Goal: Register for event/course

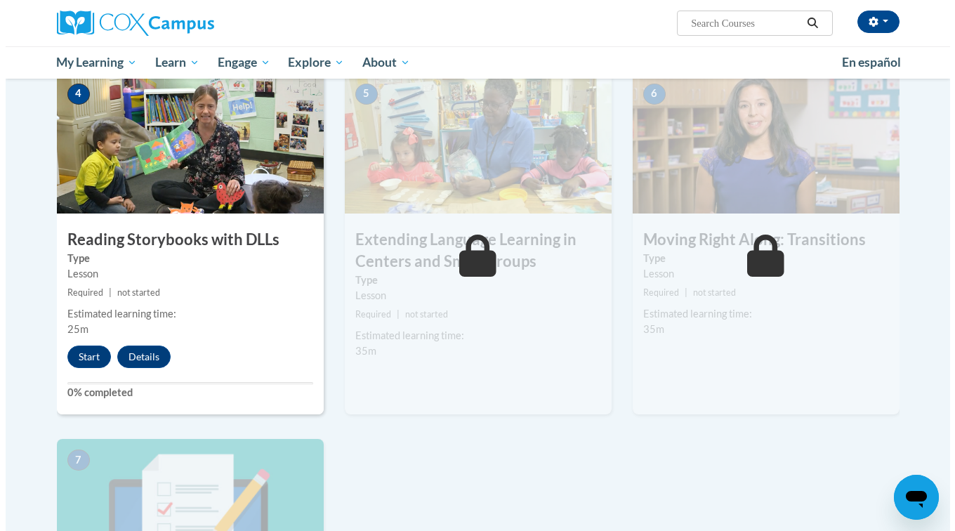
scroll to position [703, 0]
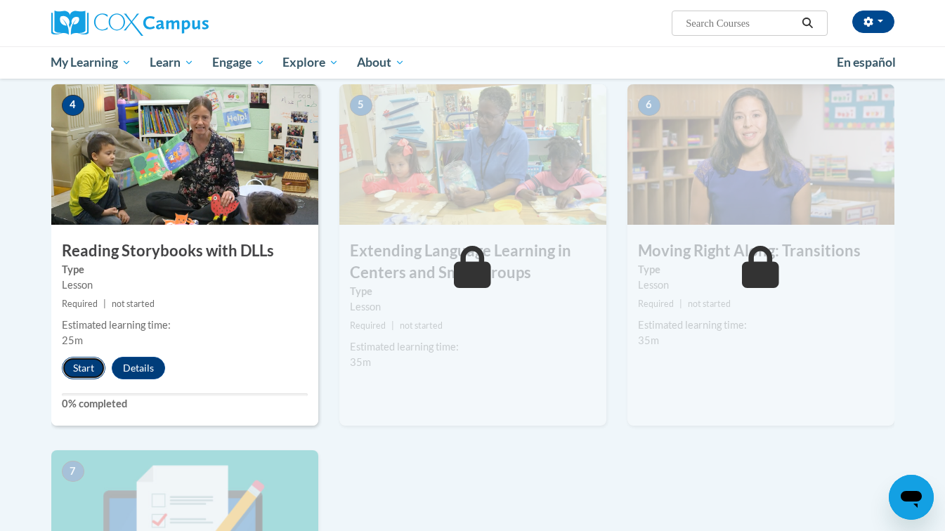
click at [77, 363] on button "Start" at bounding box center [84, 368] width 44 height 22
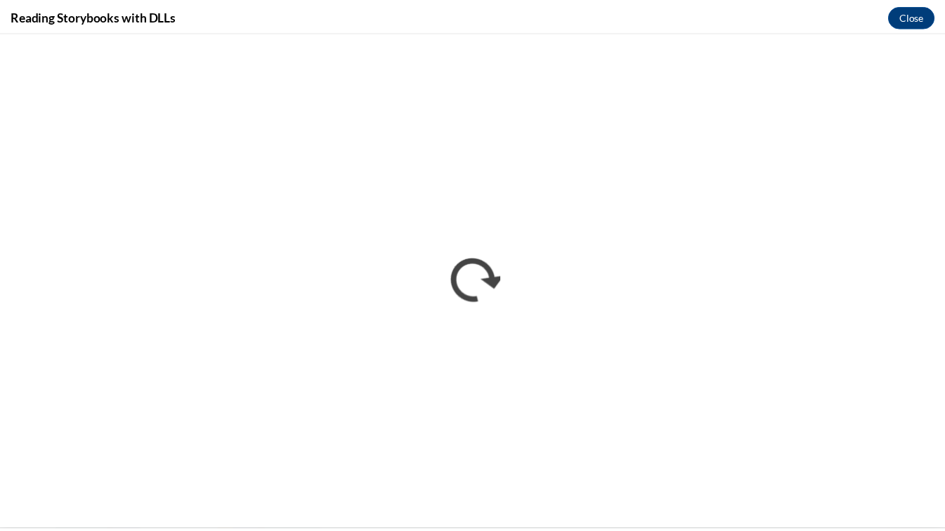
scroll to position [0, 0]
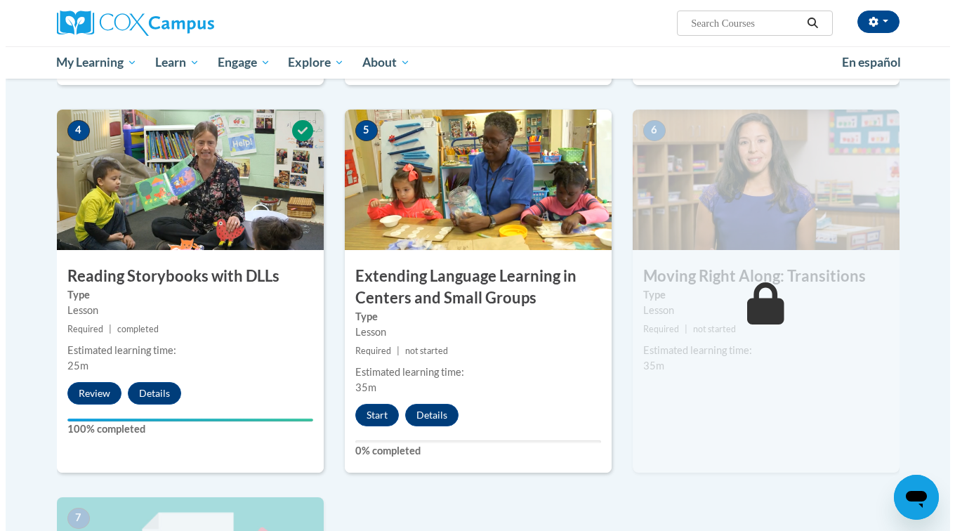
scroll to position [679, 0]
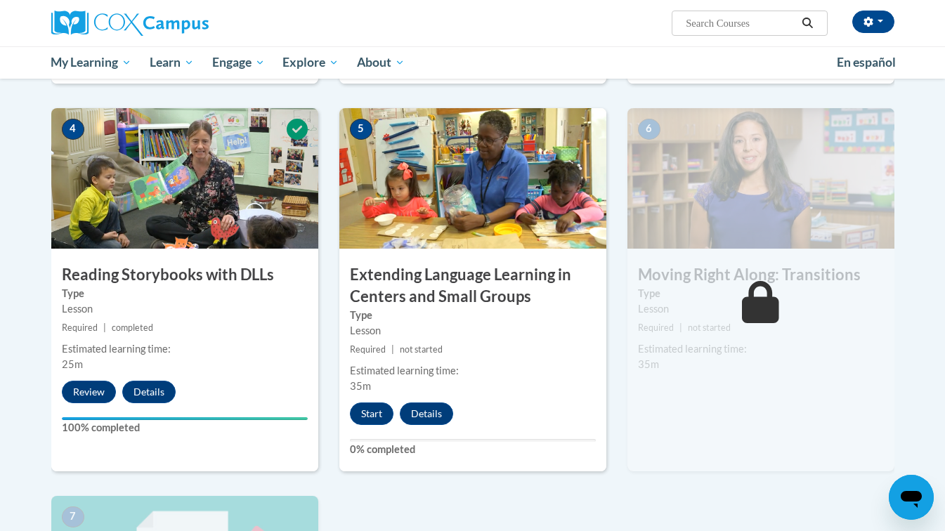
click at [703, 421] on div "6 Moving Right Along: Transitions Type Lesson Required | not started Estimated …" at bounding box center [760, 289] width 267 height 363
click at [367, 425] on button "Start" at bounding box center [372, 413] width 44 height 22
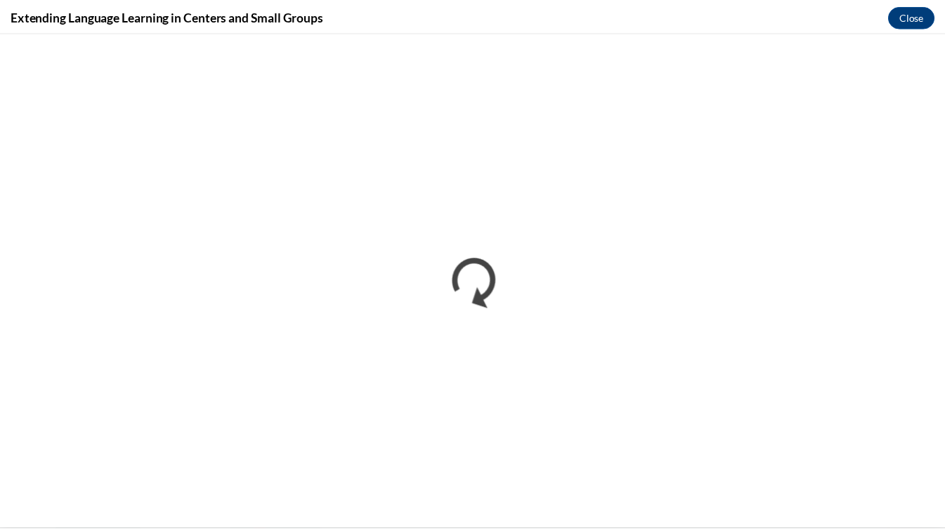
scroll to position [0, 0]
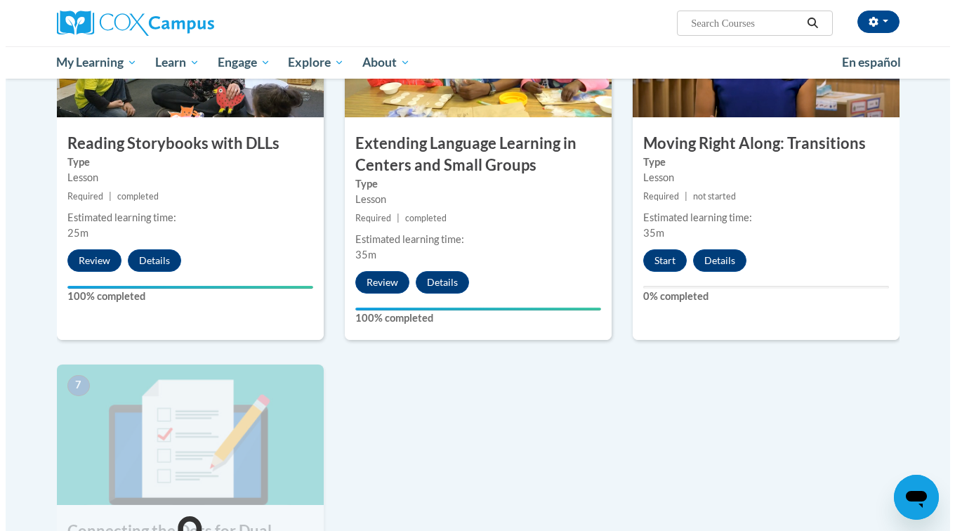
scroll to position [810, 0]
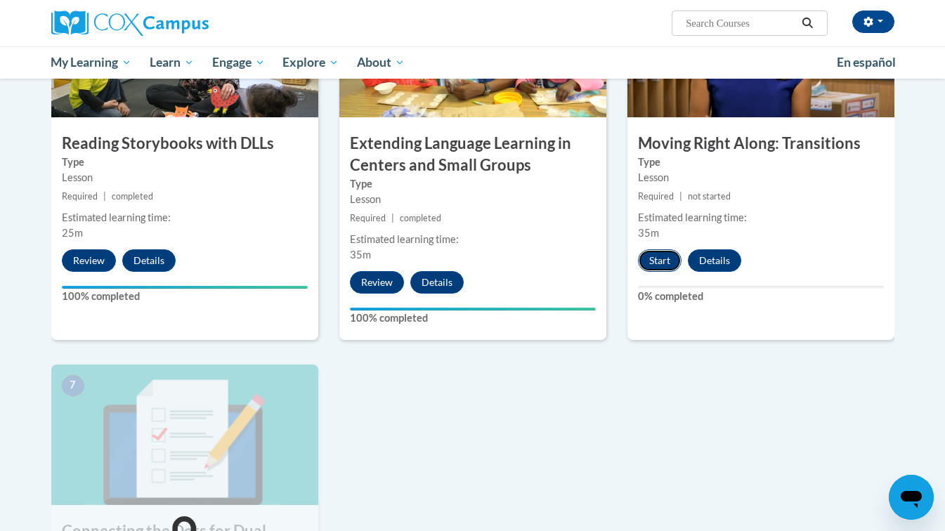
click at [667, 270] on button "Start" at bounding box center [660, 260] width 44 height 22
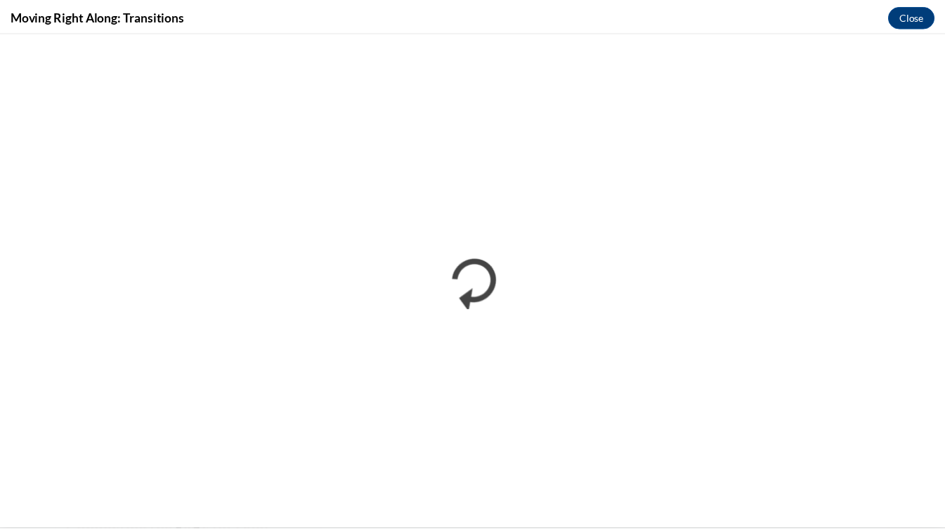
scroll to position [0, 0]
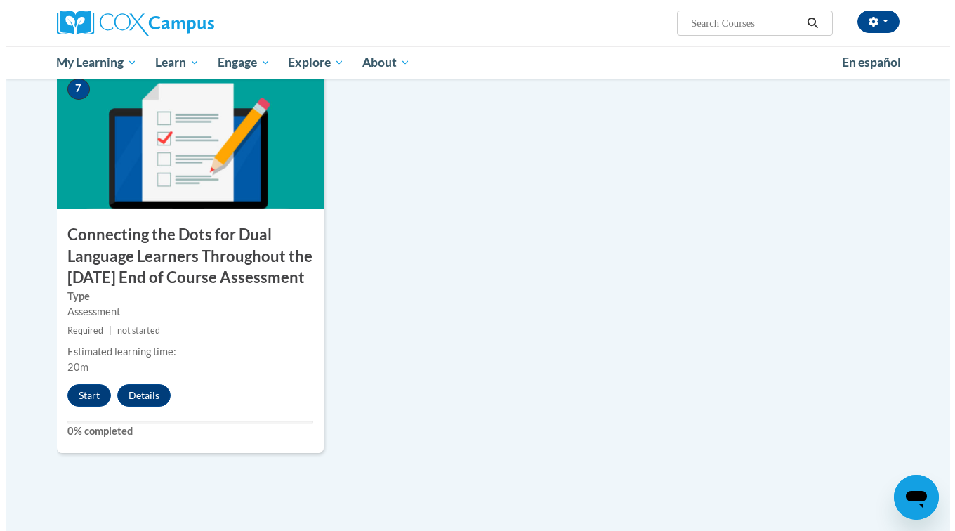
scroll to position [1100, 0]
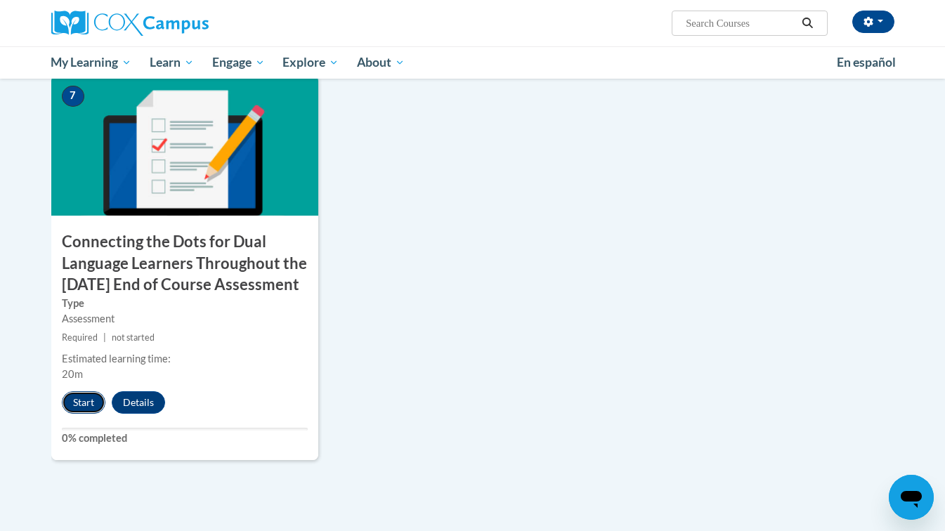
click at [86, 414] on button "Start" at bounding box center [84, 402] width 44 height 22
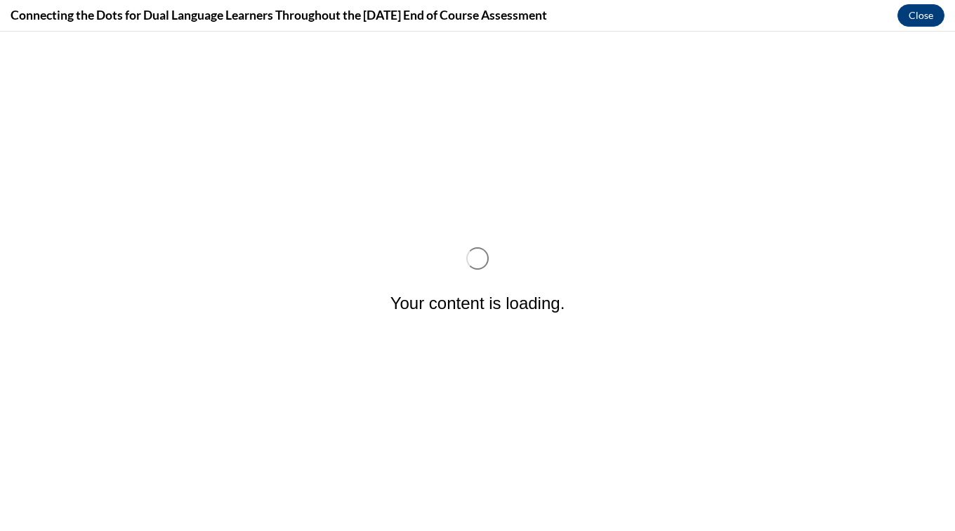
scroll to position [0, 0]
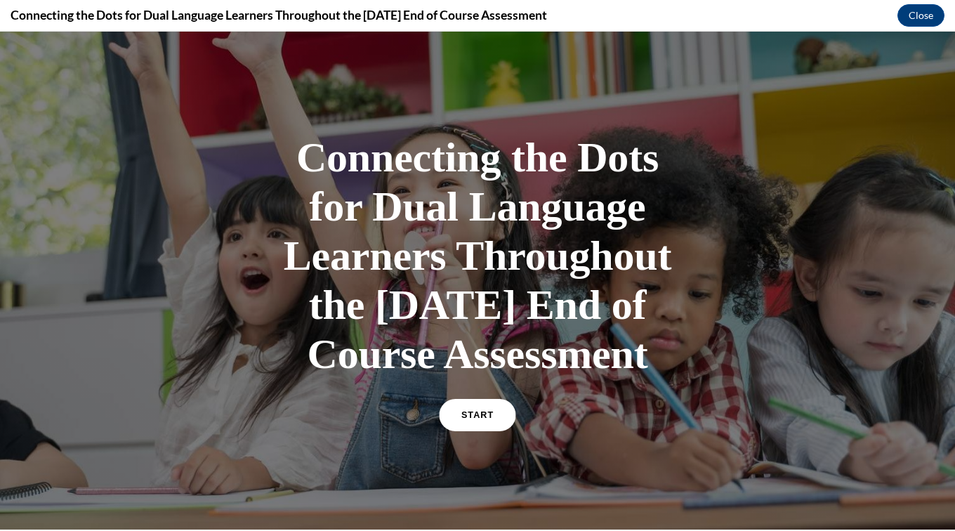
click at [475, 421] on span "START" at bounding box center [477, 415] width 32 height 11
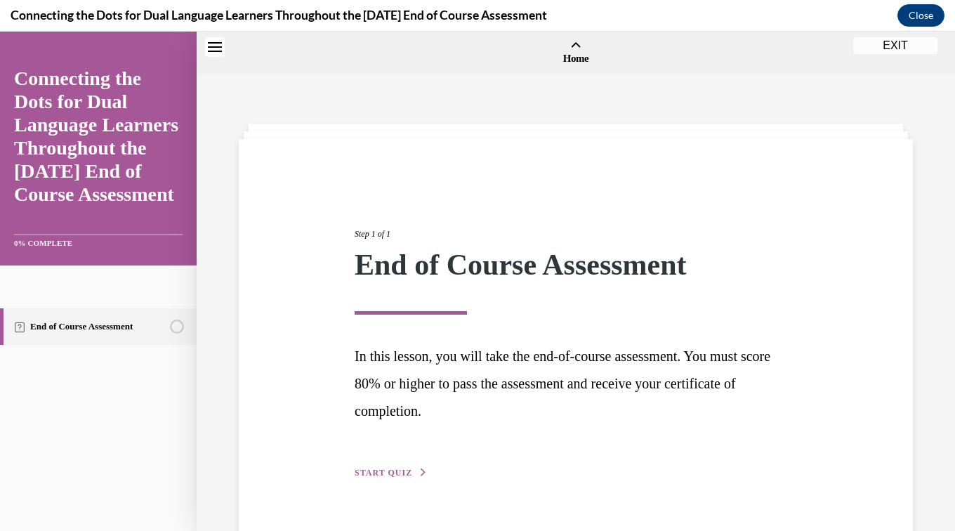
scroll to position [44, 0]
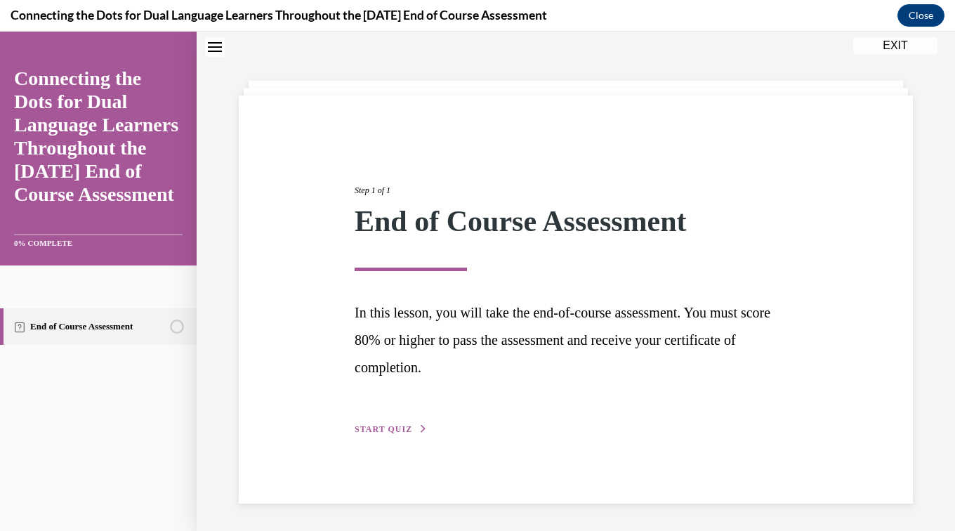
click at [393, 424] on button "START QUIZ" at bounding box center [391, 429] width 73 height 13
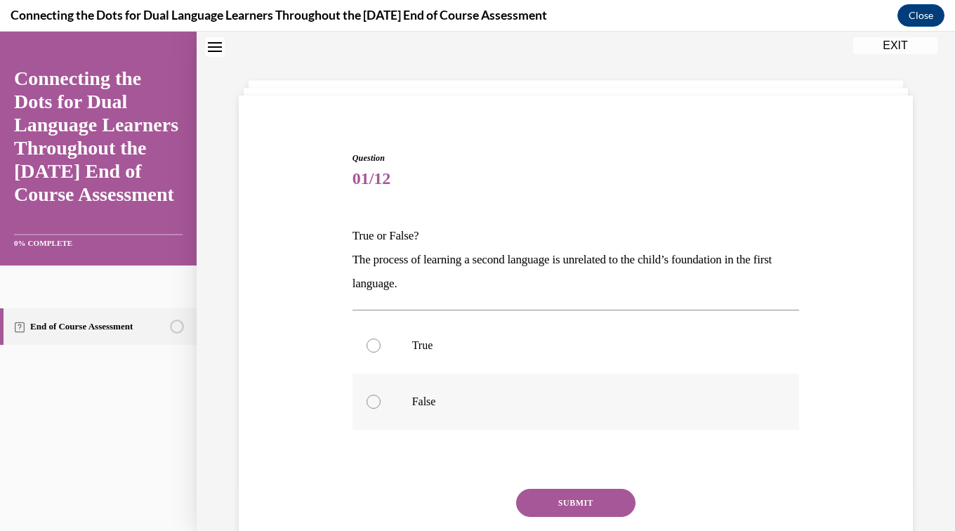
click at [402, 405] on label "False" at bounding box center [576, 402] width 447 height 56
click at [381, 405] on input "False" at bounding box center [374, 402] width 14 height 14
radio input "true"
click at [583, 511] on button "SUBMIT" at bounding box center [575, 503] width 119 height 28
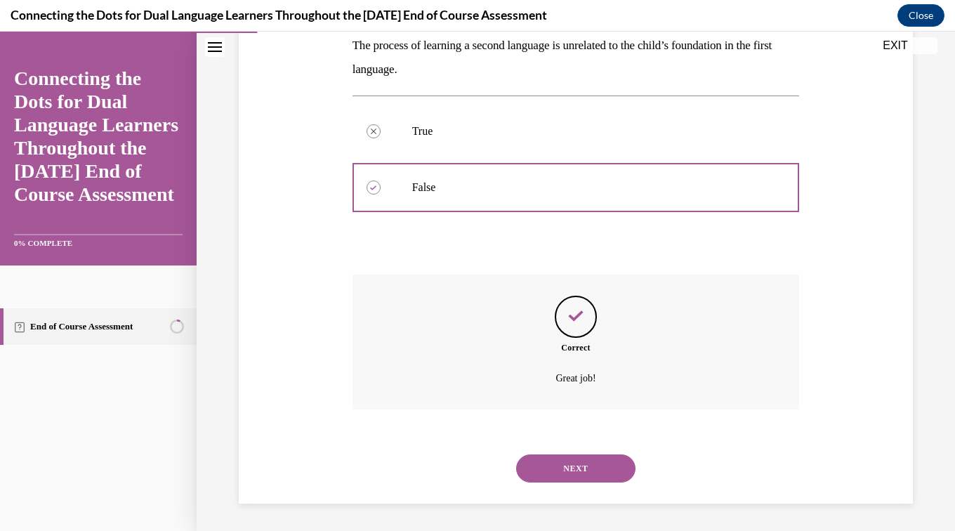
scroll to position [258, 0]
click at [585, 480] on button "NEXT" at bounding box center [575, 468] width 119 height 28
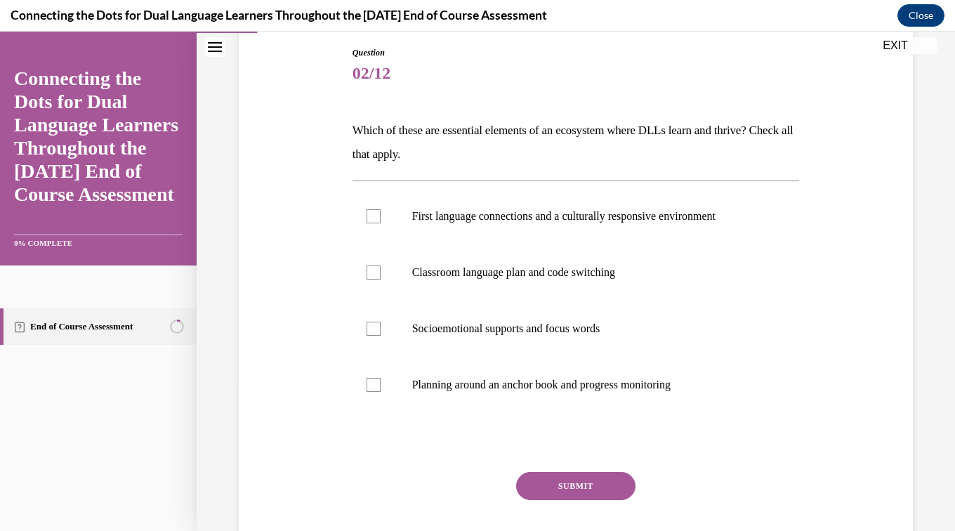
scroll to position [150, 0]
click at [698, 221] on p "First language connections and a culturally responsive environment" at bounding box center [588, 216] width 353 height 14
click at [381, 221] on input "First language connections and a culturally responsive environment" at bounding box center [374, 216] width 14 height 14
checkbox input "true"
click at [613, 328] on p "Socioemotional supports and focus words" at bounding box center [588, 328] width 353 height 14
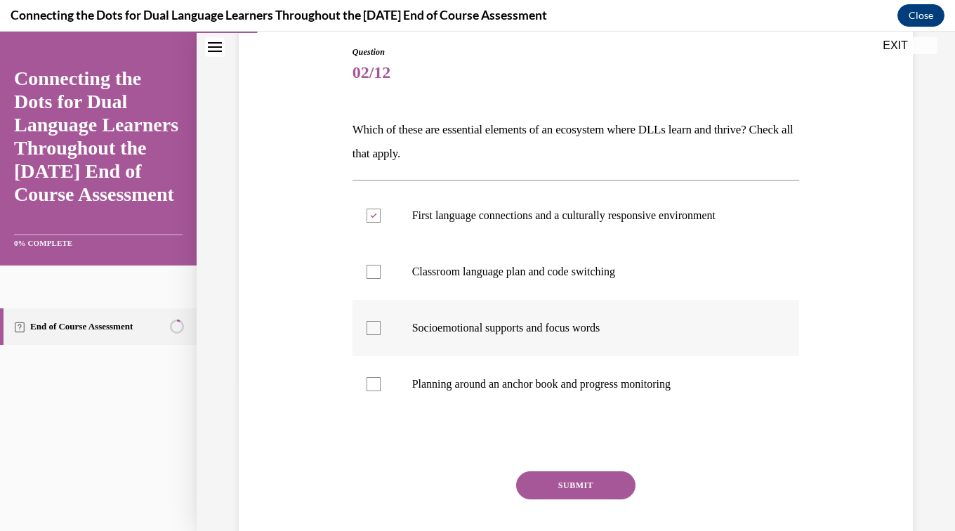
click at [381, 328] on input "Socioemotional supports and focus words" at bounding box center [374, 328] width 14 height 14
checkbox input "true"
click at [674, 387] on p "Planning around an anchor book and progress monitoring" at bounding box center [588, 384] width 353 height 14
click at [381, 387] on input "Planning around an anchor book and progress monitoring" at bounding box center [374, 384] width 14 height 14
checkbox input "true"
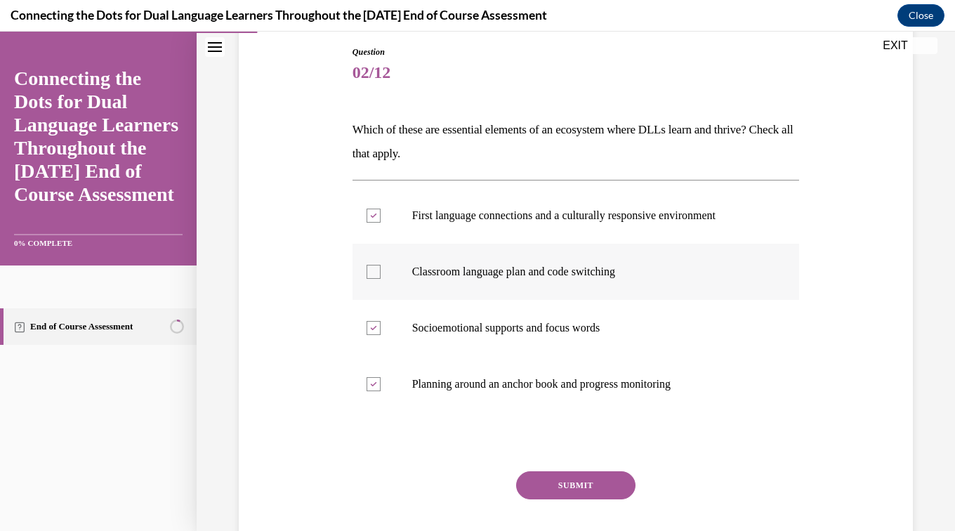
click at [615, 284] on label "Classroom language plan and code switching" at bounding box center [576, 272] width 447 height 56
click at [381, 279] on input "Classroom language plan and code switching" at bounding box center [374, 272] width 14 height 14
checkbox input "true"
click at [598, 487] on button "SUBMIT" at bounding box center [575, 485] width 119 height 28
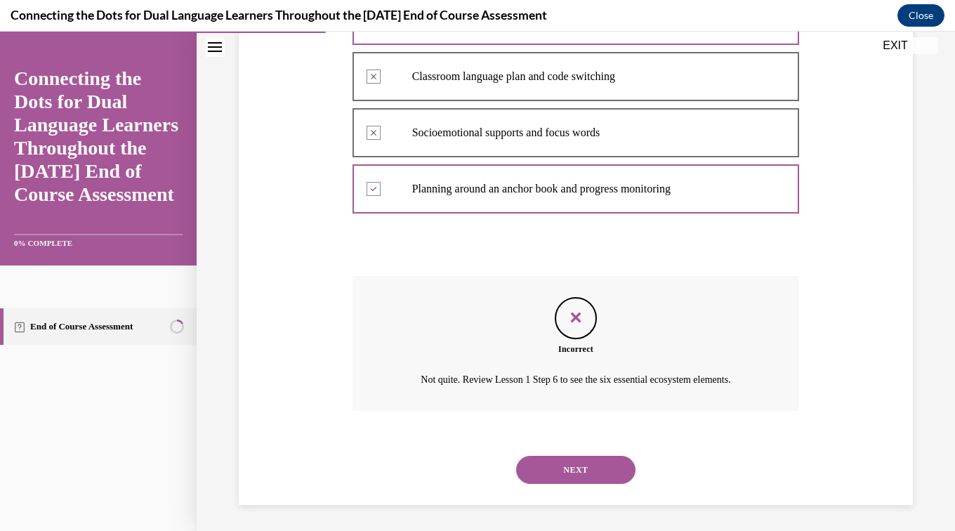
scroll to position [347, 0]
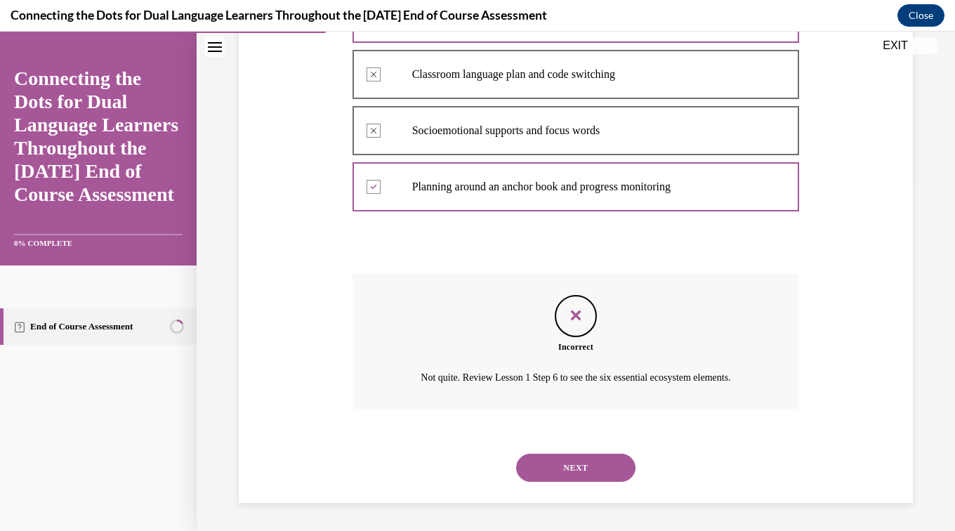
click at [605, 471] on button "NEXT" at bounding box center [575, 468] width 119 height 28
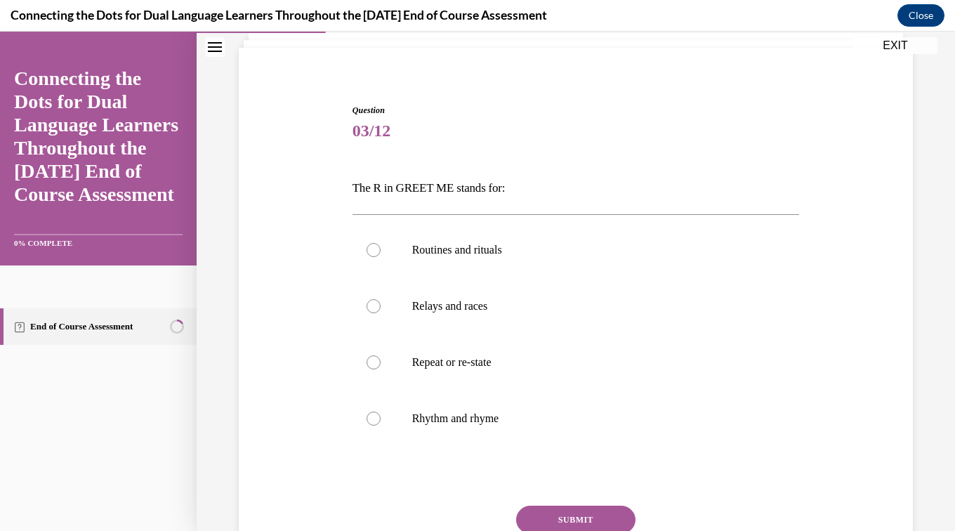
scroll to position [91, 0]
click at [471, 264] on label "Routines and rituals" at bounding box center [576, 250] width 447 height 56
click at [381, 257] on input "Routines and rituals" at bounding box center [374, 250] width 14 height 14
radio input "true"
click at [613, 514] on button "SUBMIT" at bounding box center [575, 520] width 119 height 28
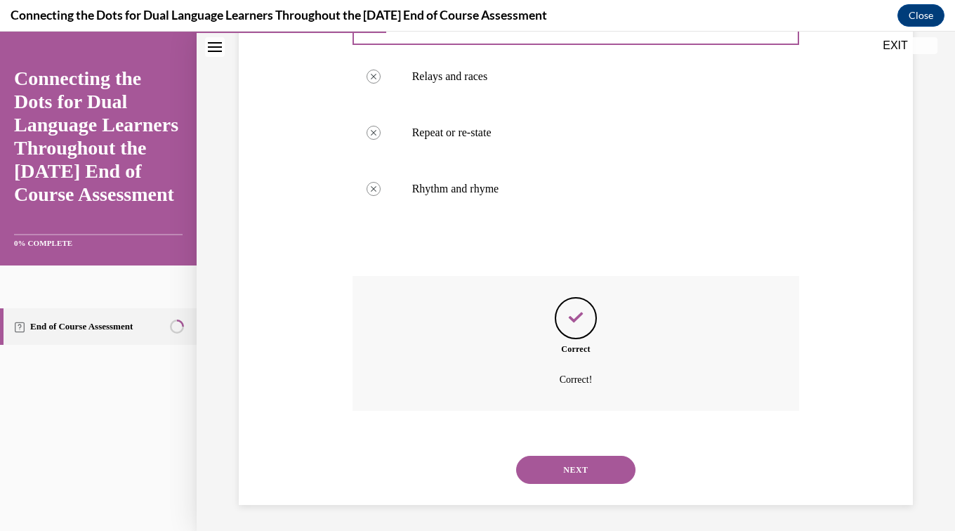
scroll to position [323, 0]
click at [620, 475] on button "NEXT" at bounding box center [575, 468] width 119 height 28
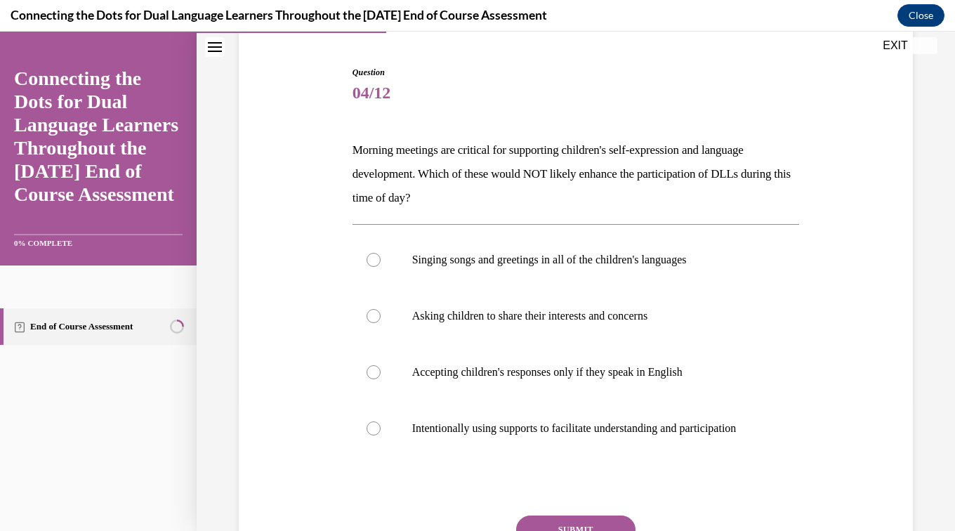
scroll to position [136, 0]
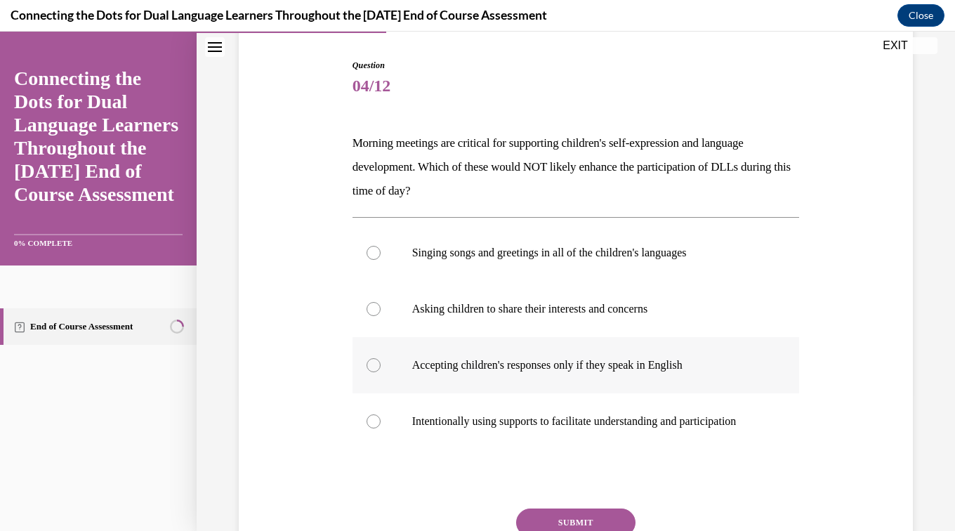
click at [674, 369] on p "Accepting children's responses only if they speak in English" at bounding box center [588, 365] width 353 height 14
click at [381, 369] on input "Accepting children's responses only if they speak in English" at bounding box center [374, 365] width 14 height 14
radio input "true"
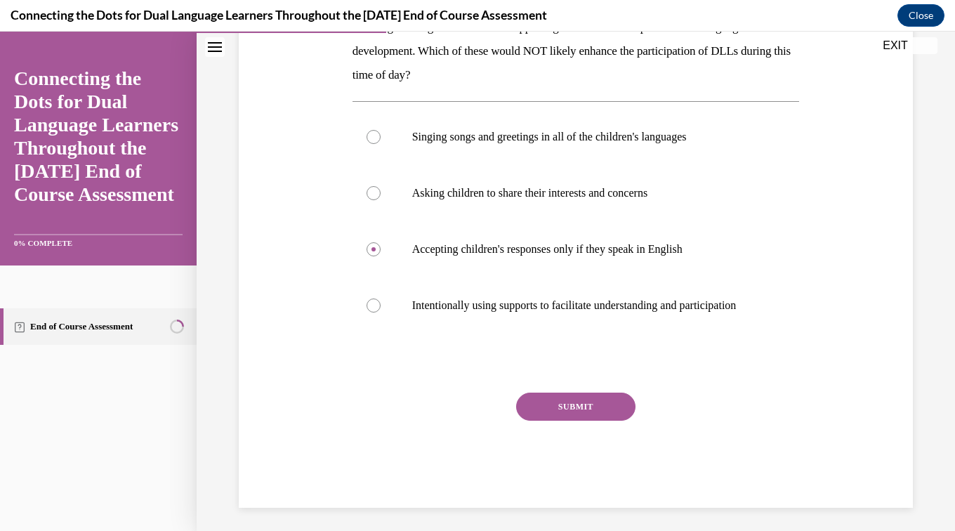
click at [613, 421] on button "SUBMIT" at bounding box center [575, 407] width 119 height 28
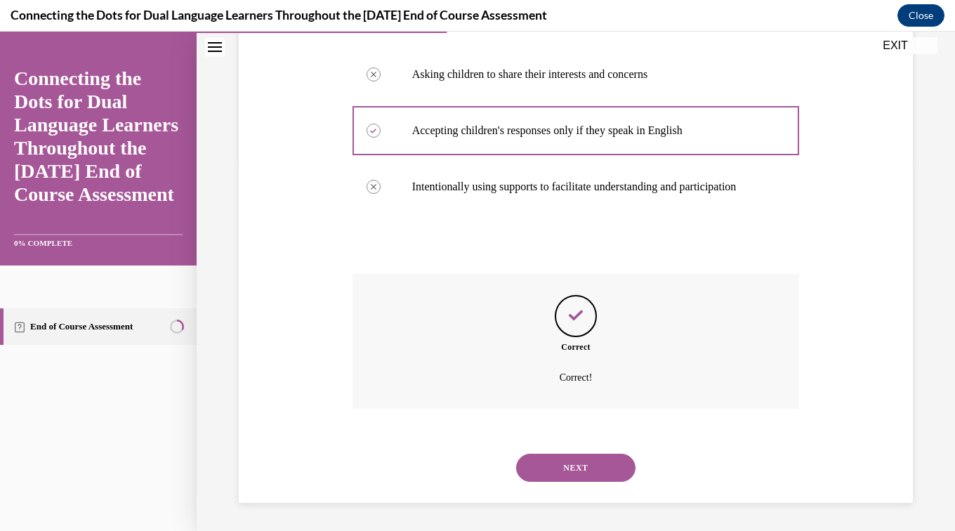
scroll to position [385, 0]
click at [607, 472] on button "NEXT" at bounding box center [575, 468] width 119 height 28
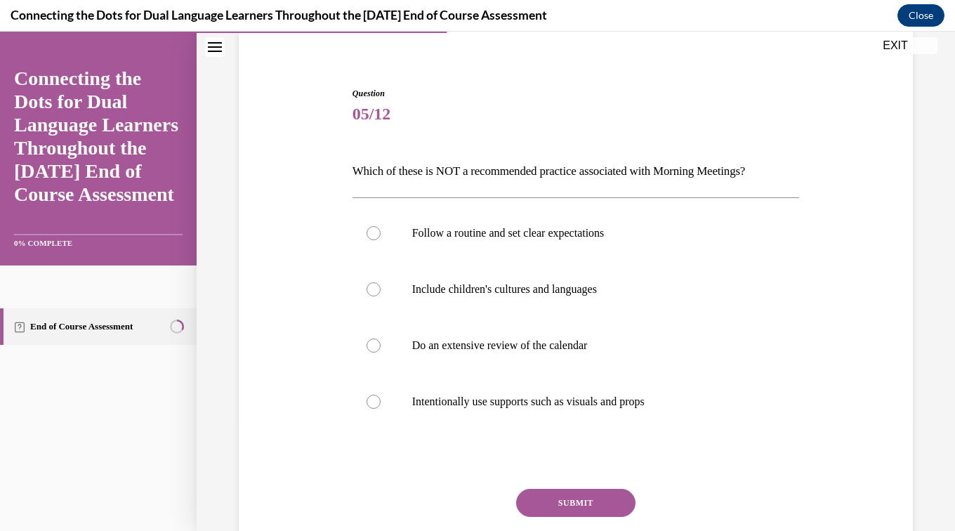
scroll to position [110, 0]
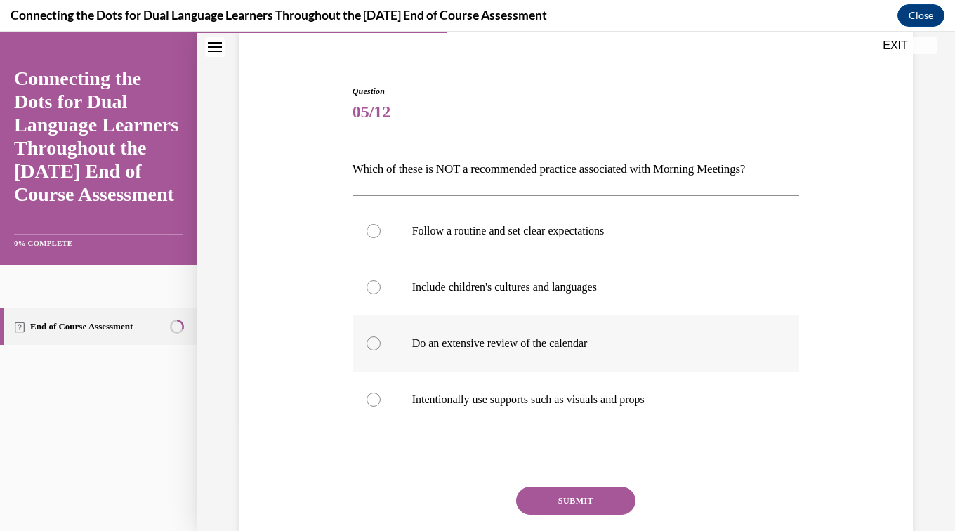
click at [584, 345] on p "Do an extensive review of the calendar" at bounding box center [588, 343] width 353 height 14
click at [381, 345] on input "Do an extensive review of the calendar" at bounding box center [374, 343] width 14 height 14
radio input "true"
click at [597, 498] on button "SUBMIT" at bounding box center [575, 501] width 119 height 28
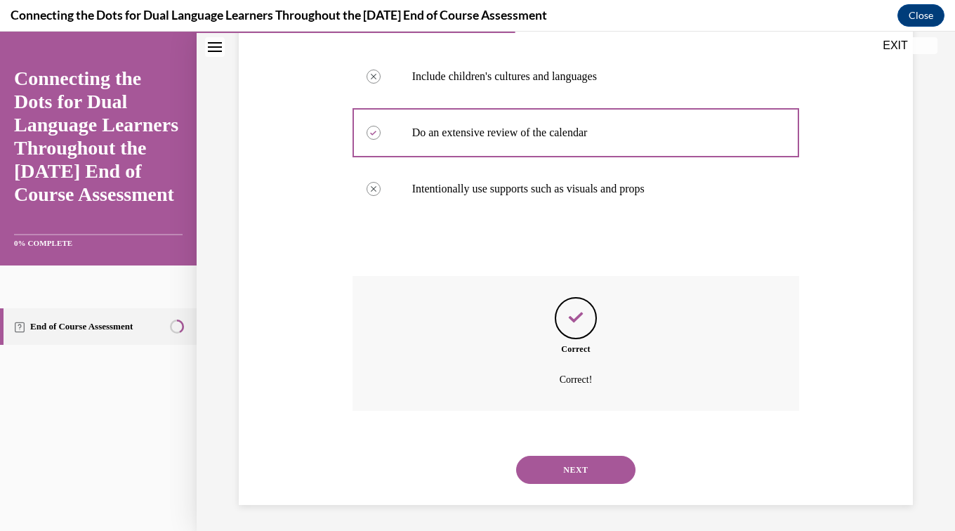
scroll to position [323, 0]
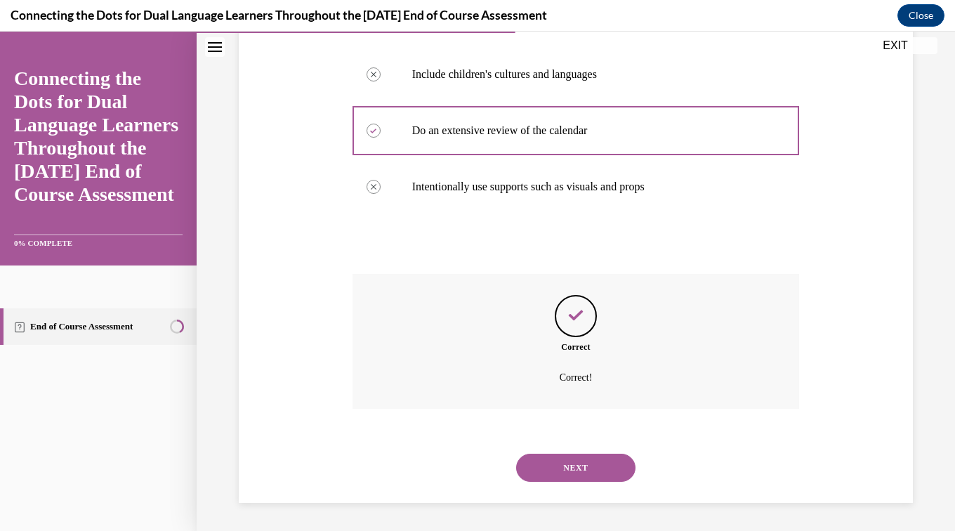
click at [610, 471] on button "NEXT" at bounding box center [575, 468] width 119 height 28
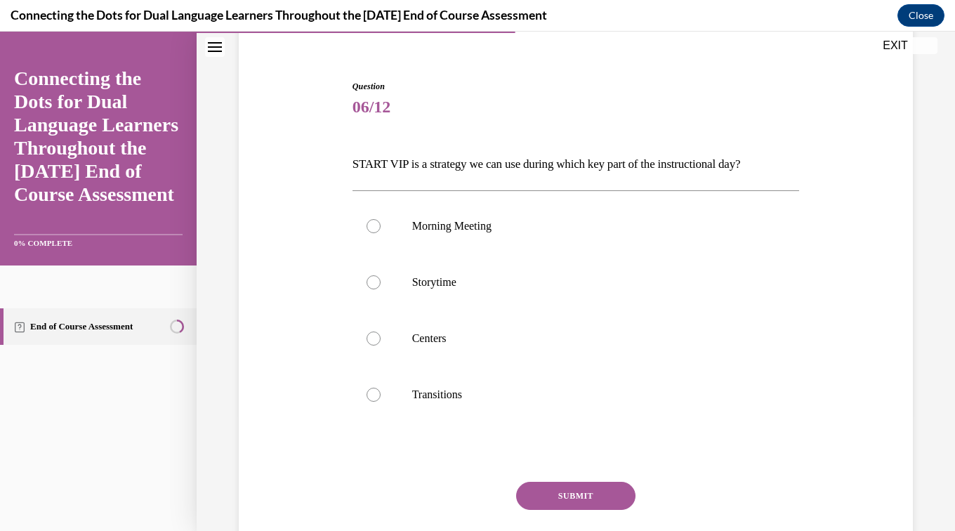
scroll to position [116, 0]
click at [421, 342] on p "Centers" at bounding box center [588, 338] width 353 height 14
click at [381, 342] on input "Centers" at bounding box center [374, 338] width 14 height 14
radio input "true"
click at [575, 494] on button "SUBMIT" at bounding box center [575, 495] width 119 height 28
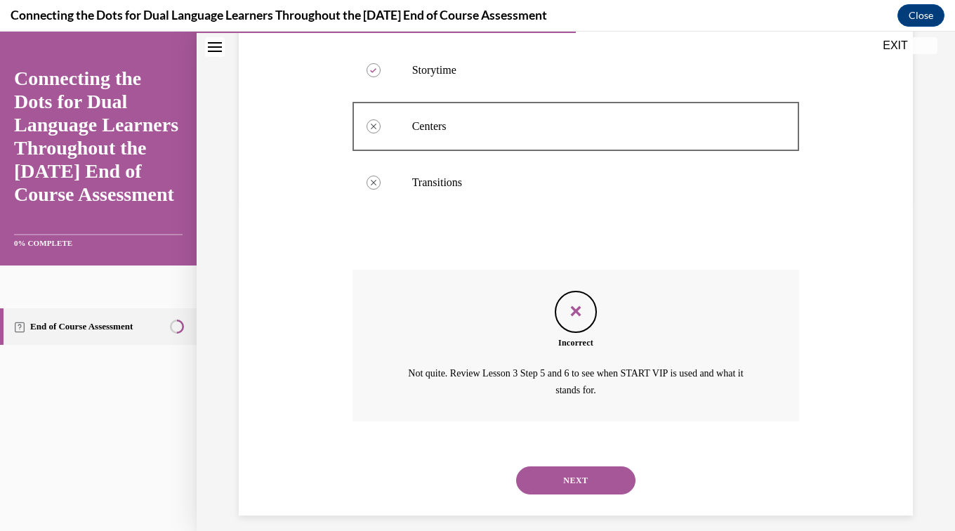
scroll to position [339, 0]
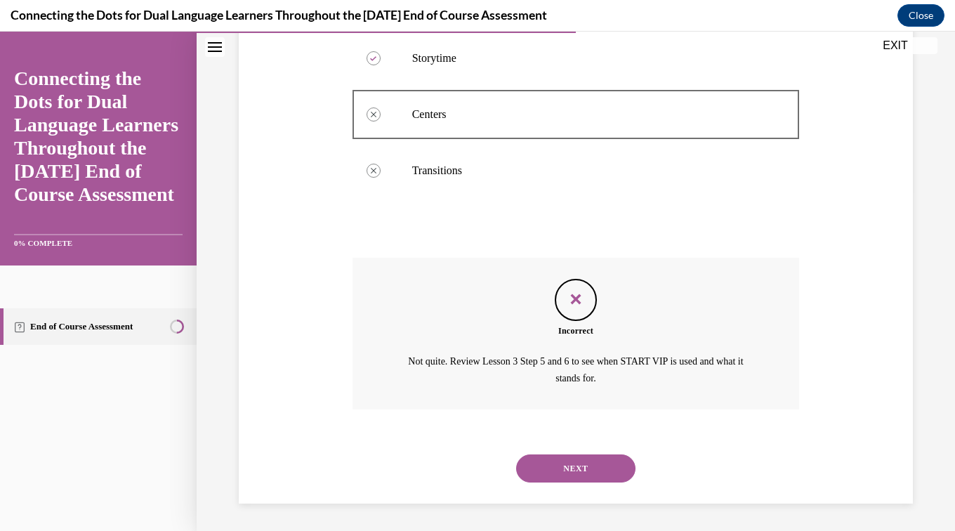
click at [580, 477] on button "NEXT" at bounding box center [575, 468] width 119 height 28
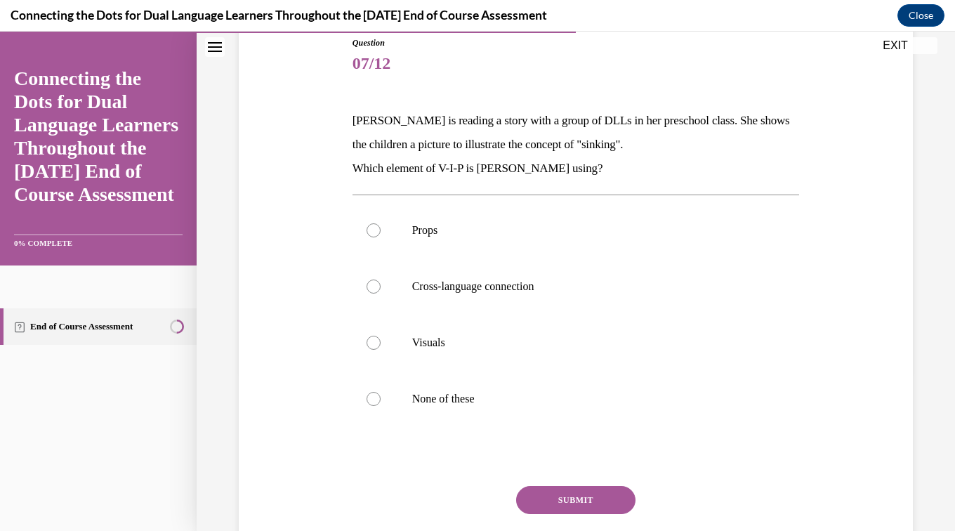
scroll to position [150, 0]
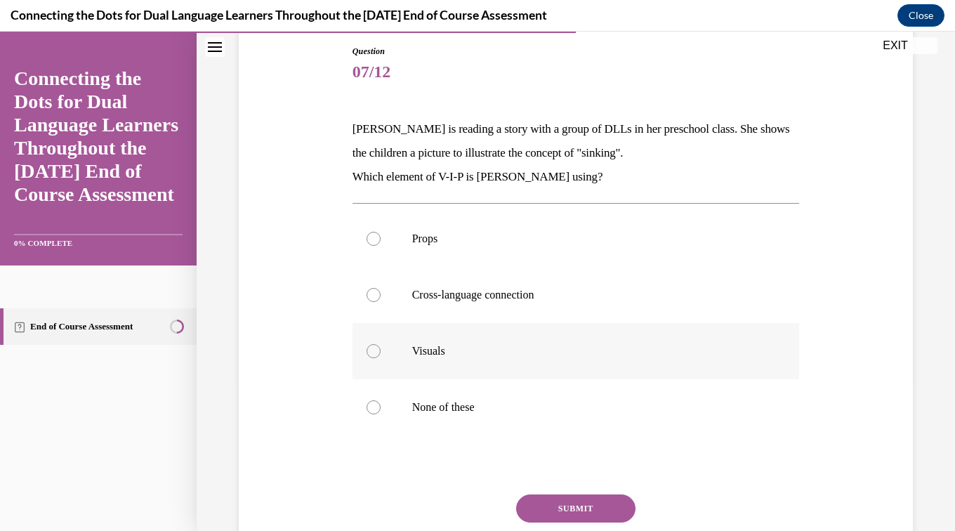
click at [393, 357] on label "Visuals" at bounding box center [576, 351] width 447 height 56
click at [381, 357] on input "Visuals" at bounding box center [374, 351] width 14 height 14
radio input "true"
click at [574, 518] on button "SUBMIT" at bounding box center [575, 508] width 119 height 28
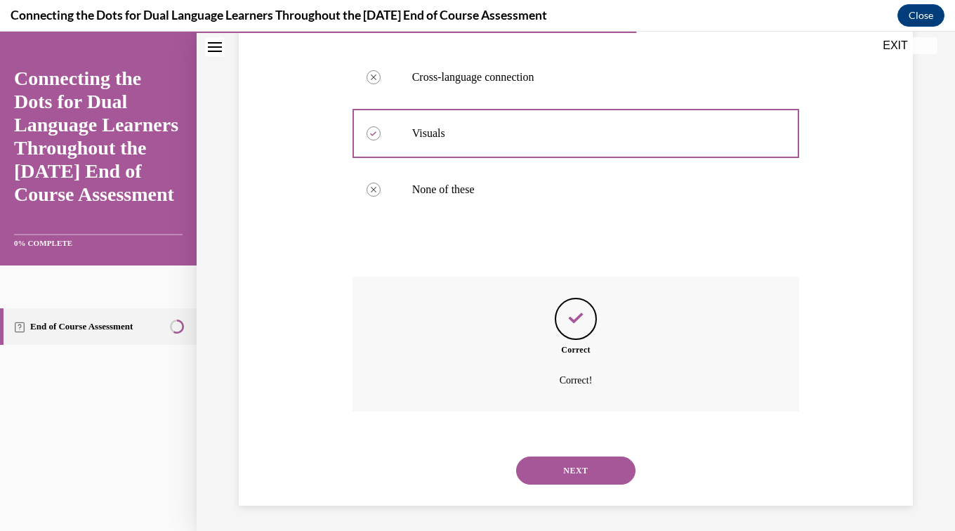
scroll to position [371, 0]
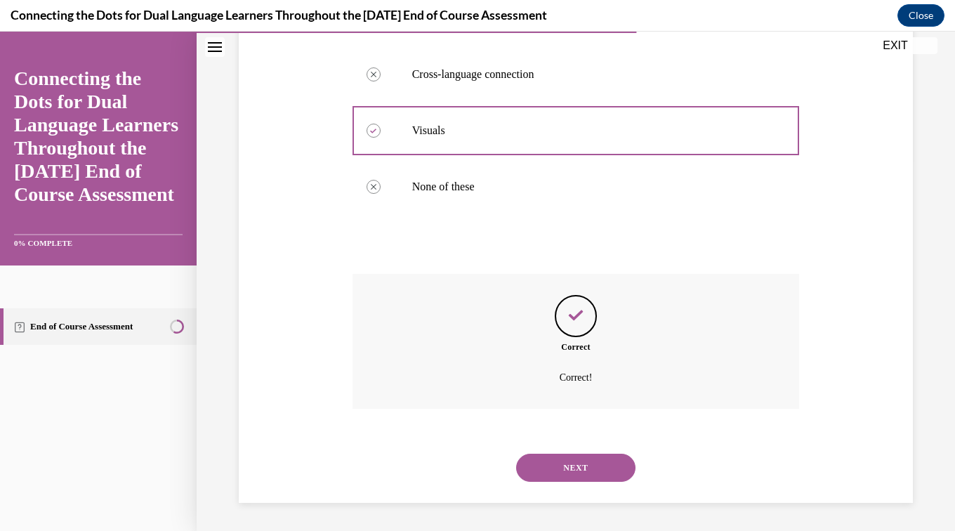
click at [573, 480] on button "NEXT" at bounding box center [575, 468] width 119 height 28
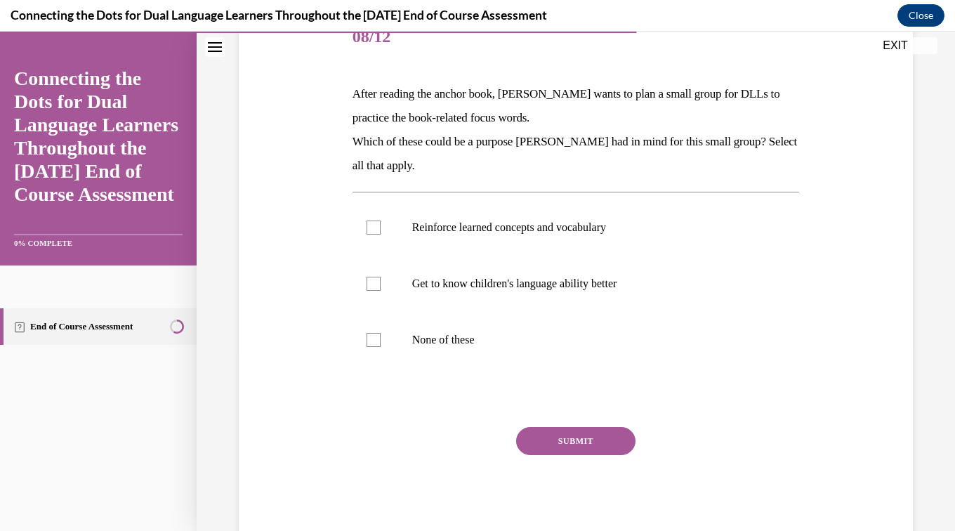
scroll to position [184, 0]
click at [579, 235] on p "Reinforce learned concepts and vocabulary" at bounding box center [588, 229] width 353 height 14
click at [381, 235] on input "Reinforce learned concepts and vocabulary" at bounding box center [374, 229] width 14 height 14
checkbox input "true"
click at [605, 448] on button "SUBMIT" at bounding box center [575, 442] width 119 height 28
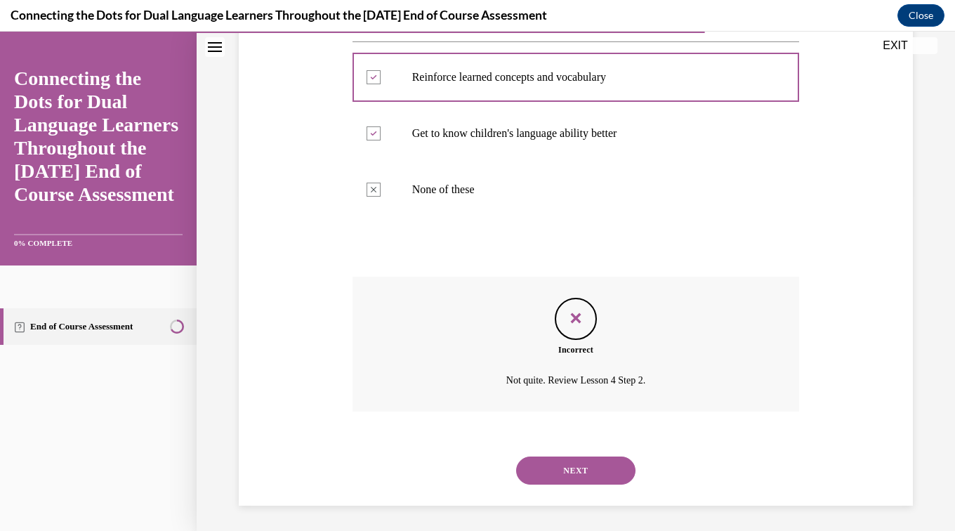
scroll to position [339, 0]
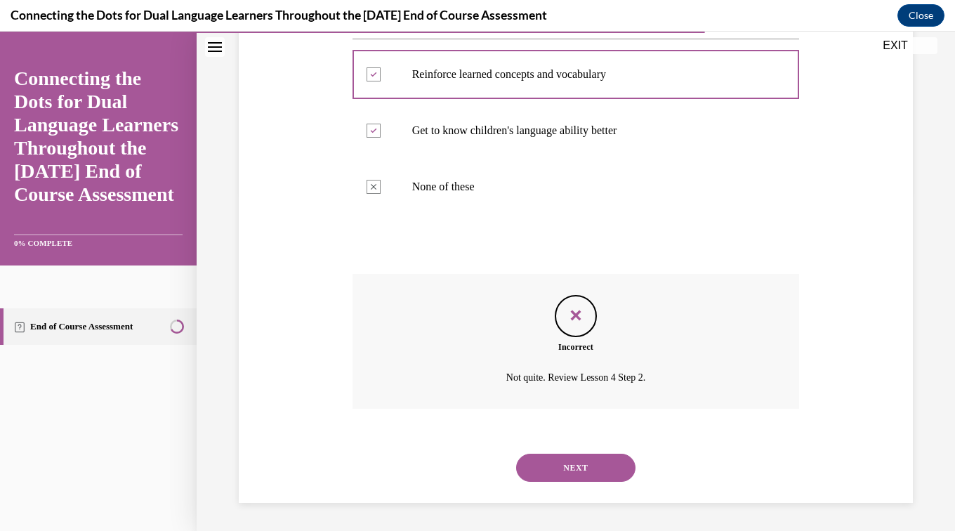
click at [615, 473] on button "NEXT" at bounding box center [575, 468] width 119 height 28
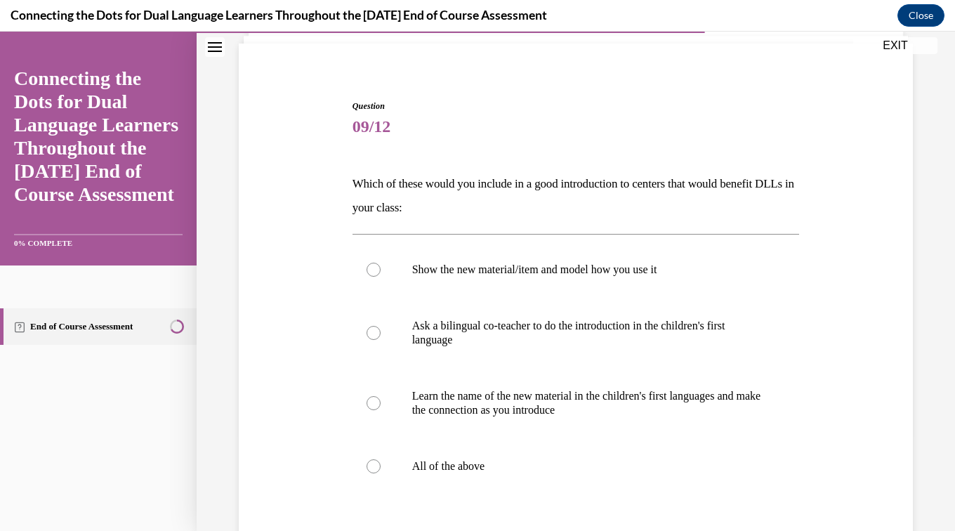
scroll to position [96, 0]
click at [427, 484] on label "All of the above" at bounding box center [576, 466] width 447 height 56
click at [381, 473] on input "All of the above" at bounding box center [374, 466] width 14 height 14
radio input "true"
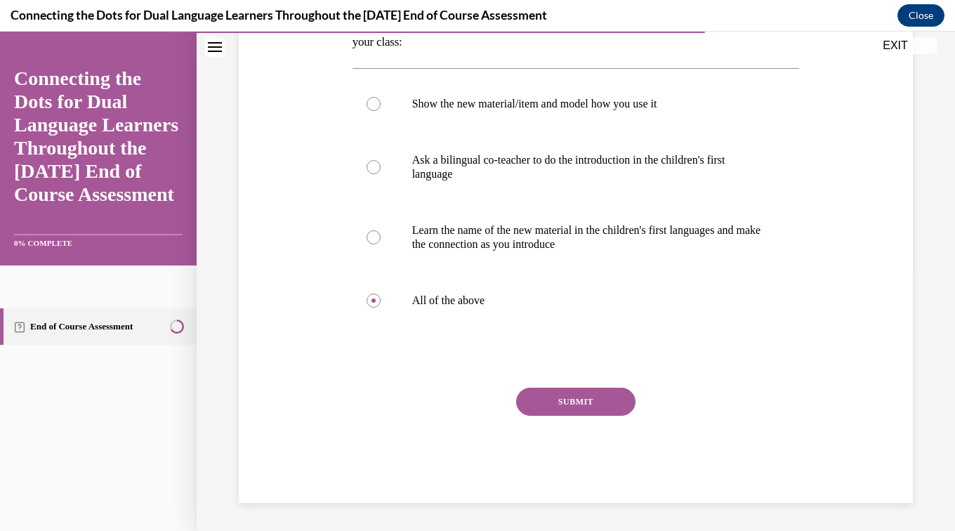
click at [606, 415] on button "SUBMIT" at bounding box center [575, 402] width 119 height 28
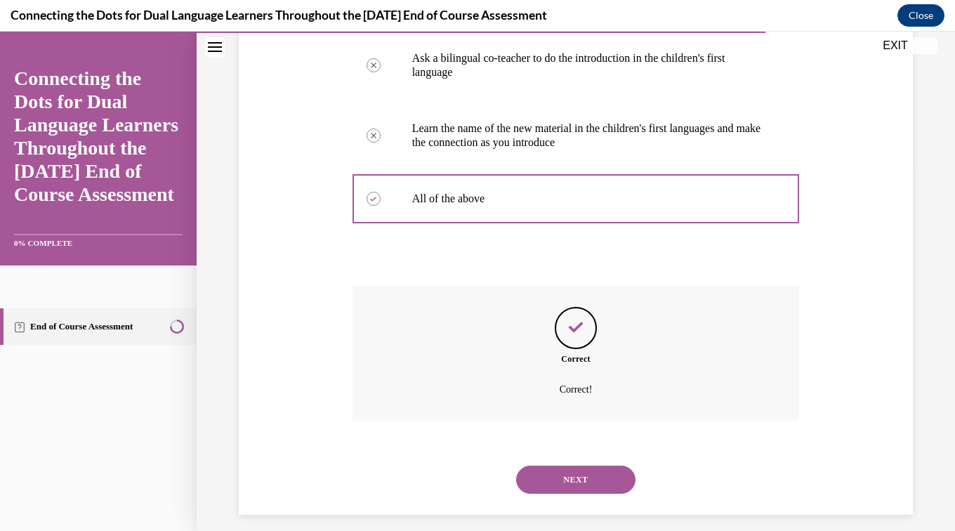
scroll to position [375, 0]
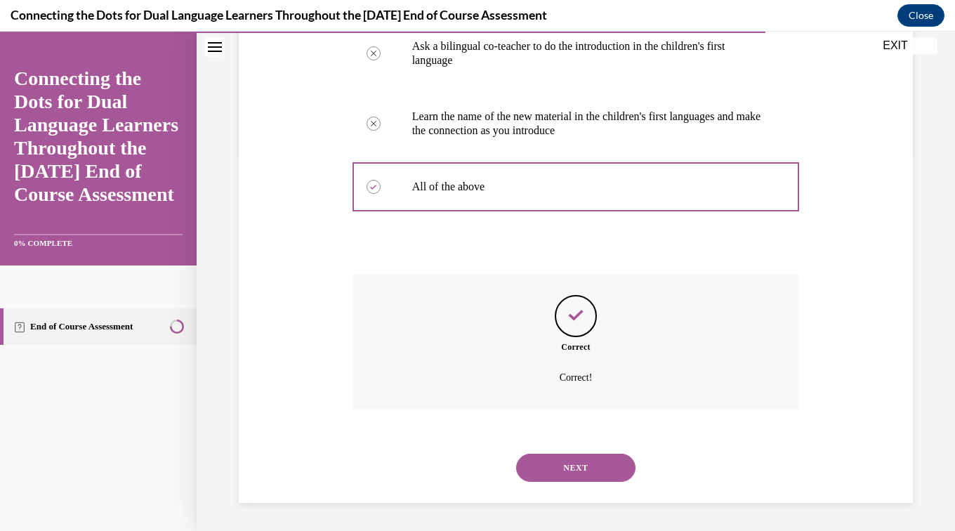
click at [616, 469] on button "NEXT" at bounding box center [575, 468] width 119 height 28
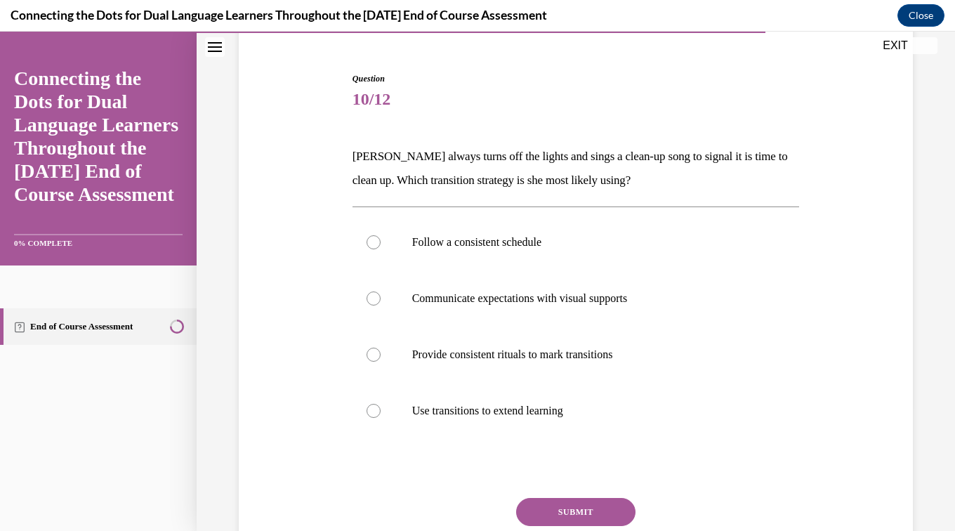
scroll to position [125, 0]
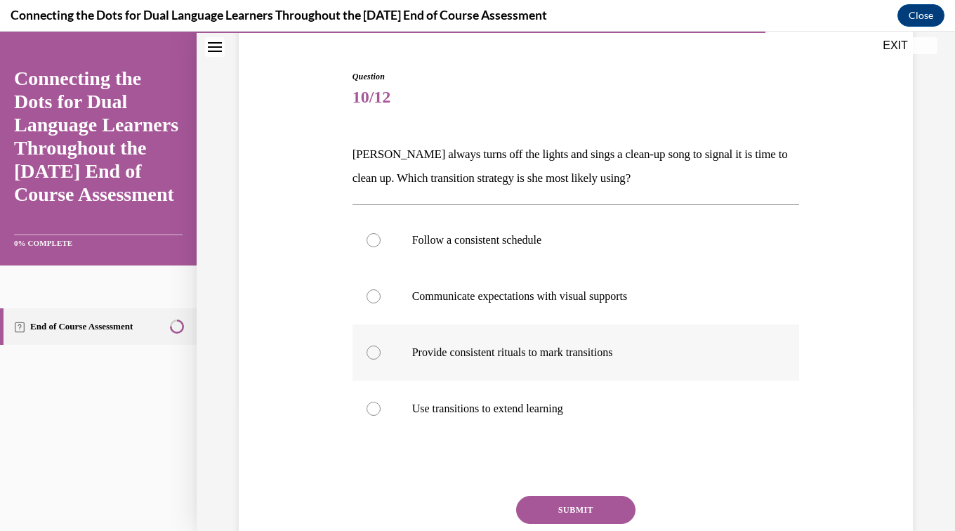
click at [595, 354] on p "Provide consistent rituals to mark transitions" at bounding box center [588, 353] width 353 height 14
click at [381, 354] on input "Provide consistent rituals to mark transitions" at bounding box center [374, 353] width 14 height 14
radio input "true"
click at [616, 502] on button "SUBMIT" at bounding box center [575, 510] width 119 height 28
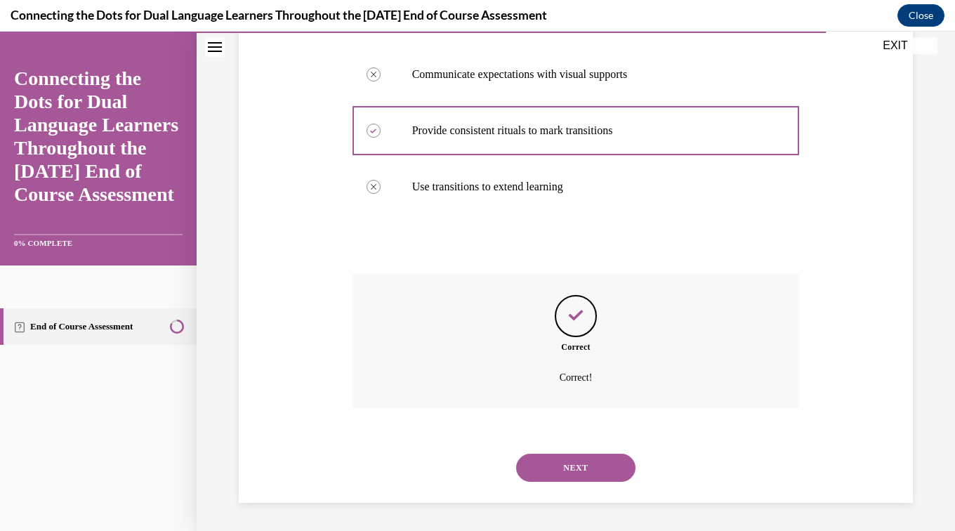
click at [603, 476] on button "NEXT" at bounding box center [575, 468] width 119 height 28
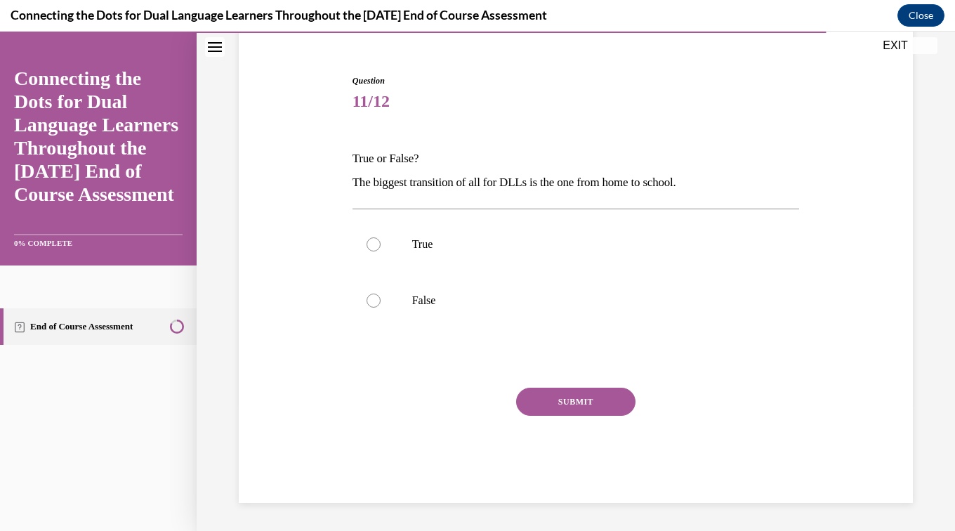
scroll to position [121, 0]
click at [407, 235] on label "True" at bounding box center [576, 244] width 447 height 56
click at [381, 237] on input "True" at bounding box center [374, 244] width 14 height 14
radio input "true"
click at [587, 392] on button "SUBMIT" at bounding box center [575, 402] width 119 height 28
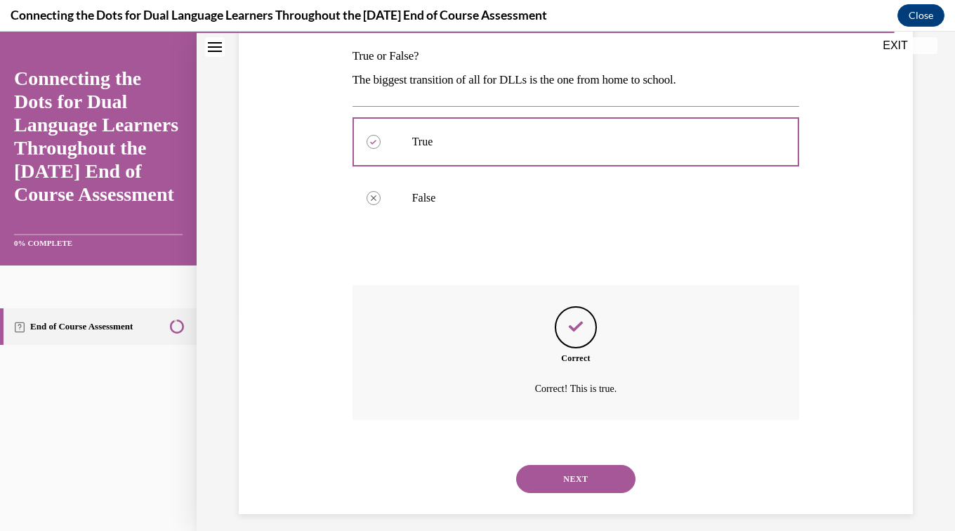
scroll to position [235, 0]
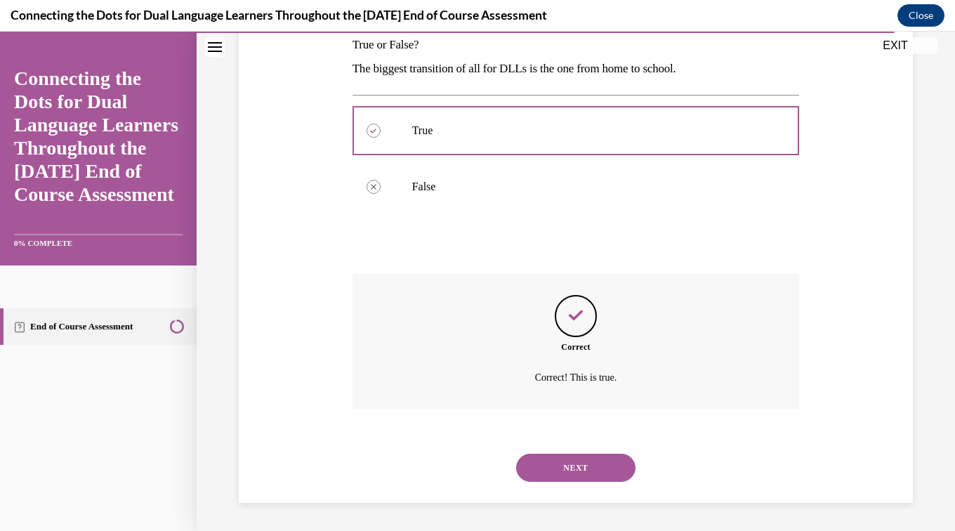
click at [605, 470] on button "NEXT" at bounding box center [575, 468] width 119 height 28
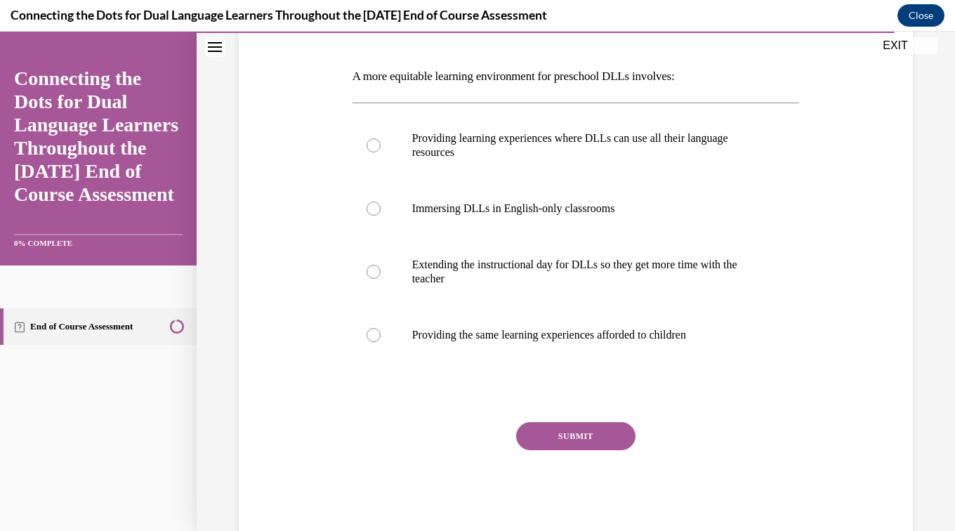
scroll to position [205, 0]
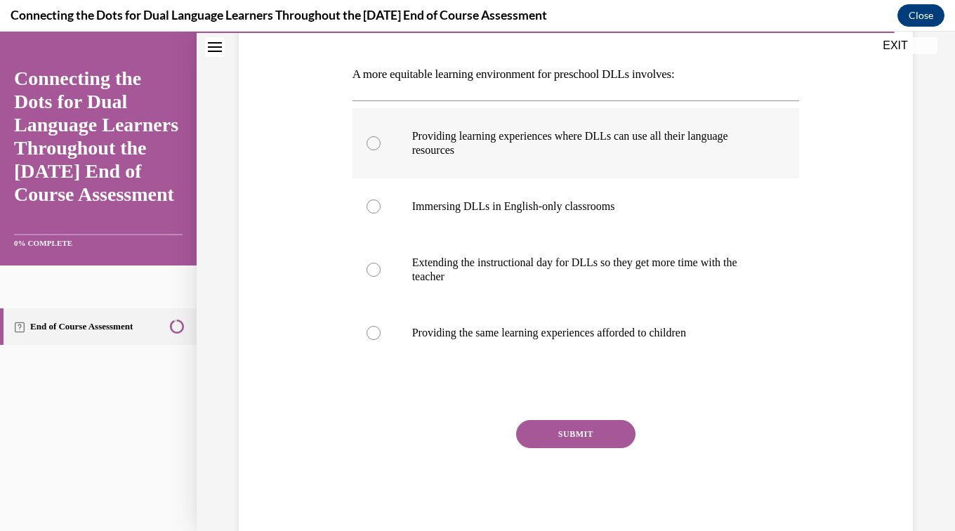
click at [551, 126] on label "Providing learning experiences where DLLs can use all their language resources" at bounding box center [576, 143] width 447 height 70
click at [381, 136] on input "Providing learning experiences where DLLs can use all their language resources" at bounding box center [374, 143] width 14 height 14
radio input "true"
click at [601, 435] on button "SUBMIT" at bounding box center [575, 434] width 119 height 28
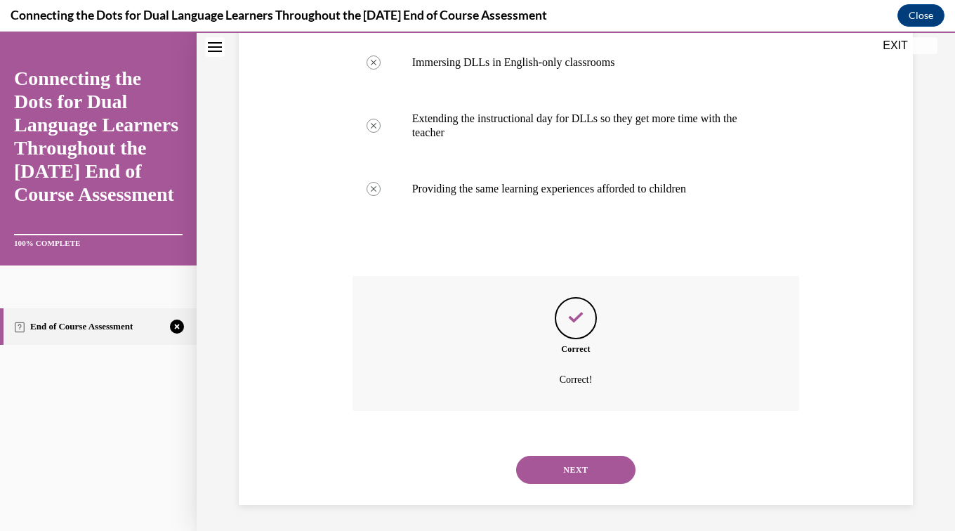
scroll to position [351, 0]
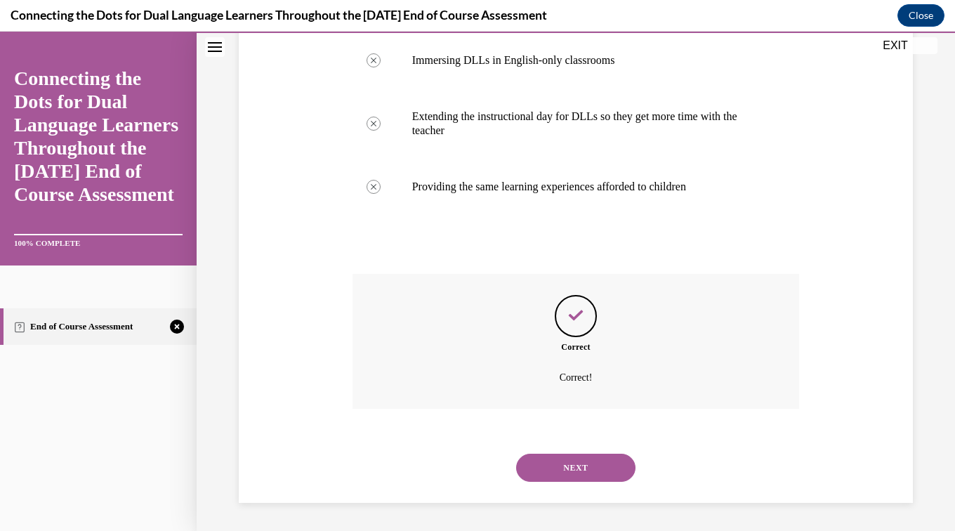
click at [612, 461] on button "NEXT" at bounding box center [575, 468] width 119 height 28
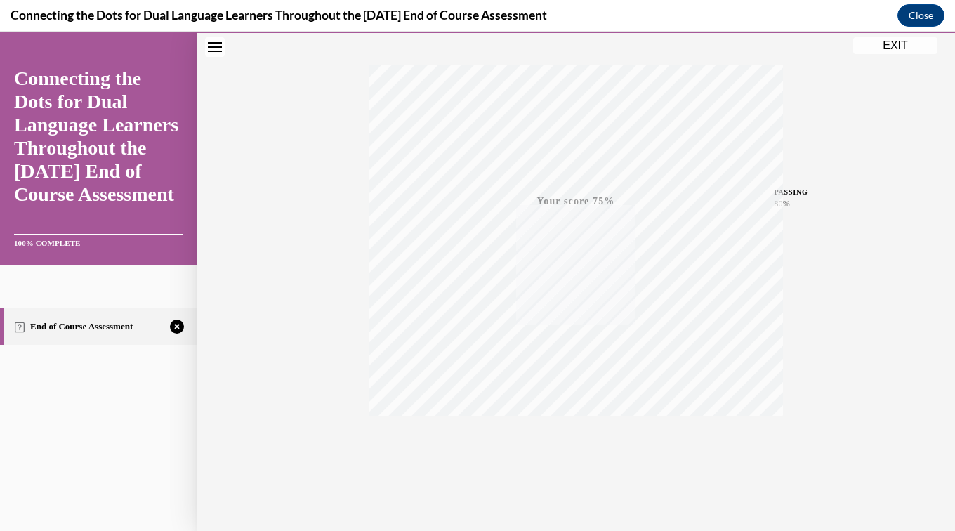
scroll to position [221, 0]
click at [565, 446] on icon "button" at bounding box center [576, 445] width 50 height 15
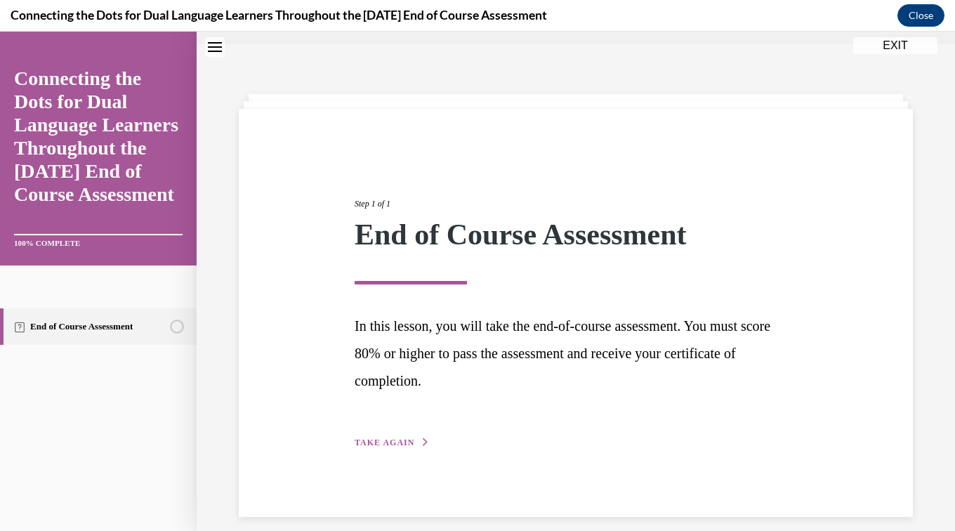
scroll to position [29, 0]
click at [395, 444] on span "TAKE AGAIN" at bounding box center [385, 444] width 60 height 10
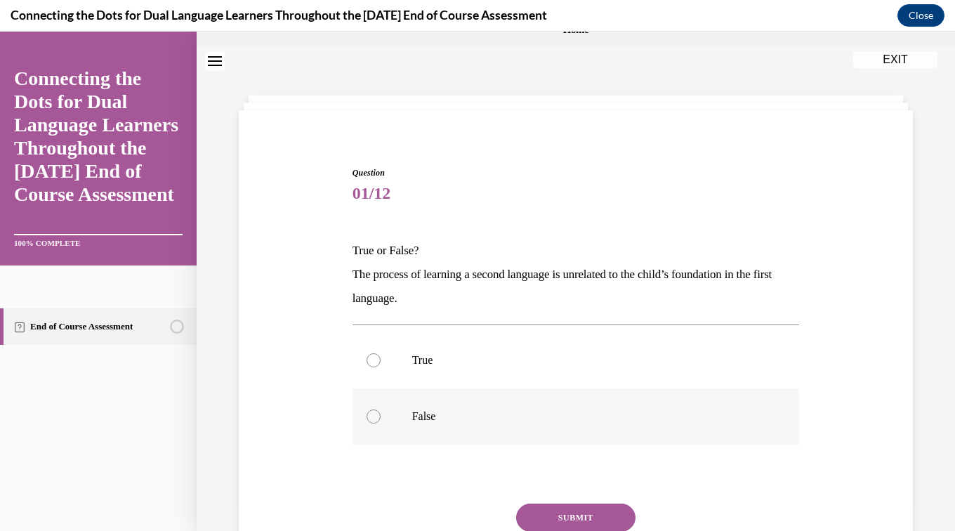
click at [369, 412] on div at bounding box center [374, 416] width 14 height 14
click at [369, 412] on input "False" at bounding box center [374, 416] width 14 height 14
radio input "true"
click at [557, 514] on button "SUBMIT" at bounding box center [575, 518] width 119 height 28
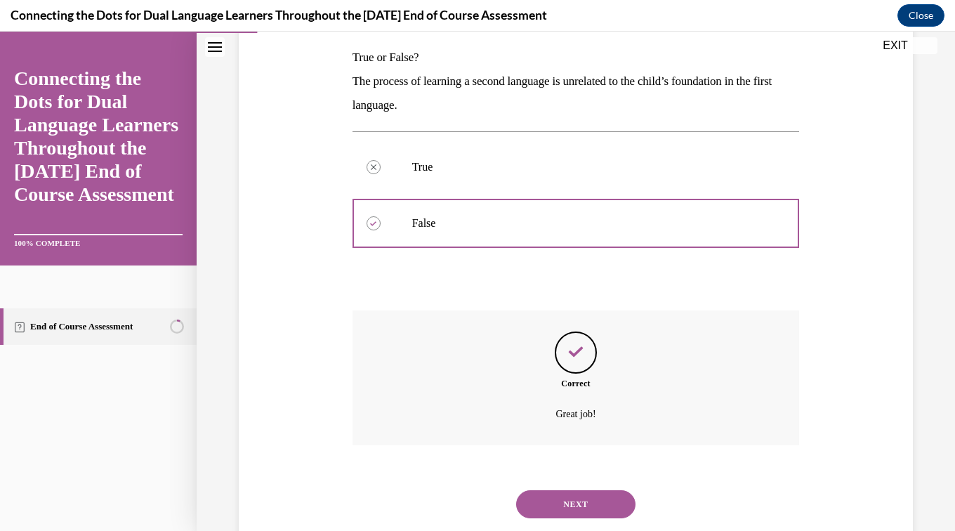
scroll to position [258, 0]
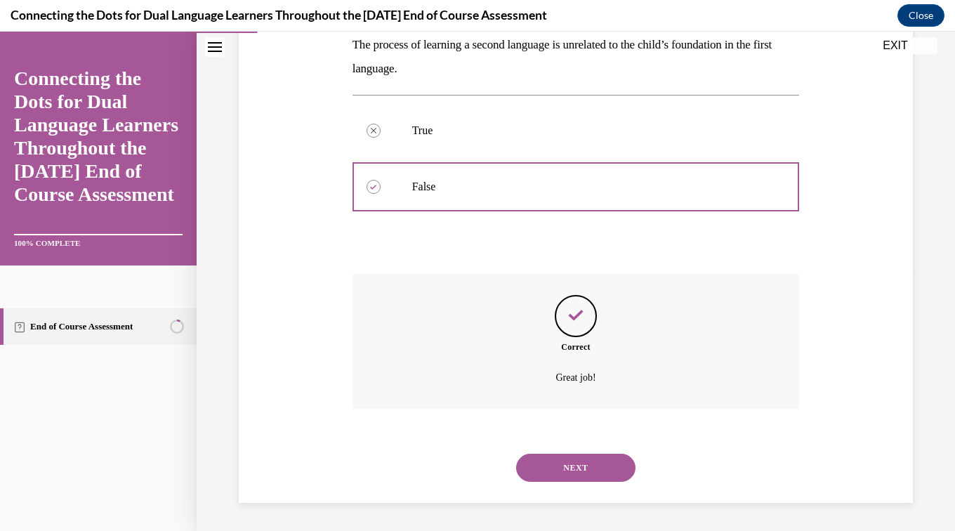
click at [567, 468] on button "NEXT" at bounding box center [575, 468] width 119 height 28
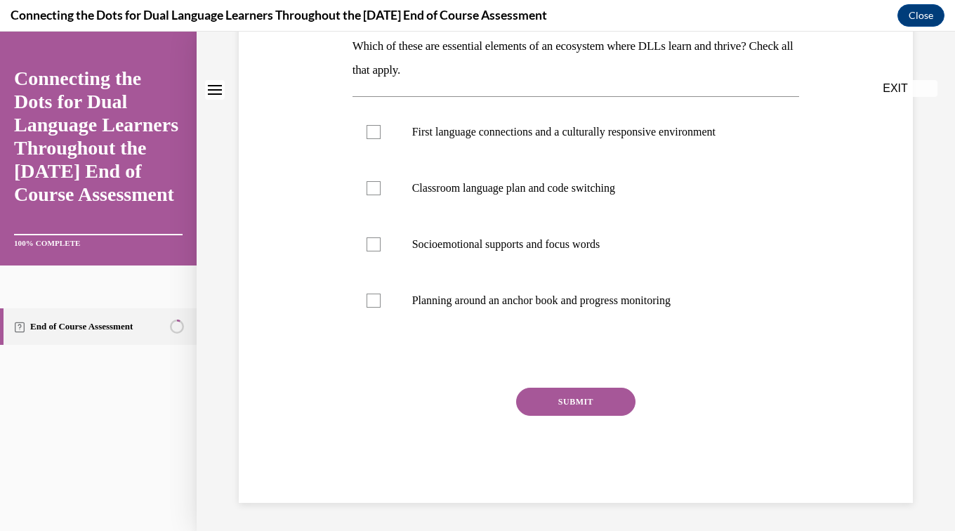
scroll to position [0, 0]
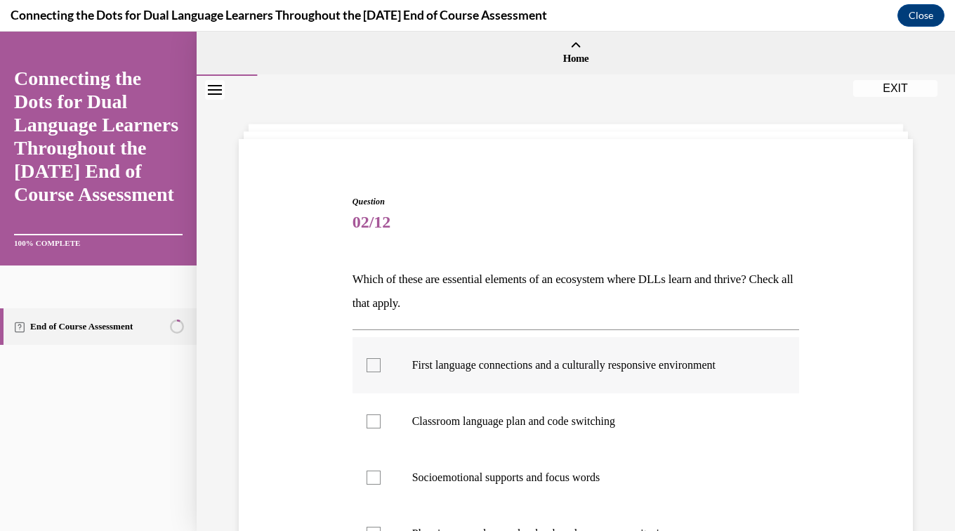
click at [500, 361] on p "First language connections and a culturally responsive environment" at bounding box center [588, 365] width 353 height 14
click at [381, 361] on input "First language connections and a culturally responsive environment" at bounding box center [374, 365] width 14 height 14
checkbox input "true"
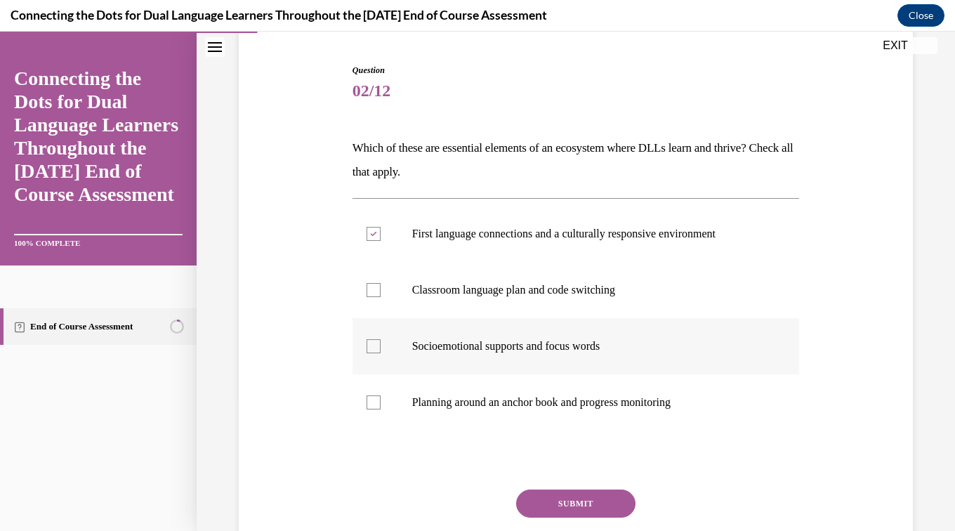
scroll to position [136, 0]
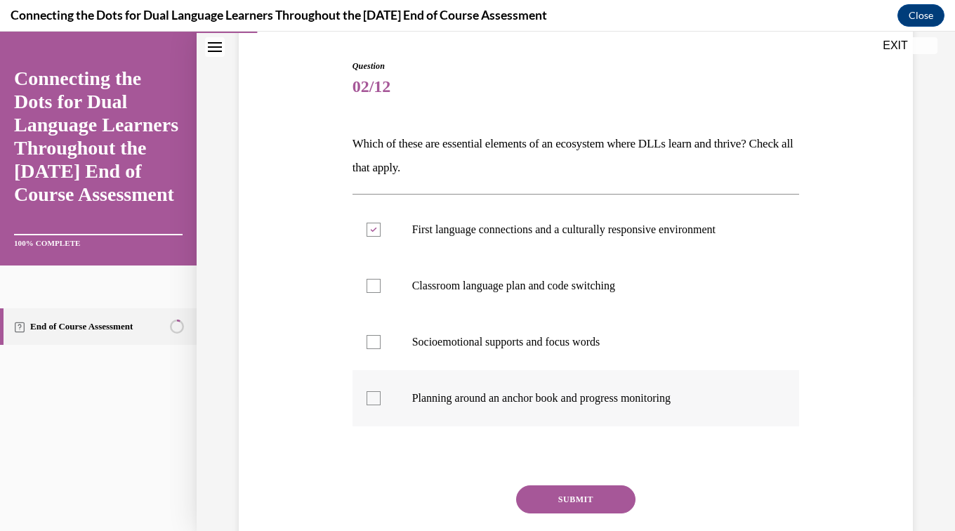
click at [595, 410] on label "Planning around an anchor book and progress monitoring" at bounding box center [576, 398] width 447 height 56
click at [381, 405] on input "Planning around an anchor book and progress monitoring" at bounding box center [374, 398] width 14 height 14
checkbox input "true"
click at [576, 500] on button "SUBMIT" at bounding box center [575, 499] width 119 height 28
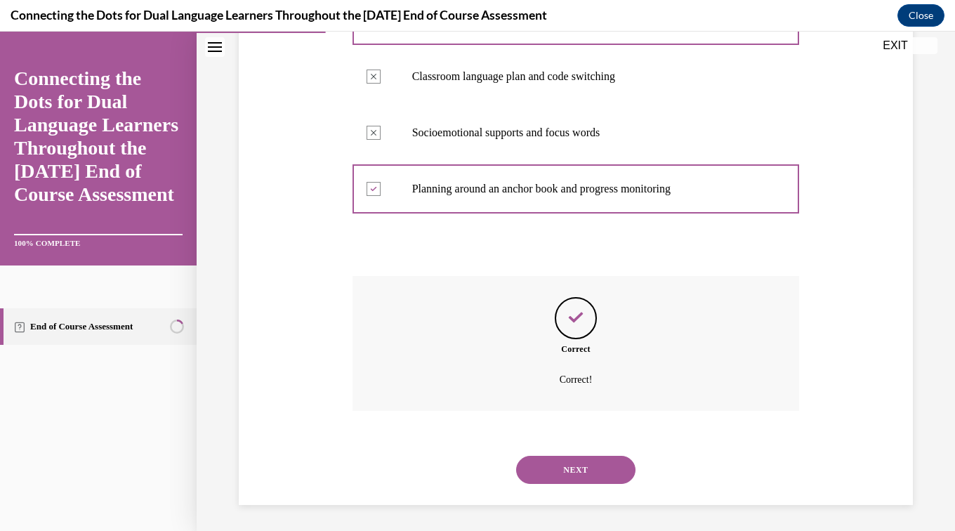
scroll to position [347, 0]
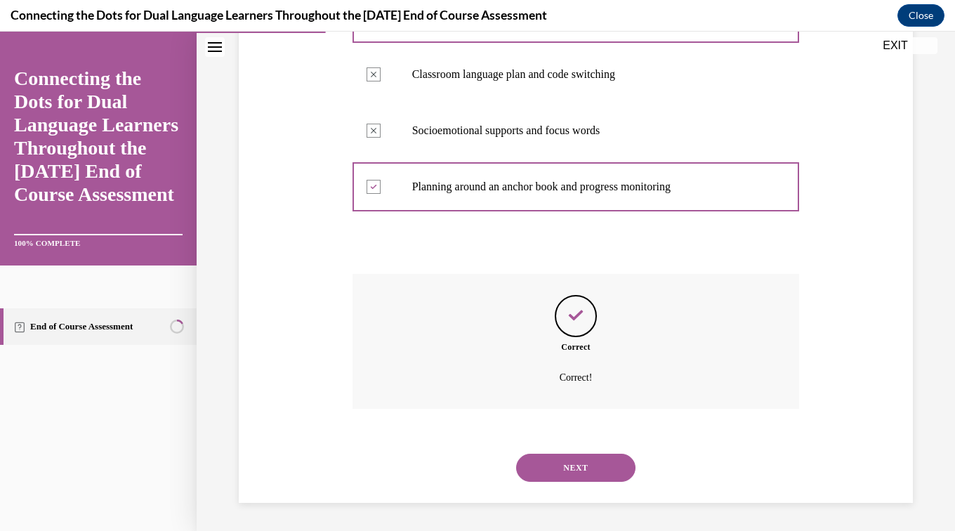
click at [572, 467] on button "NEXT" at bounding box center [575, 468] width 119 height 28
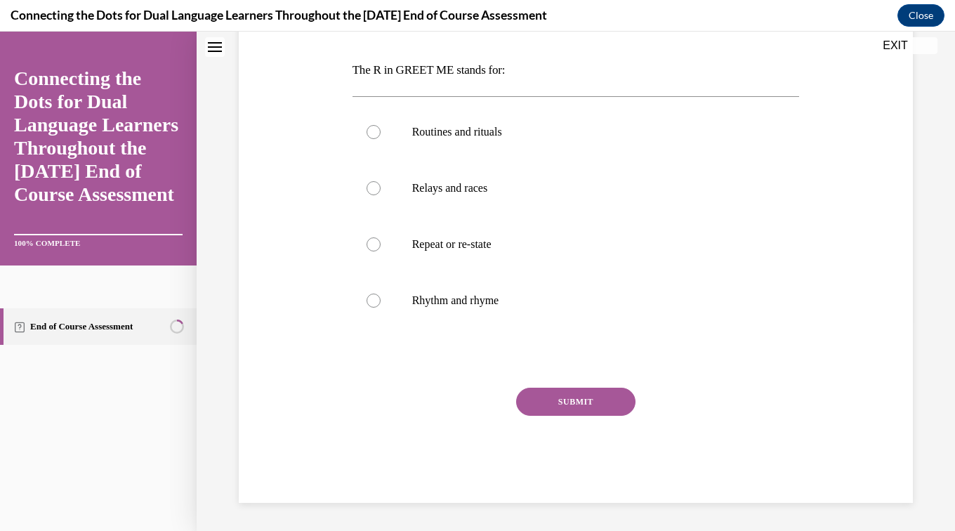
scroll to position [0, 0]
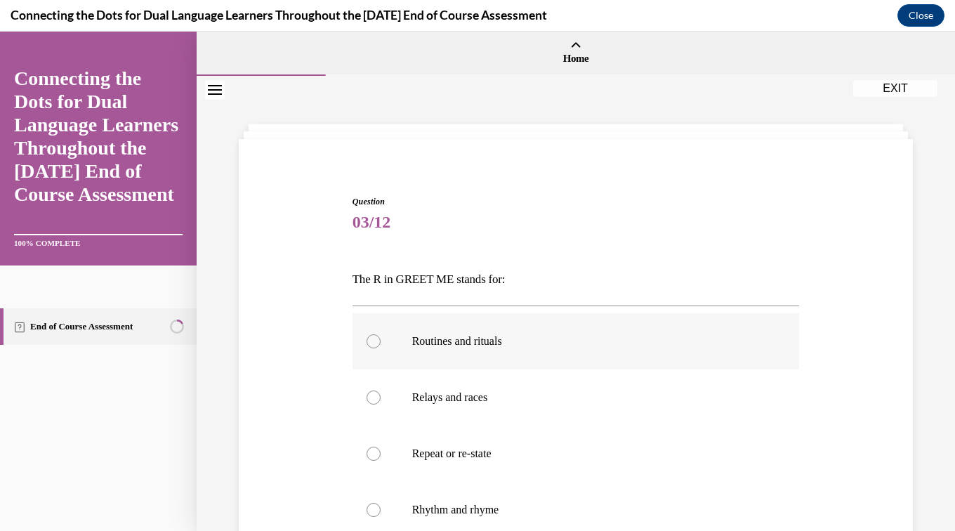
click at [485, 357] on label "Routines and rituals" at bounding box center [576, 341] width 447 height 56
click at [381, 348] on input "Routines and rituals" at bounding box center [374, 341] width 14 height 14
radio input "true"
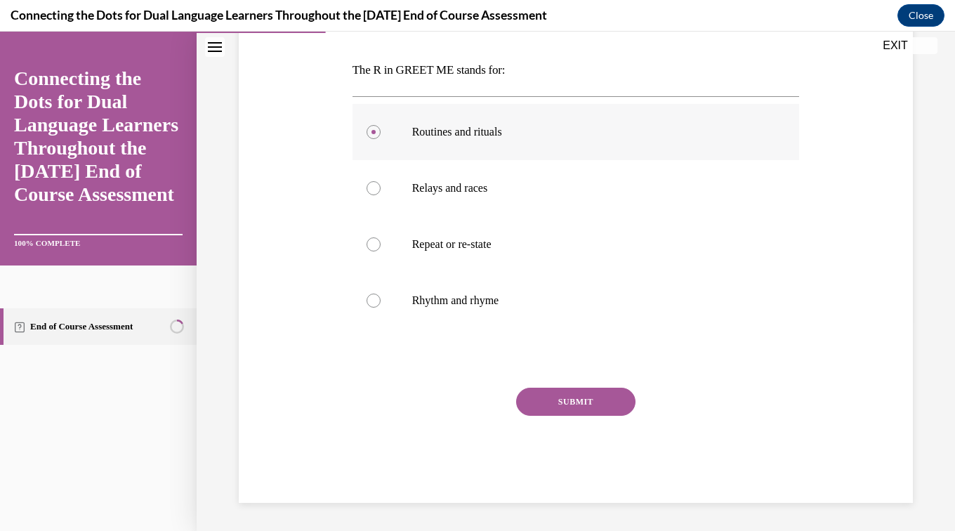
scroll to position [206, 0]
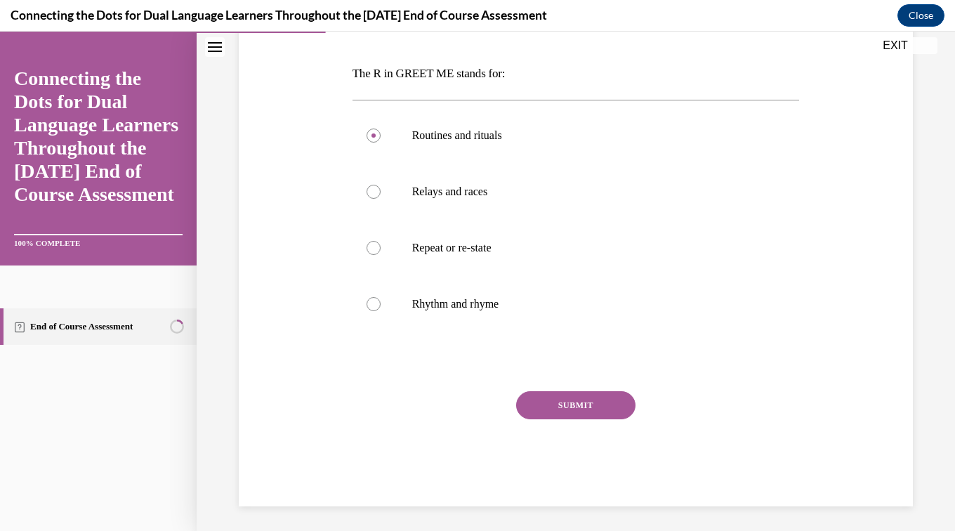
click at [568, 400] on button "SUBMIT" at bounding box center [575, 405] width 119 height 28
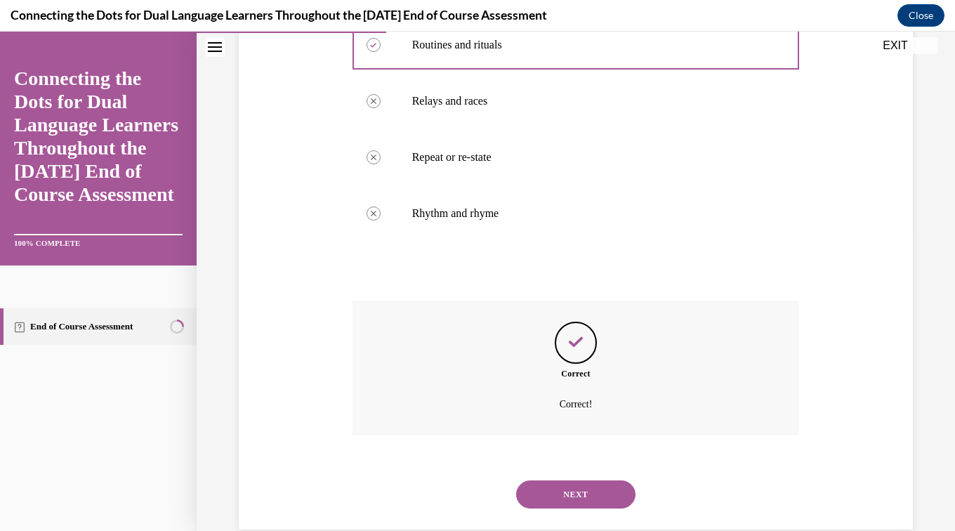
scroll to position [323, 0]
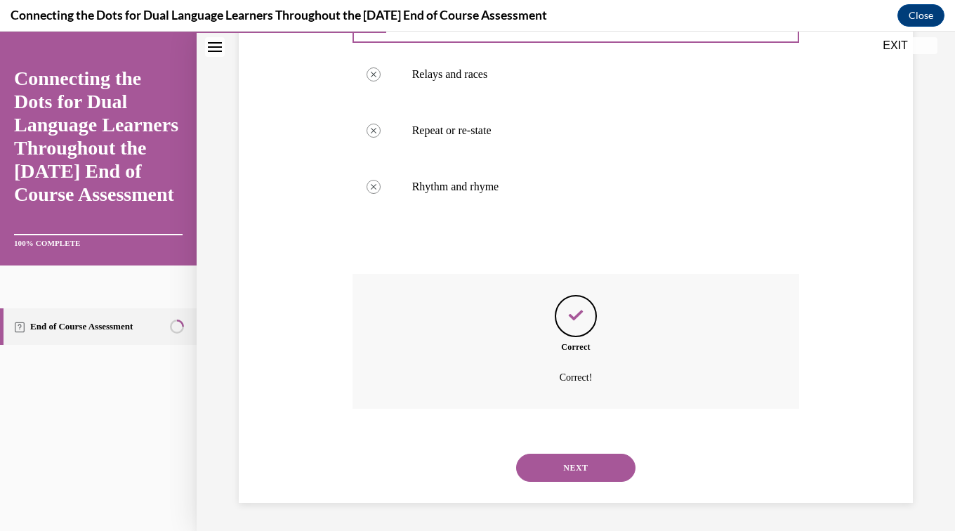
click at [548, 464] on button "NEXT" at bounding box center [575, 468] width 119 height 28
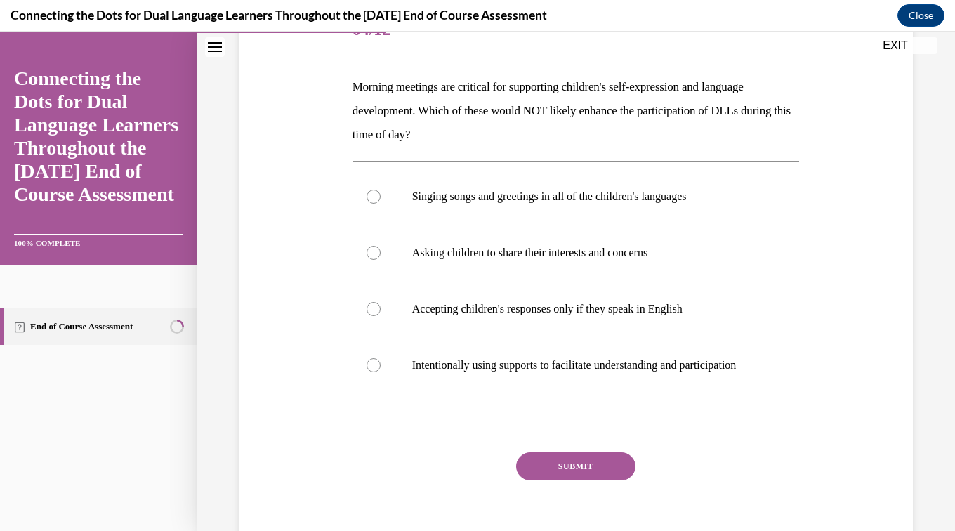
scroll to position [197, 0]
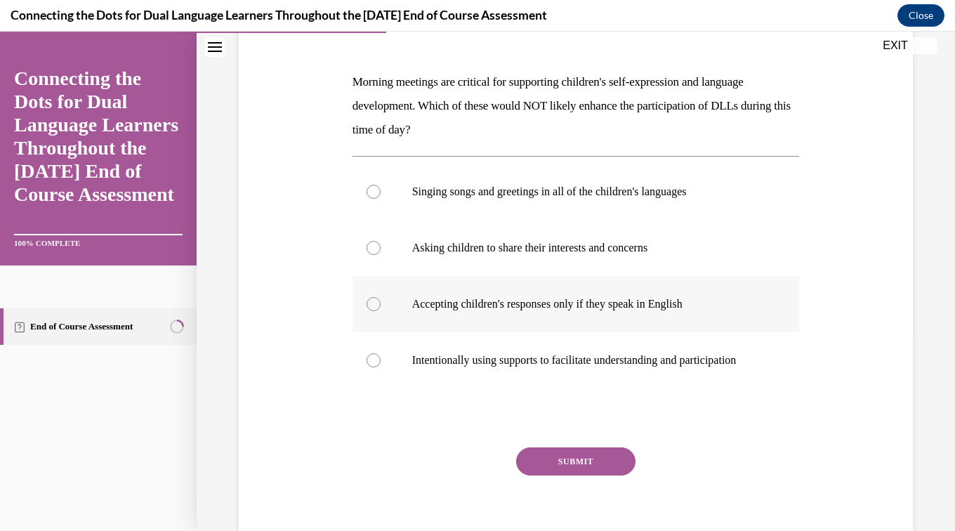
click at [531, 324] on label "Accepting children's responses only if they speak in English" at bounding box center [576, 304] width 447 height 56
click at [381, 311] on input "Accepting children's responses only if they speak in English" at bounding box center [374, 304] width 14 height 14
radio input "true"
click at [566, 475] on button "SUBMIT" at bounding box center [575, 461] width 119 height 28
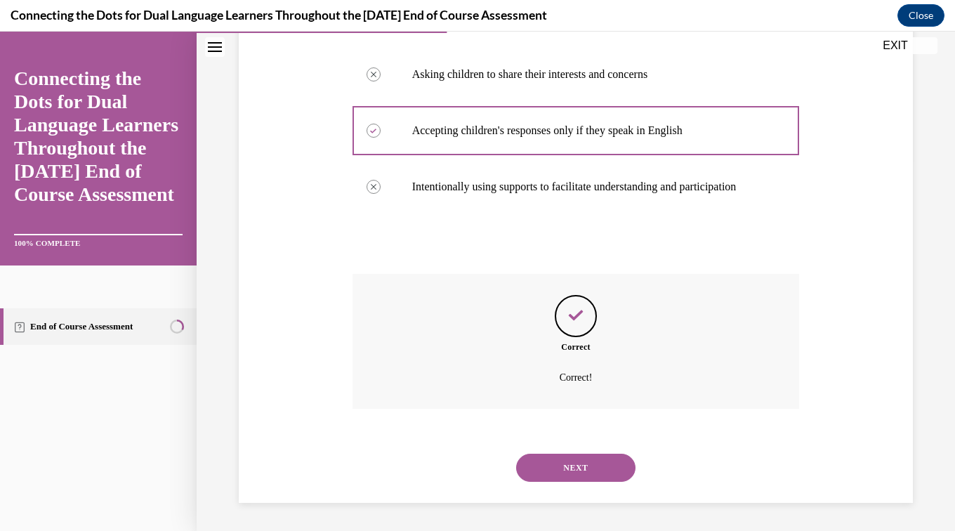
scroll to position [385, 0]
click at [566, 475] on button "NEXT" at bounding box center [575, 468] width 119 height 28
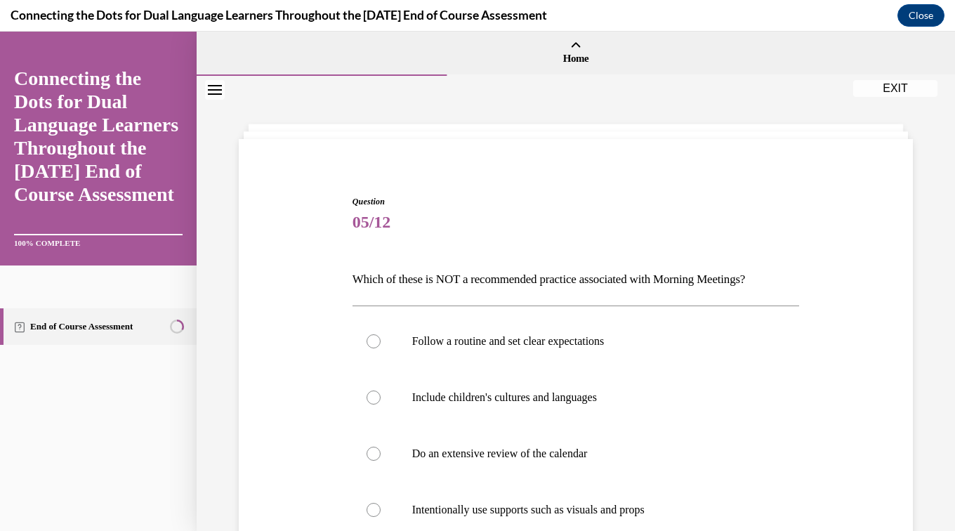
click at [566, 475] on label "Do an extensive review of the calendar" at bounding box center [576, 454] width 447 height 56
click at [381, 461] on input "Do an extensive review of the calendar" at bounding box center [374, 454] width 14 height 14
radio input "true"
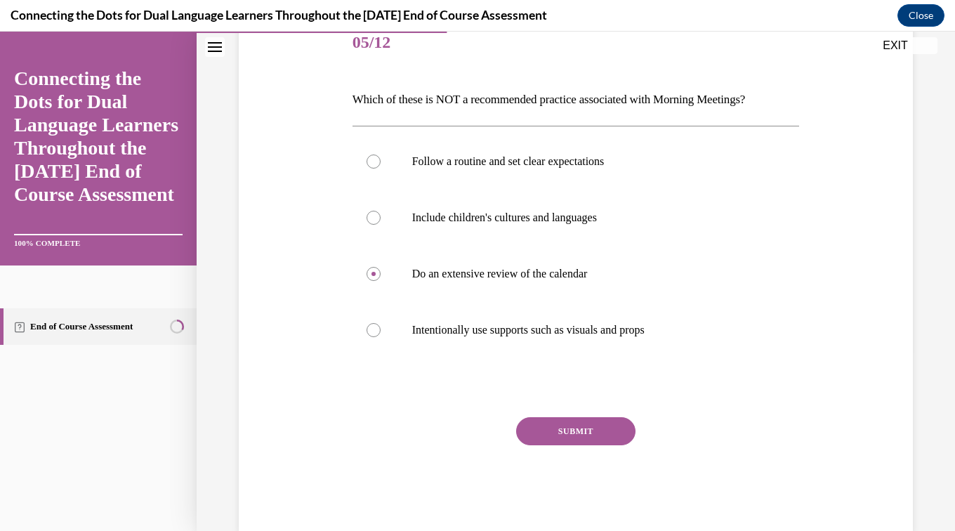
scroll to position [181, 0]
click at [560, 430] on button "SUBMIT" at bounding box center [575, 430] width 119 height 28
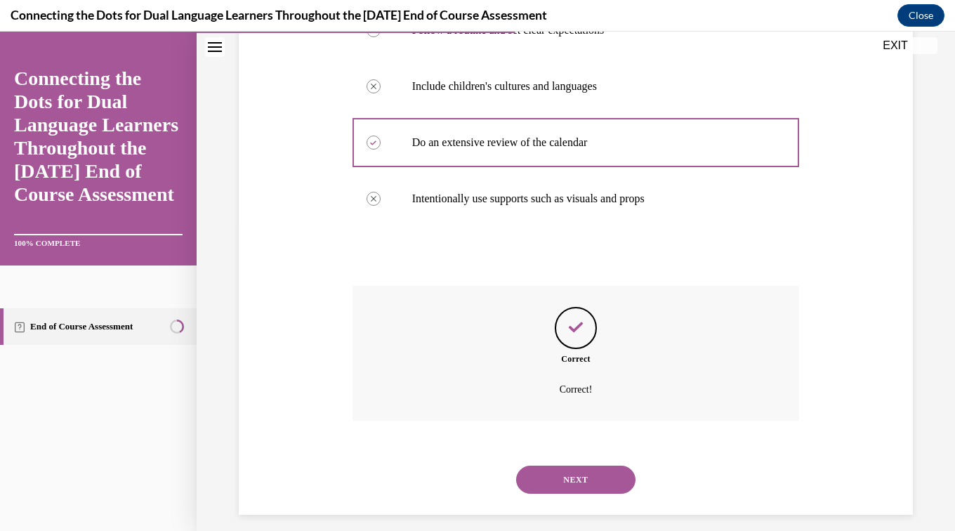
scroll to position [323, 0]
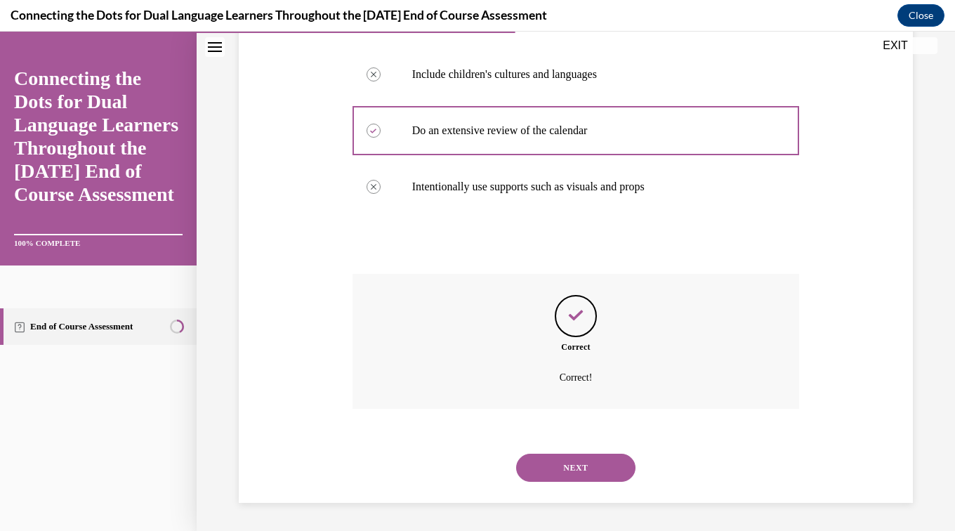
click at [553, 474] on button "NEXT" at bounding box center [575, 468] width 119 height 28
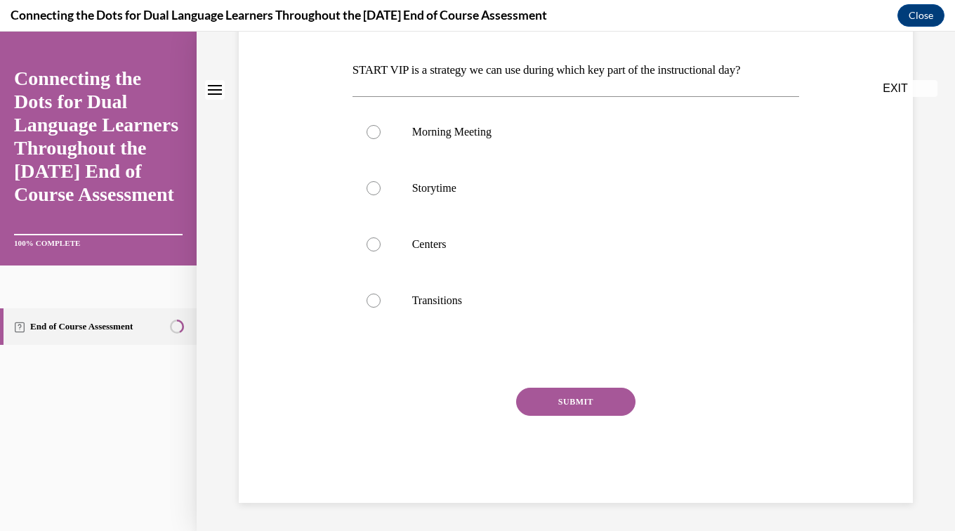
scroll to position [0, 0]
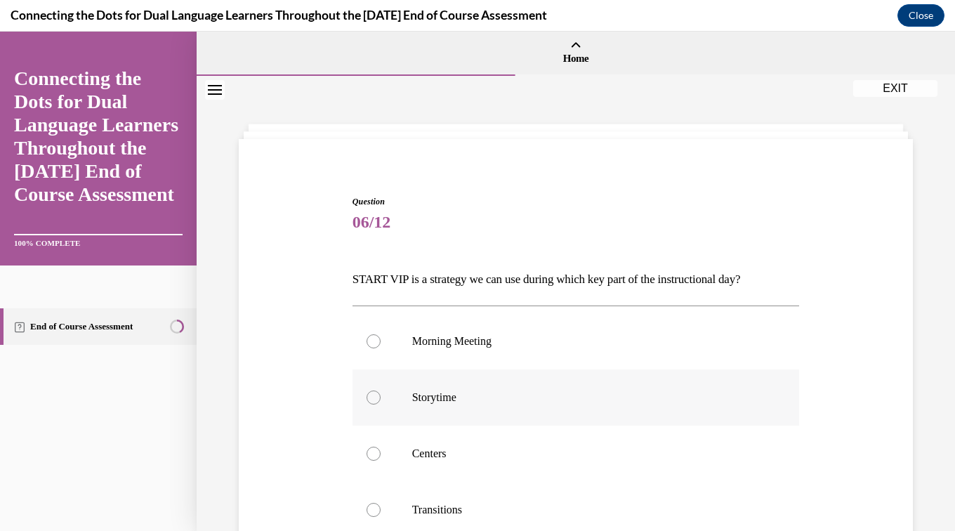
click at [465, 410] on label "Storytime" at bounding box center [576, 397] width 447 height 56
click at [381, 405] on input "Storytime" at bounding box center [374, 397] width 14 height 14
radio input "true"
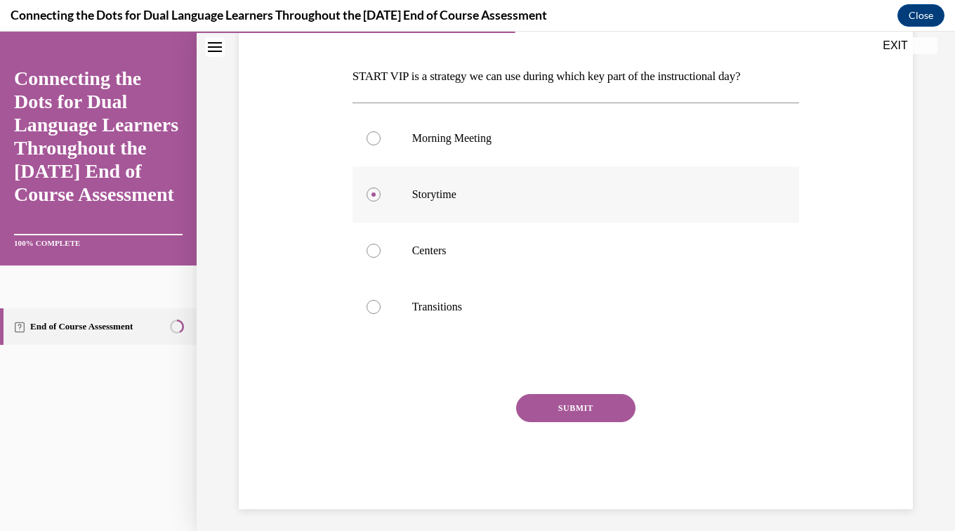
scroll to position [208, 0]
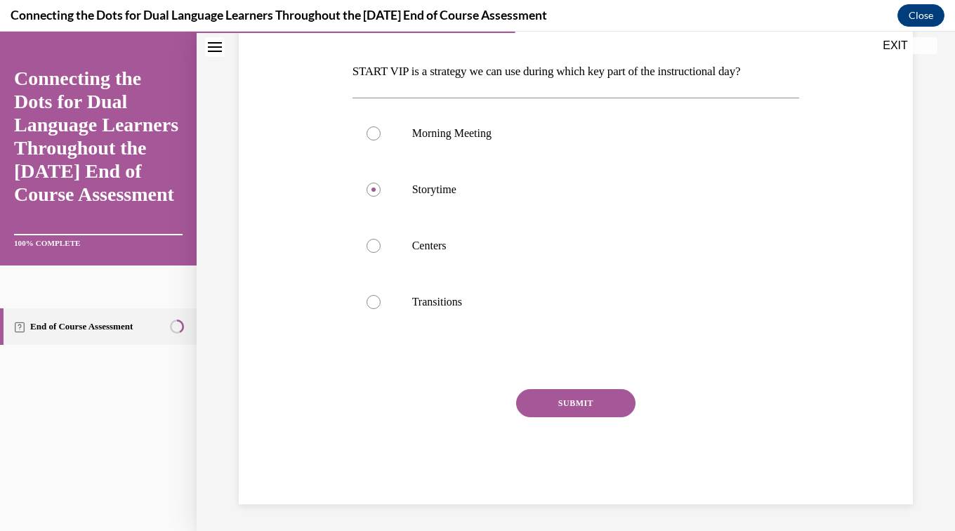
click at [560, 400] on button "SUBMIT" at bounding box center [575, 403] width 119 height 28
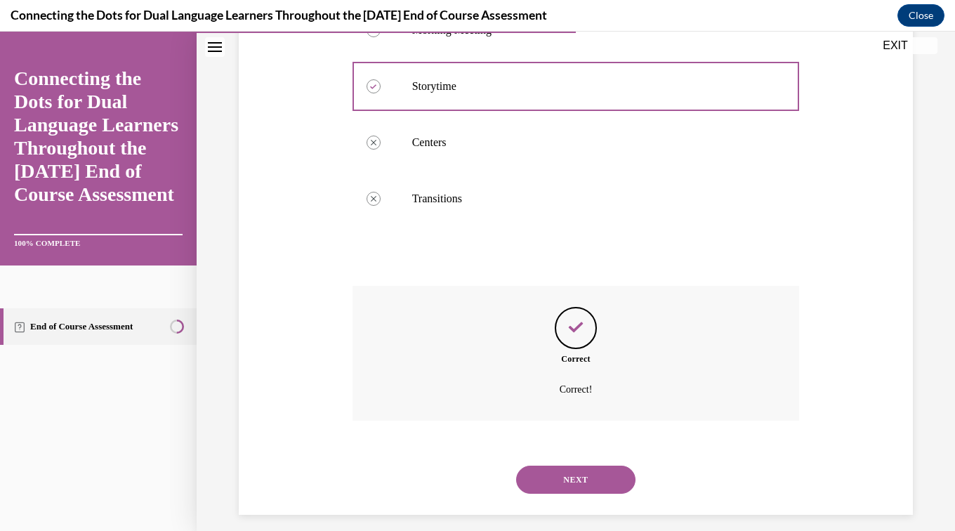
scroll to position [323, 0]
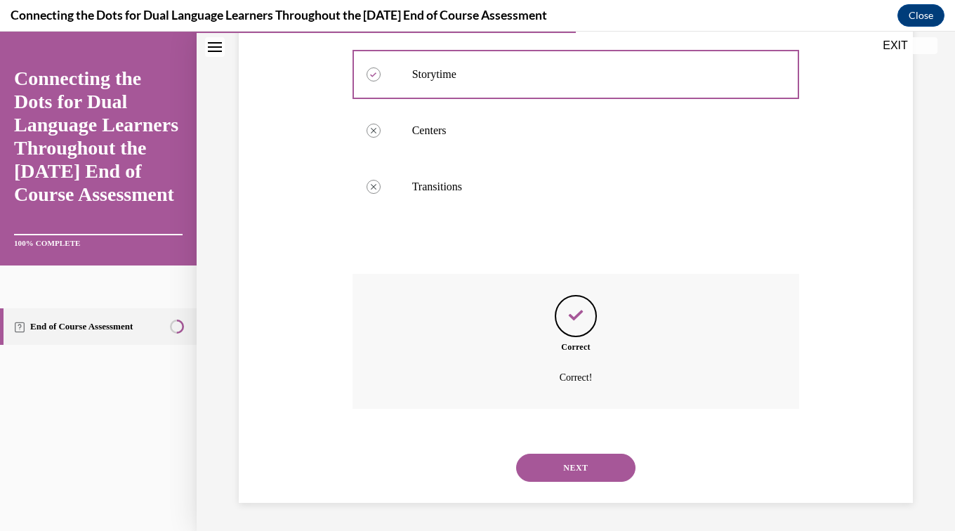
click at [551, 468] on button "NEXT" at bounding box center [575, 468] width 119 height 28
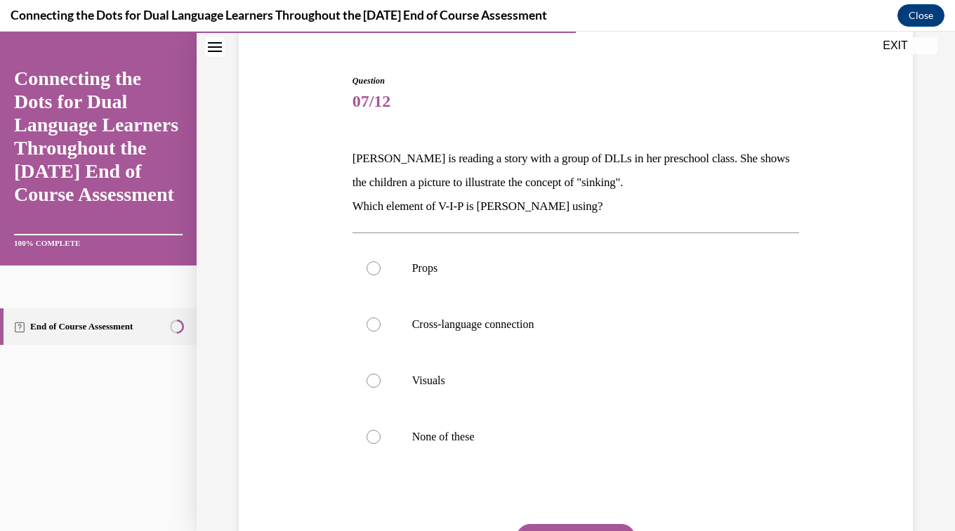
scroll to position [131, 0]
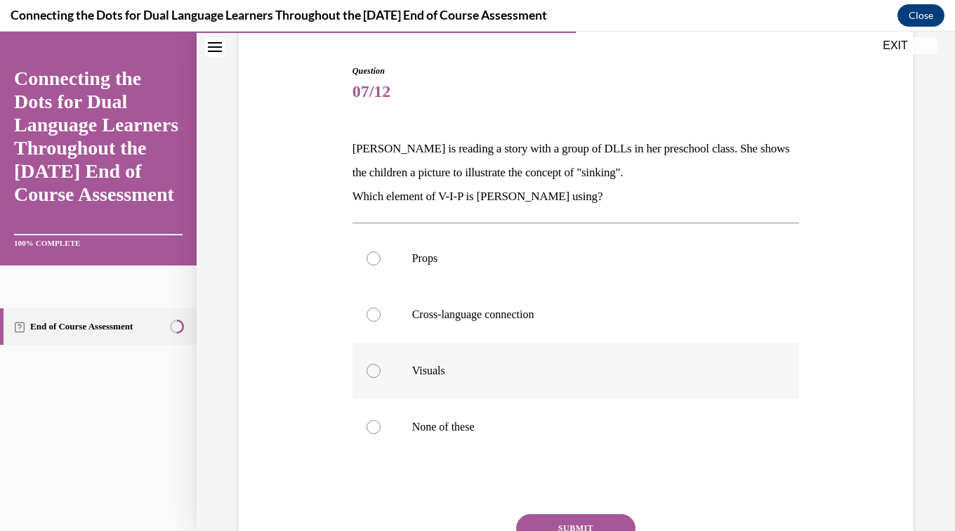
click at [385, 375] on label "Visuals" at bounding box center [576, 371] width 447 height 56
click at [381, 375] on input "Visuals" at bounding box center [374, 371] width 14 height 14
radio input "true"
click at [560, 521] on button "SUBMIT" at bounding box center [575, 528] width 119 height 28
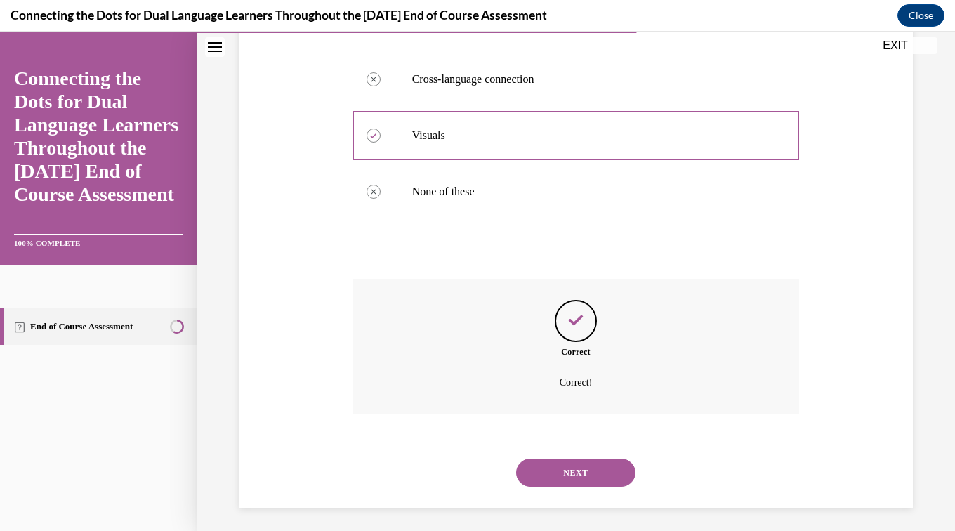
scroll to position [371, 0]
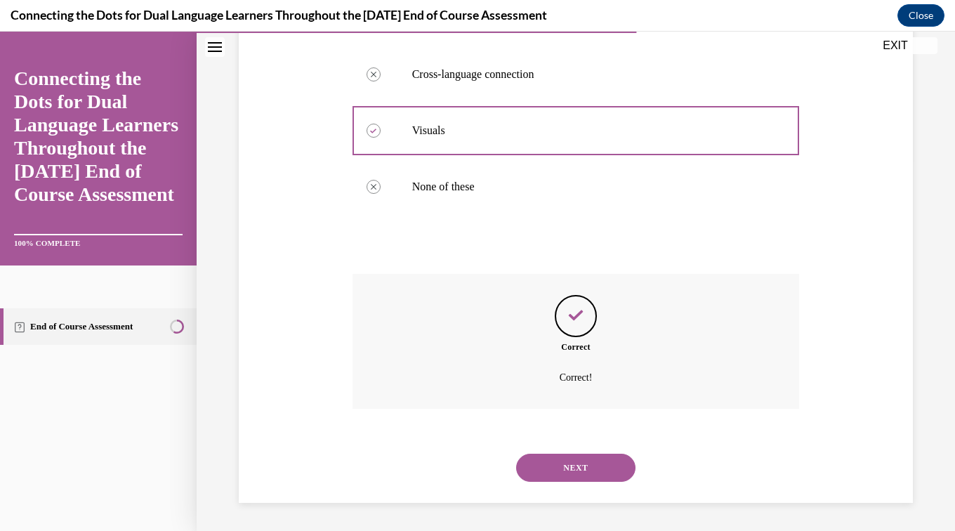
click at [573, 462] on button "NEXT" at bounding box center [575, 468] width 119 height 28
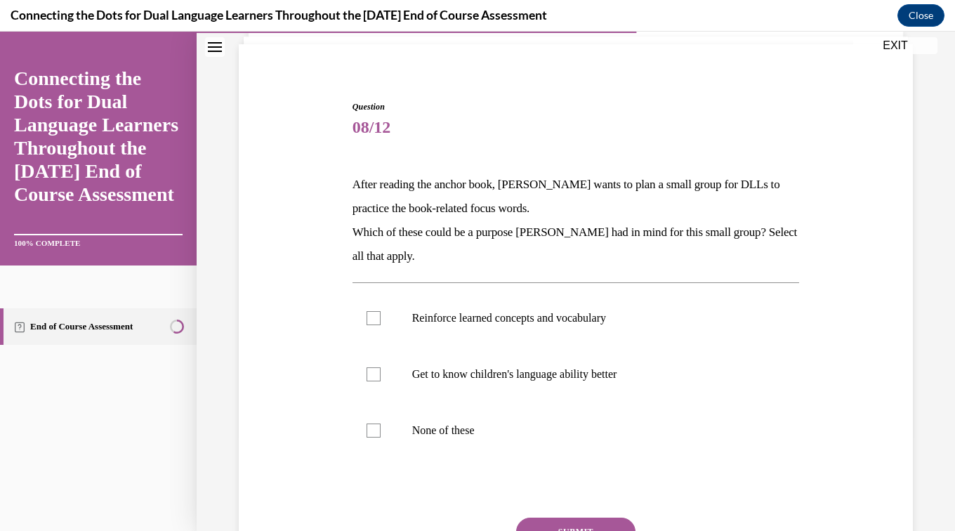
scroll to position [101, 0]
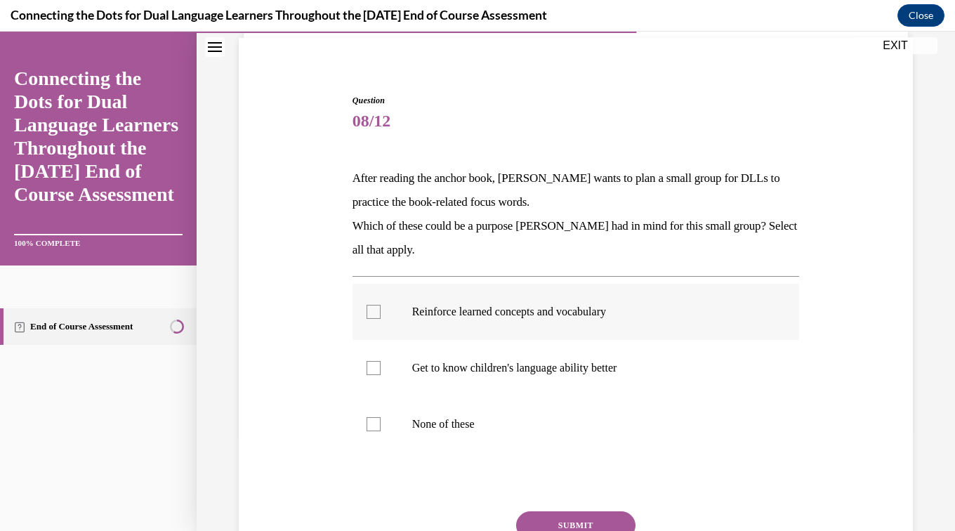
click at [570, 314] on p "Reinforce learned concepts and vocabulary" at bounding box center [588, 312] width 353 height 14
click at [381, 314] on input "Reinforce learned concepts and vocabulary" at bounding box center [374, 312] width 14 height 14
checkbox input "true"
click at [544, 369] on p "Get to know children's language ability better" at bounding box center [588, 368] width 353 height 14
click at [381, 369] on input "Get to know children's language ability better" at bounding box center [374, 368] width 14 height 14
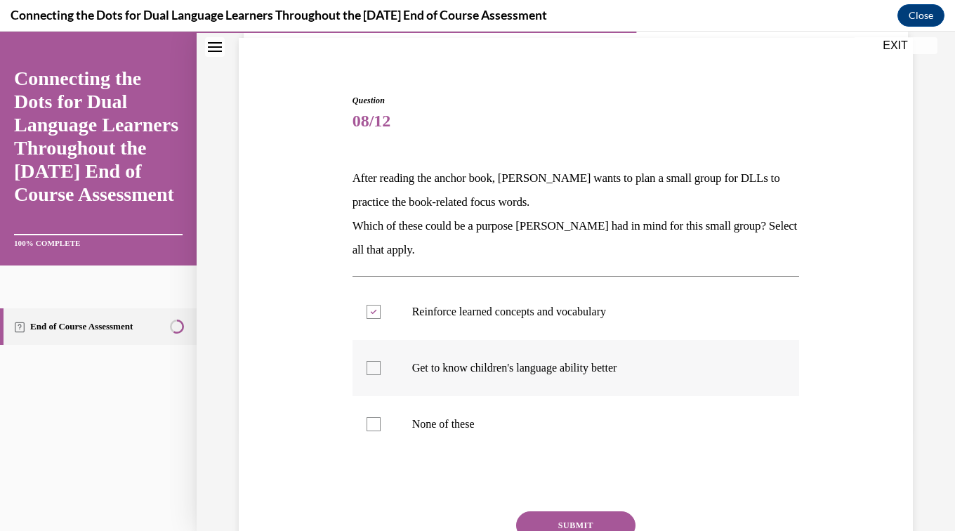
checkbox input "true"
click at [544, 517] on button "SUBMIT" at bounding box center [575, 525] width 119 height 28
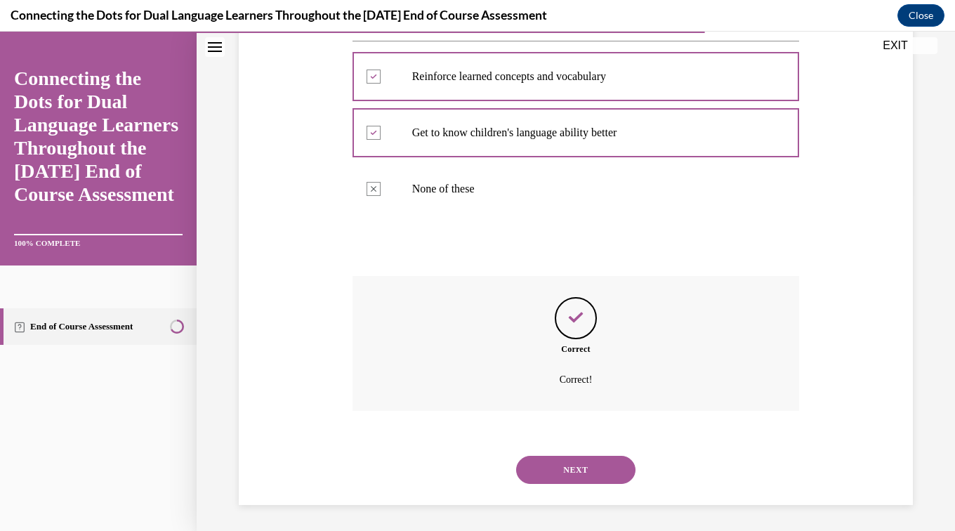
scroll to position [339, 0]
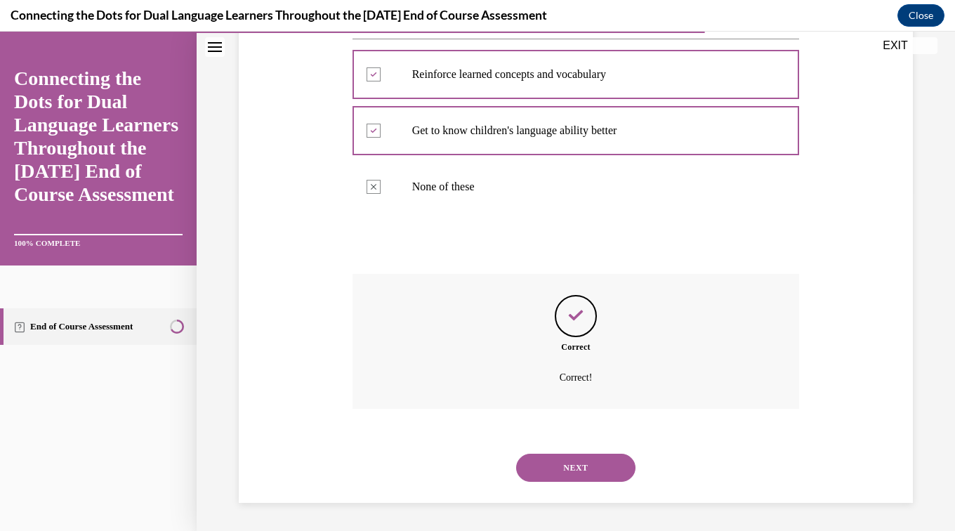
click at [568, 462] on button "NEXT" at bounding box center [575, 468] width 119 height 28
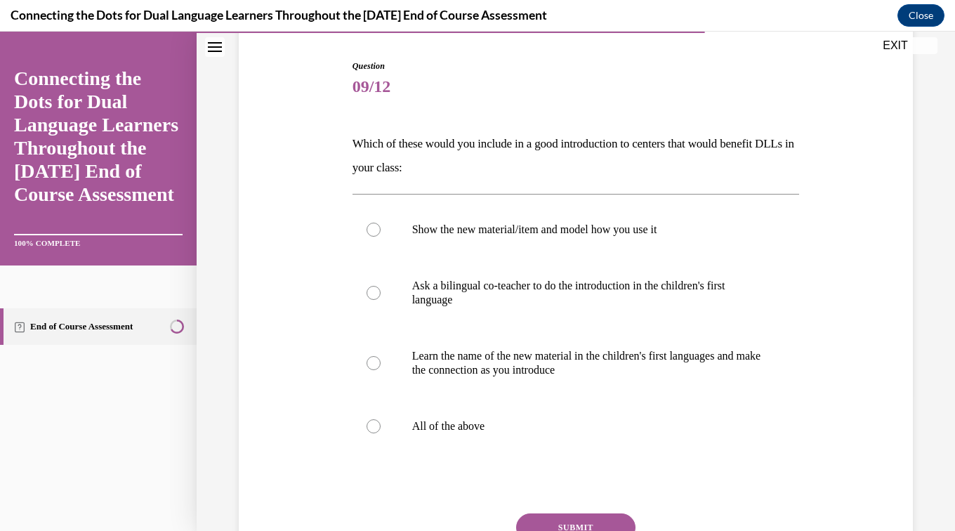
scroll to position [136, 0]
click at [486, 419] on p "All of the above" at bounding box center [588, 426] width 353 height 14
click at [381, 419] on input "All of the above" at bounding box center [374, 426] width 14 height 14
radio input "true"
click at [541, 517] on button "SUBMIT" at bounding box center [575, 527] width 119 height 28
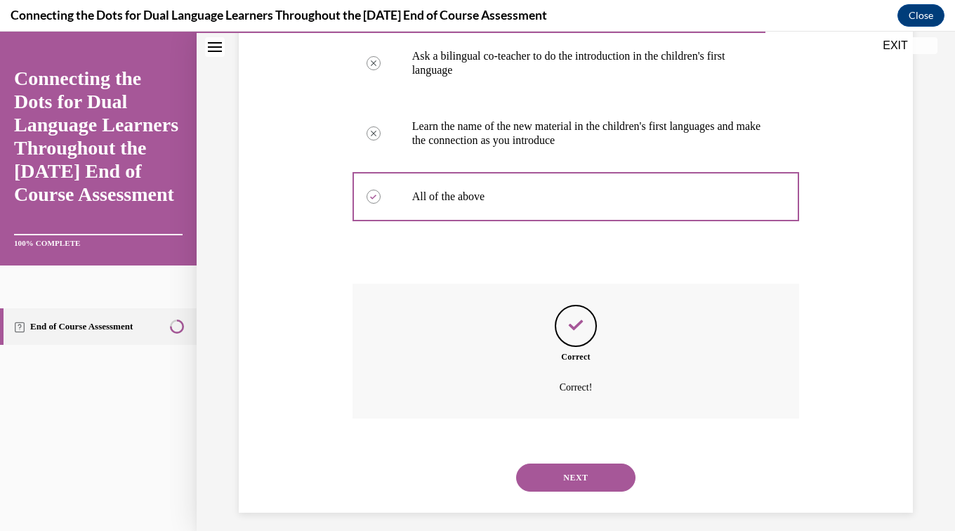
scroll to position [375, 0]
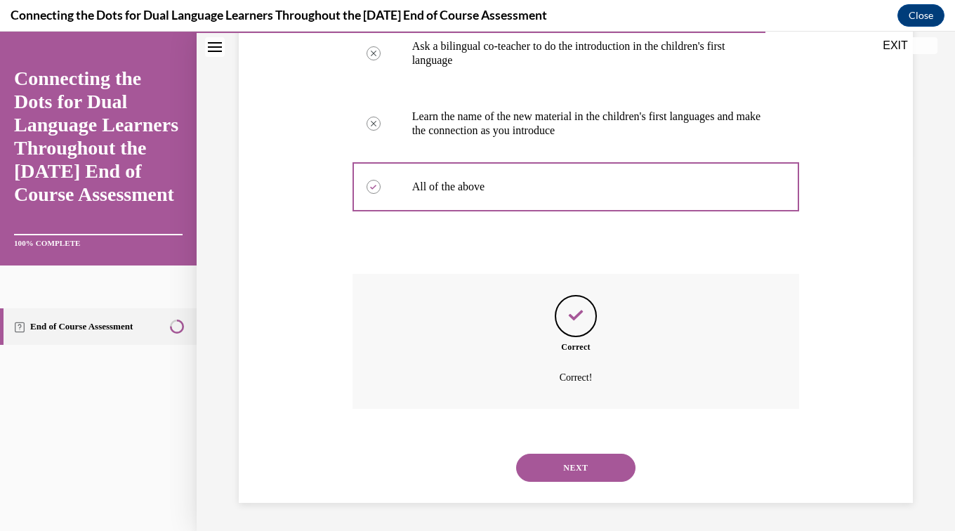
click at [570, 472] on button "NEXT" at bounding box center [575, 468] width 119 height 28
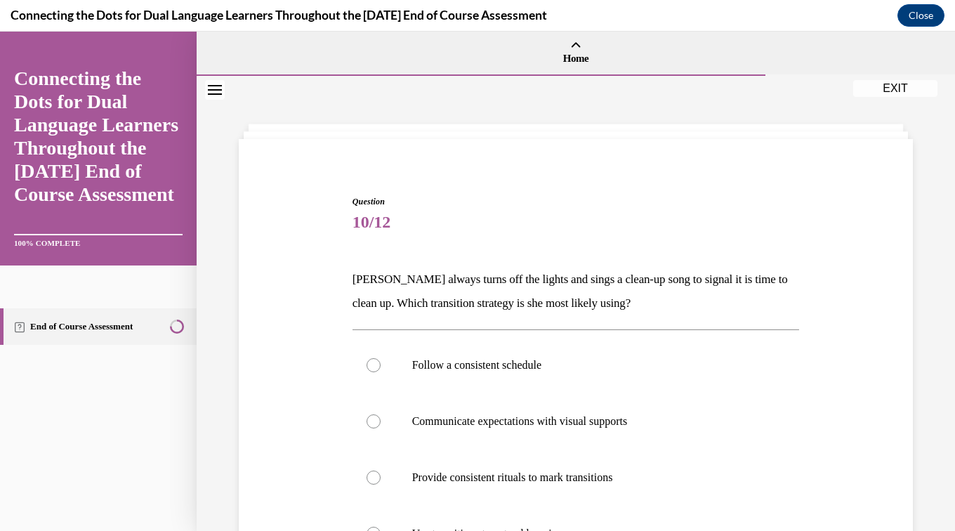
click at [570, 472] on p "Provide consistent rituals to mark transitions" at bounding box center [588, 478] width 353 height 14
click at [381, 472] on input "Provide consistent rituals to mark transitions" at bounding box center [374, 478] width 14 height 14
radio input "true"
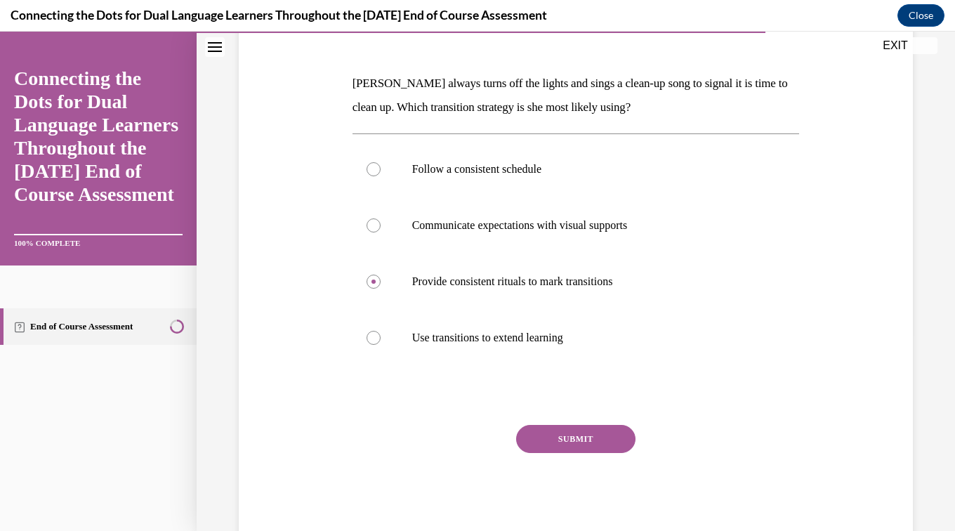
scroll to position [233, 0]
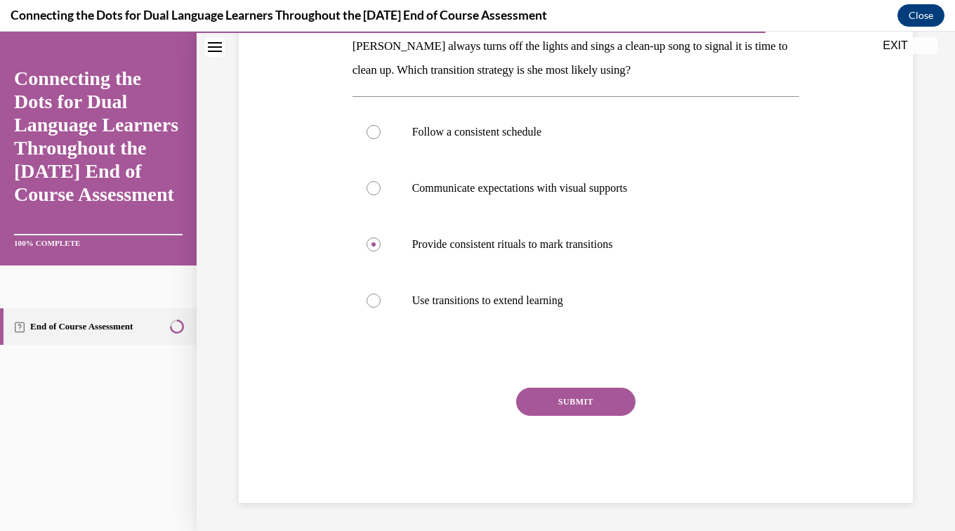
click at [562, 400] on button "SUBMIT" at bounding box center [575, 402] width 119 height 28
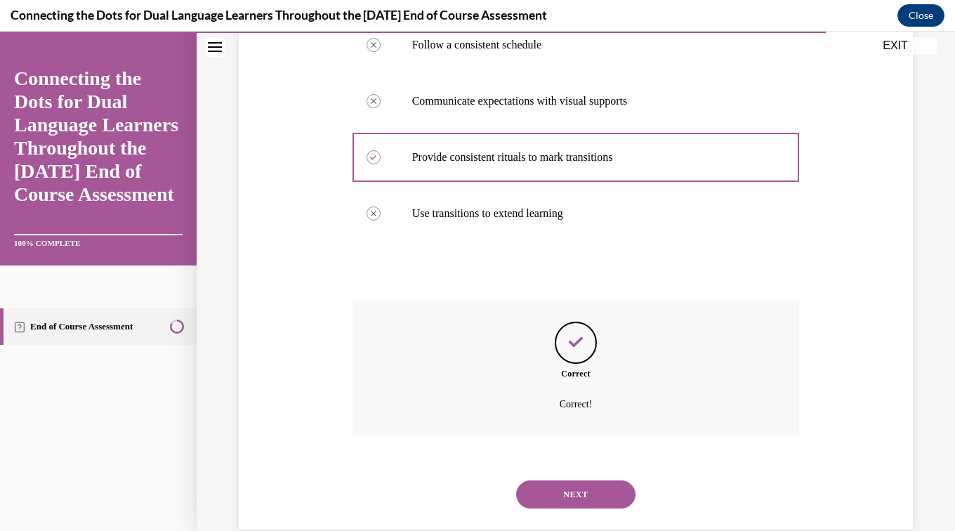
scroll to position [347, 0]
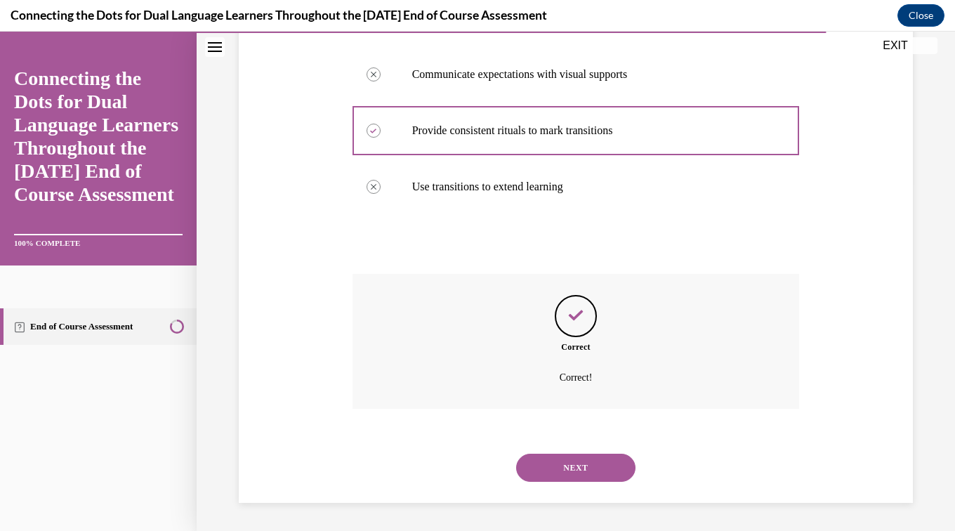
click at [554, 466] on button "NEXT" at bounding box center [575, 468] width 119 height 28
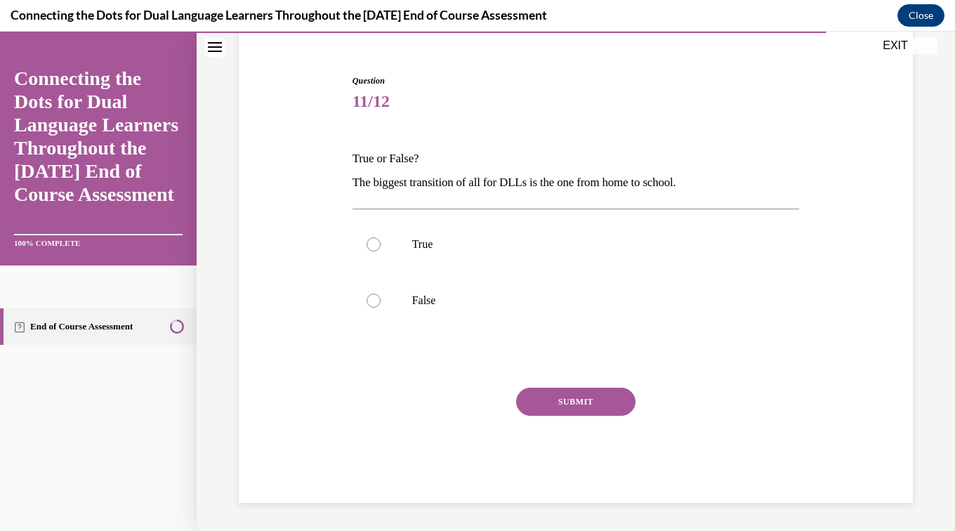
scroll to position [121, 0]
click at [445, 254] on label "True" at bounding box center [576, 244] width 447 height 56
click at [381, 251] on input "True" at bounding box center [374, 244] width 14 height 14
radio input "true"
click at [541, 396] on button "SUBMIT" at bounding box center [575, 402] width 119 height 28
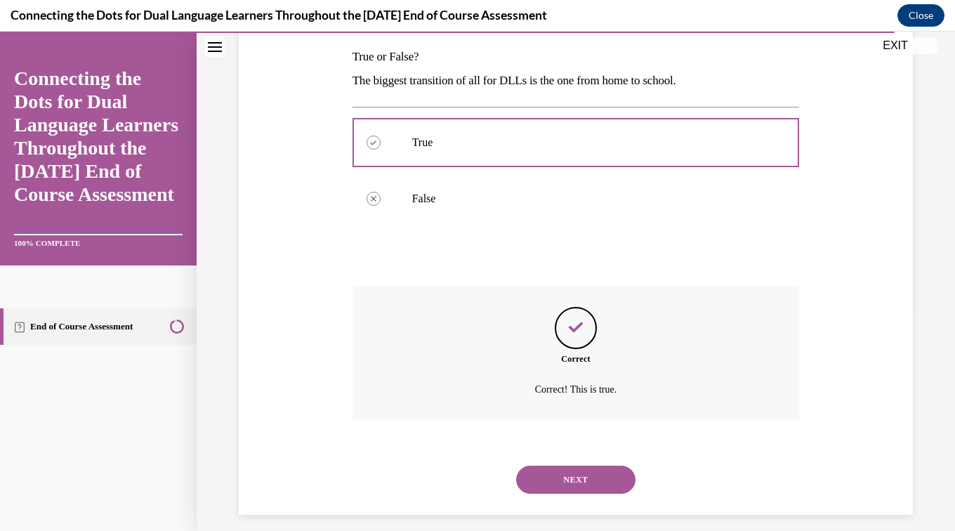
scroll to position [235, 0]
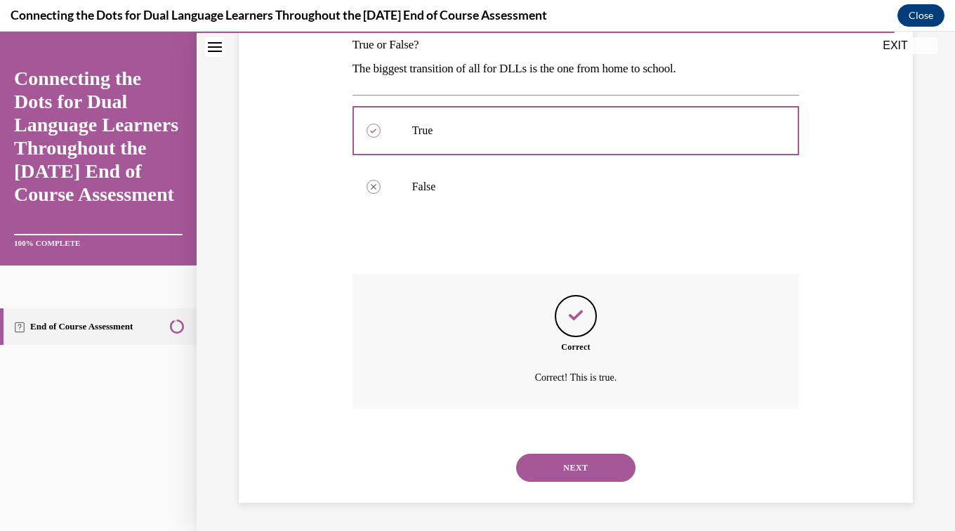
click at [553, 466] on button "NEXT" at bounding box center [575, 468] width 119 height 28
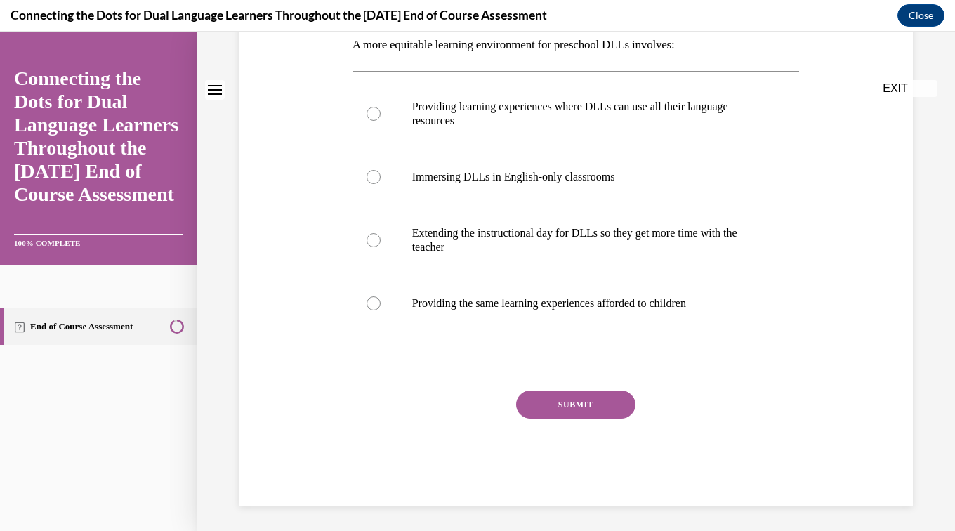
scroll to position [0, 0]
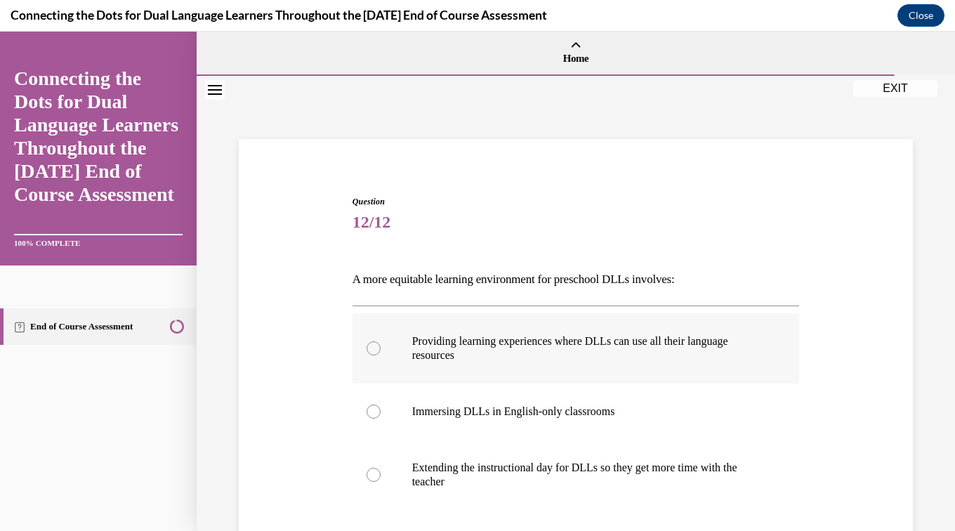
click at [551, 360] on p "Providing learning experiences where DLLs can use all their language resources" at bounding box center [588, 348] width 353 height 28
click at [381, 355] on input "Providing learning experiences where DLLs can use all their language resources" at bounding box center [374, 348] width 14 height 14
radio input "true"
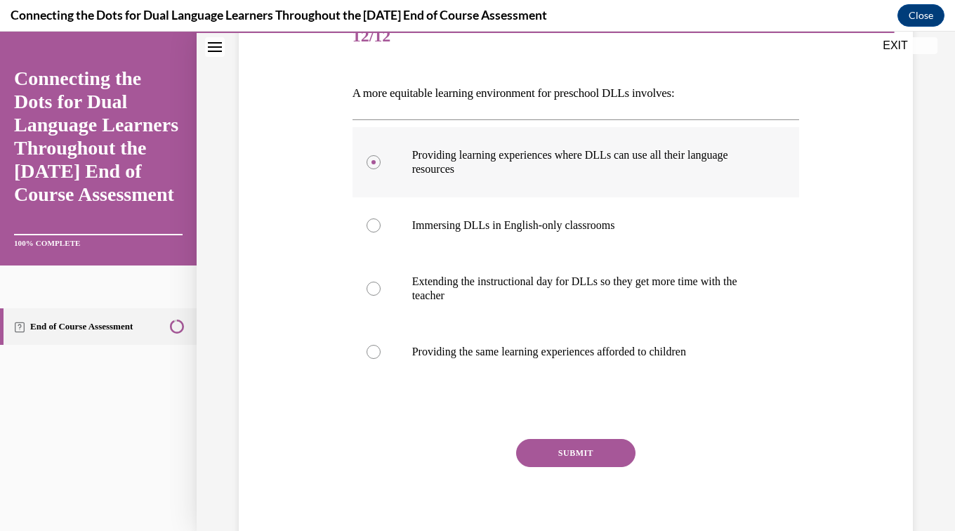
scroll to position [189, 0]
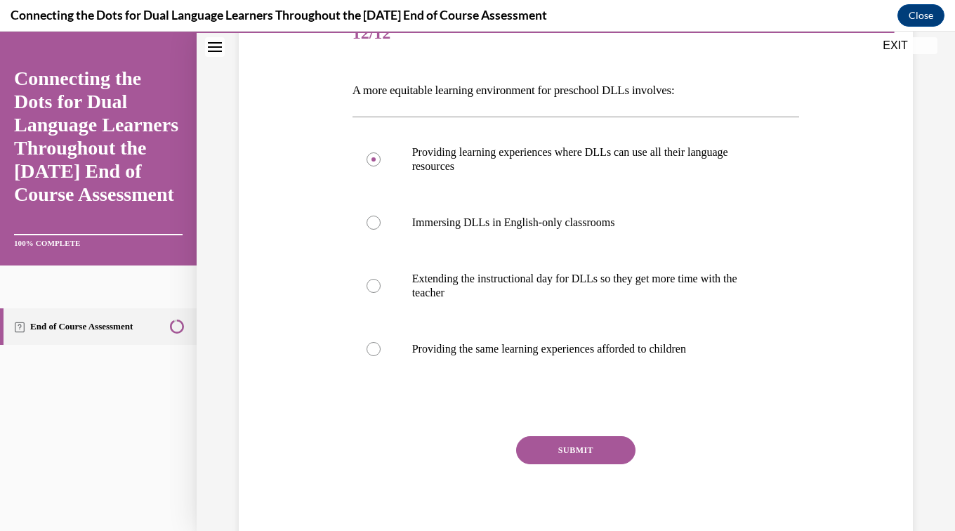
click at [562, 447] on button "SUBMIT" at bounding box center [575, 450] width 119 height 28
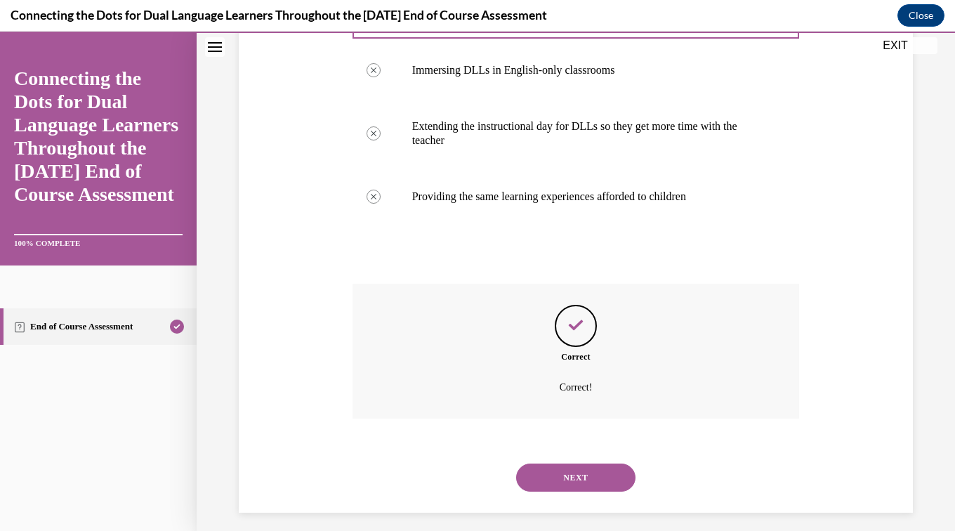
scroll to position [351, 0]
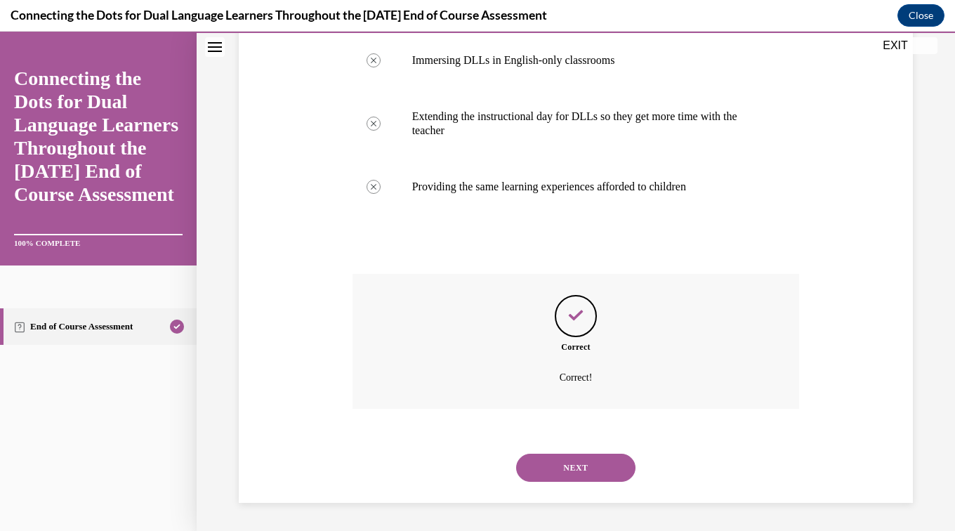
click at [555, 465] on button "NEXT" at bounding box center [575, 468] width 119 height 28
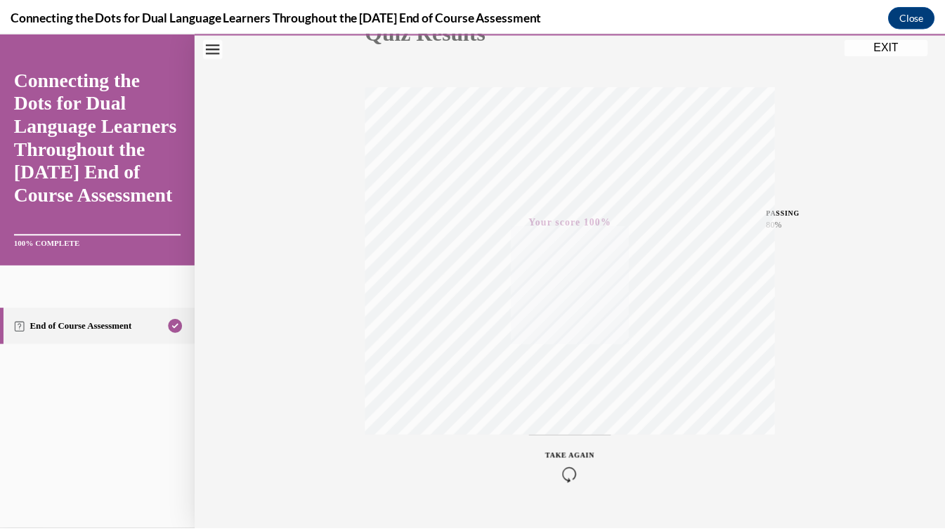
scroll to position [221, 0]
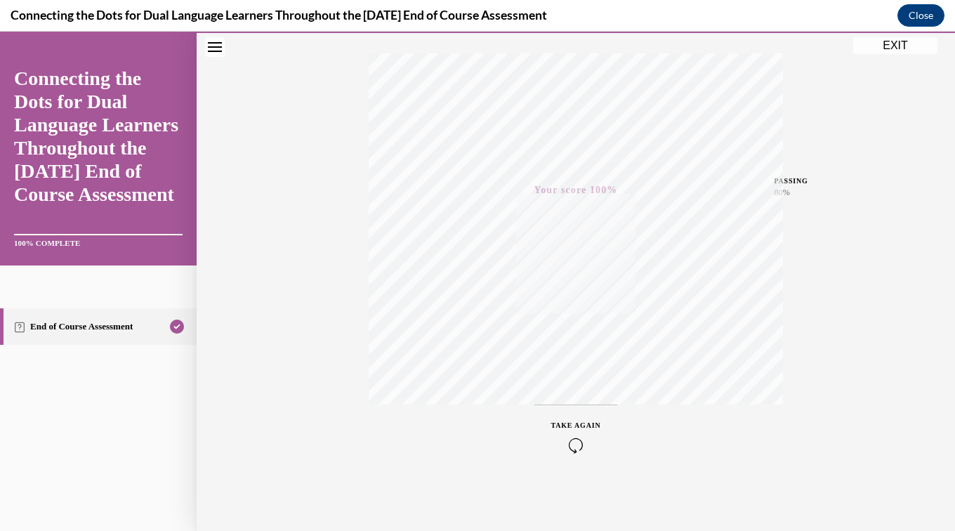
click at [890, 51] on button "EXIT" at bounding box center [895, 45] width 84 height 17
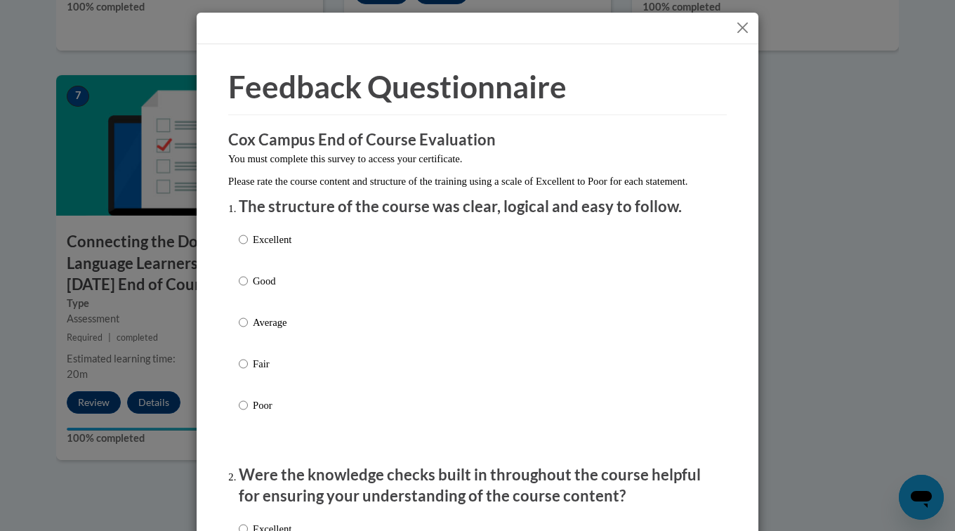
click at [734, 29] on button "Close" at bounding box center [743, 28] width 18 height 18
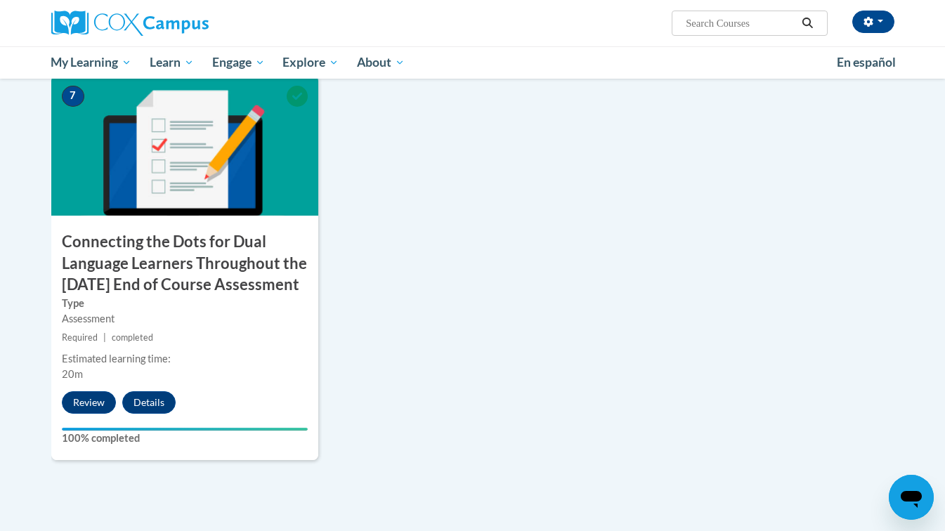
click at [728, 21] on input "Search..." at bounding box center [740, 23] width 112 height 17
type input "emergent literacy"
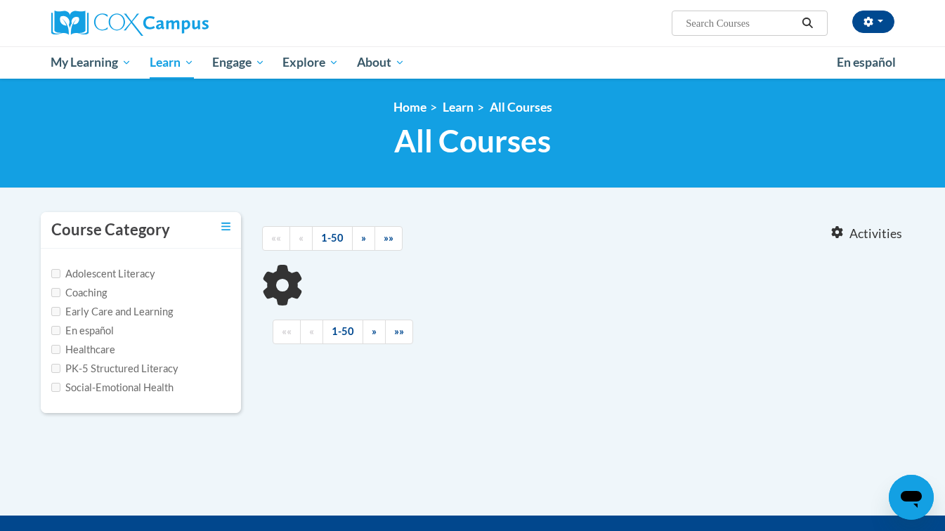
type input "emergent literacy"
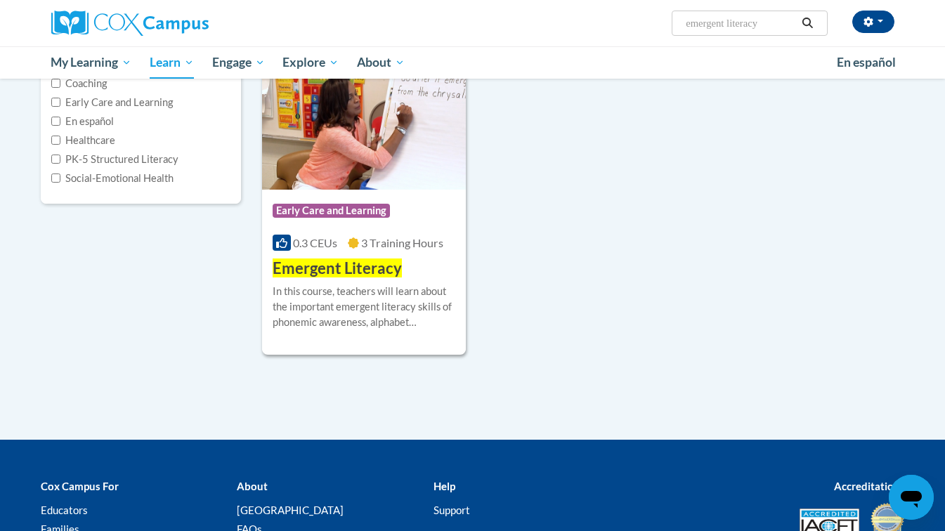
scroll to position [209, 0]
click at [357, 210] on span "Early Care and Learning" at bounding box center [331, 211] width 117 height 14
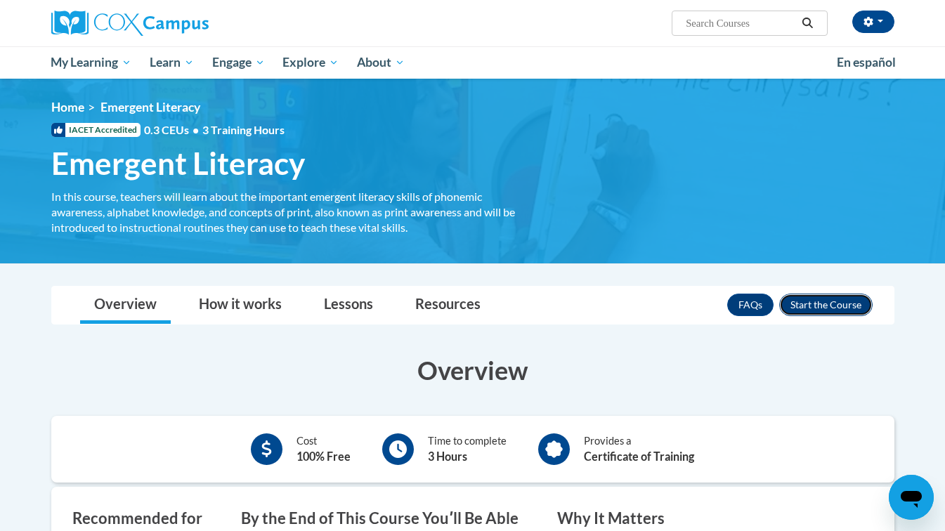
click at [834, 315] on button "Enroll" at bounding box center [825, 305] width 93 height 22
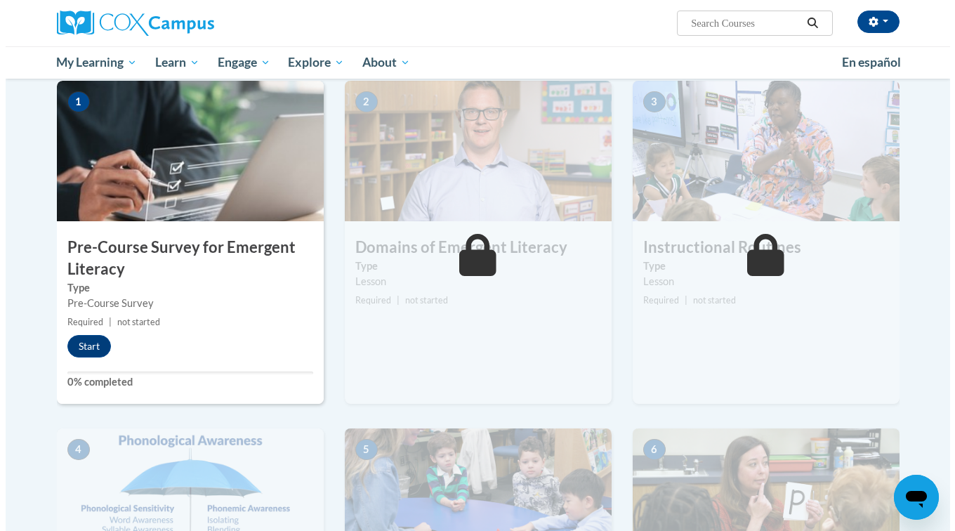
scroll to position [271, 0]
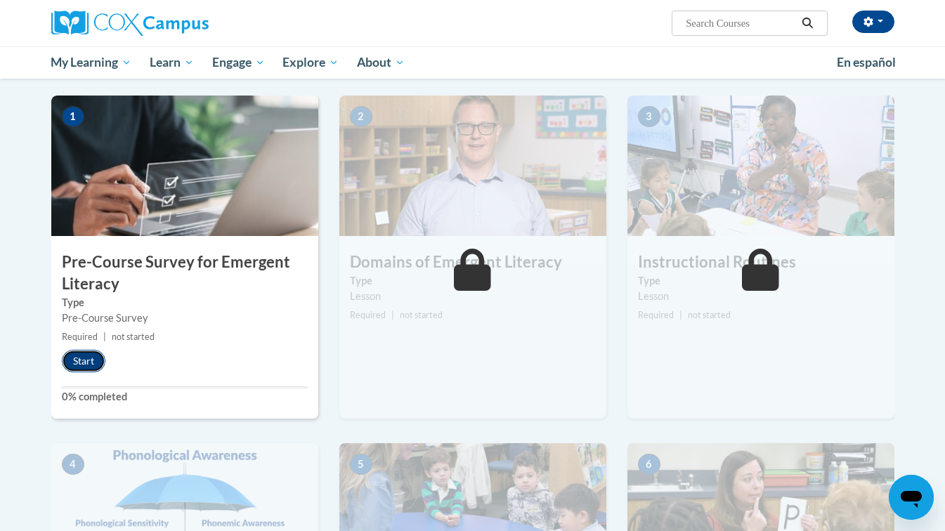
click at [74, 372] on button "Start" at bounding box center [84, 361] width 44 height 22
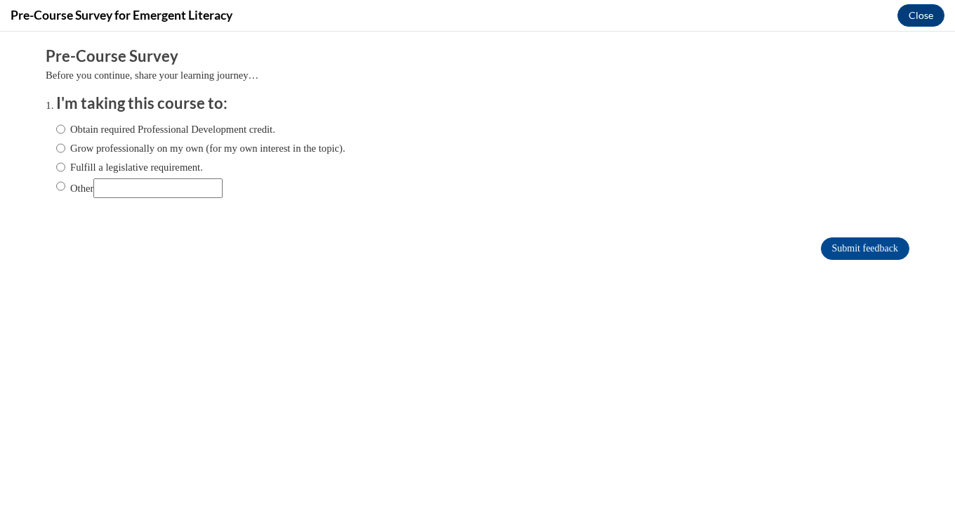
scroll to position [0, 0]
click at [236, 135] on label "Obtain required Professional Development credit." at bounding box center [165, 129] width 219 height 15
click at [65, 135] on input "Obtain required Professional Development credit." at bounding box center [60, 129] width 9 height 15
radio input "true"
click at [864, 256] on input "Submit feedback" at bounding box center [865, 248] width 88 height 22
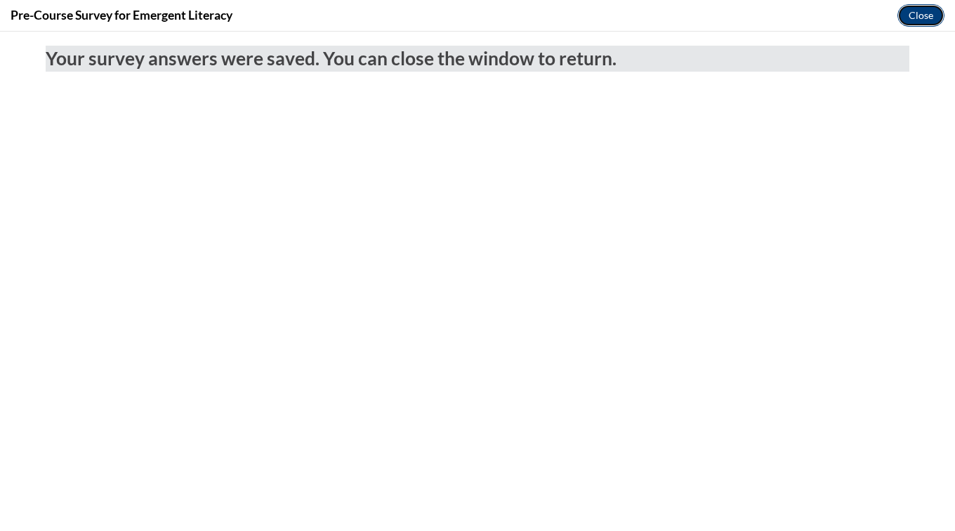
click at [930, 24] on button "Close" at bounding box center [921, 15] width 47 height 22
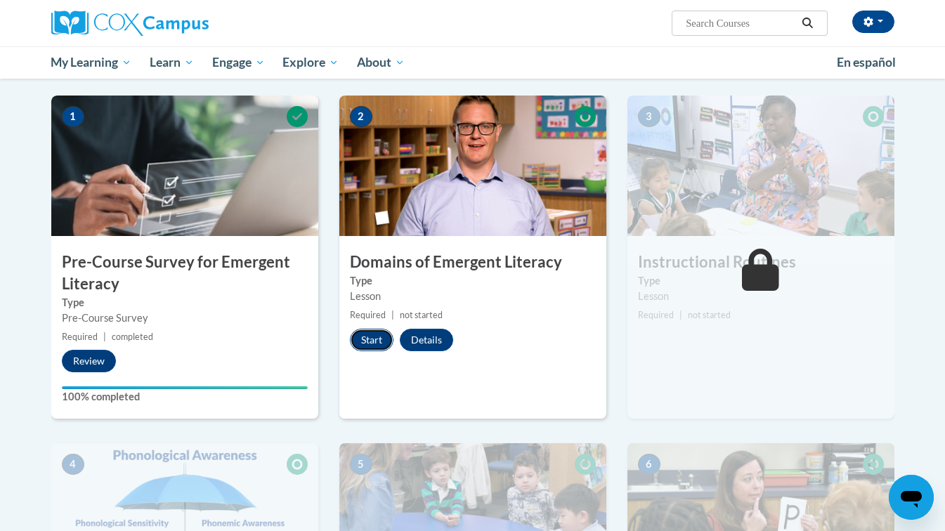
click at [363, 347] on button "Start" at bounding box center [372, 340] width 44 height 22
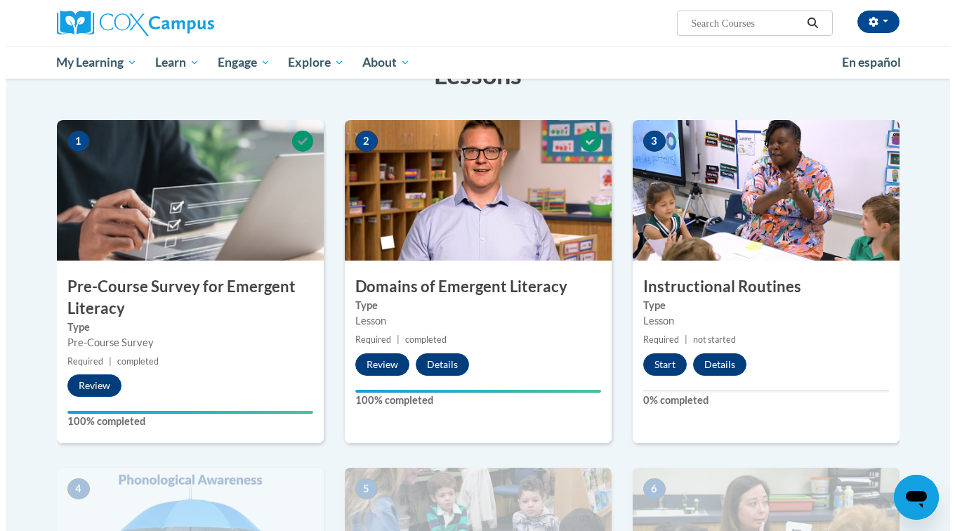
scroll to position [255, 0]
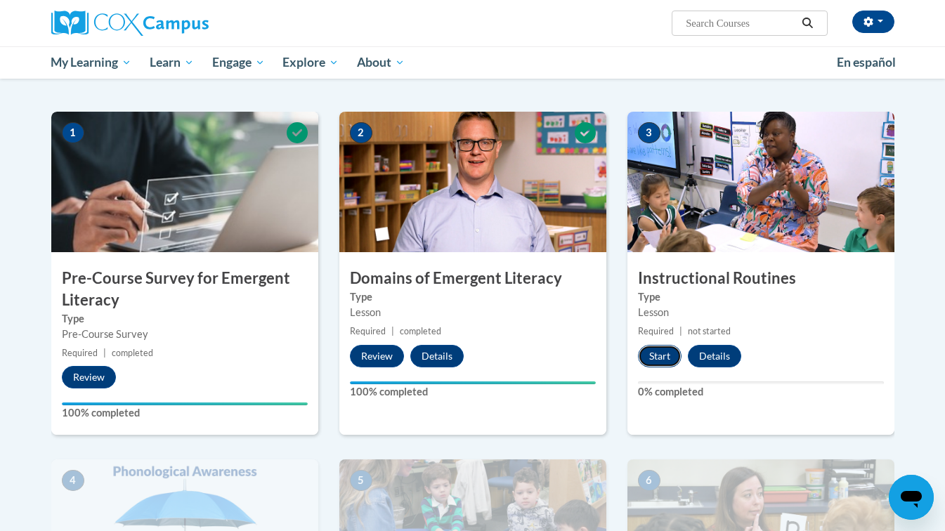
click at [655, 357] on button "Start" at bounding box center [660, 356] width 44 height 22
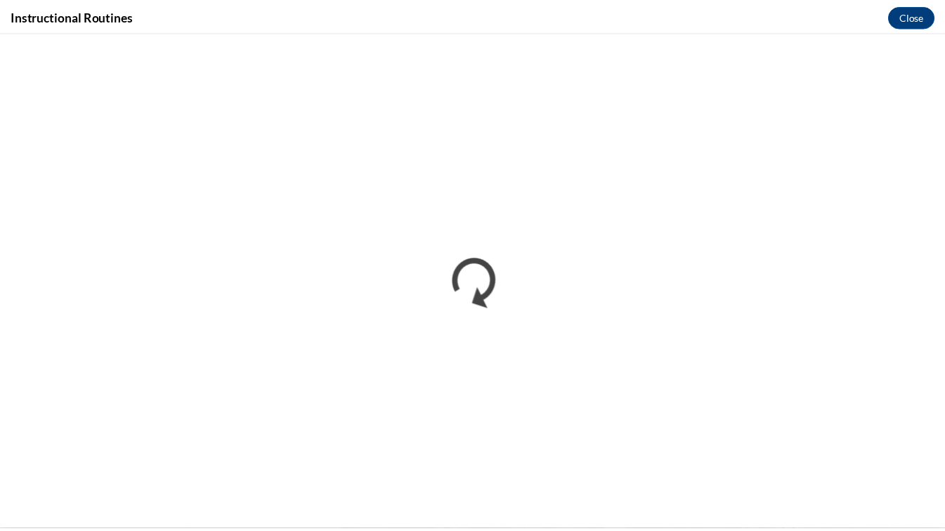
scroll to position [0, 0]
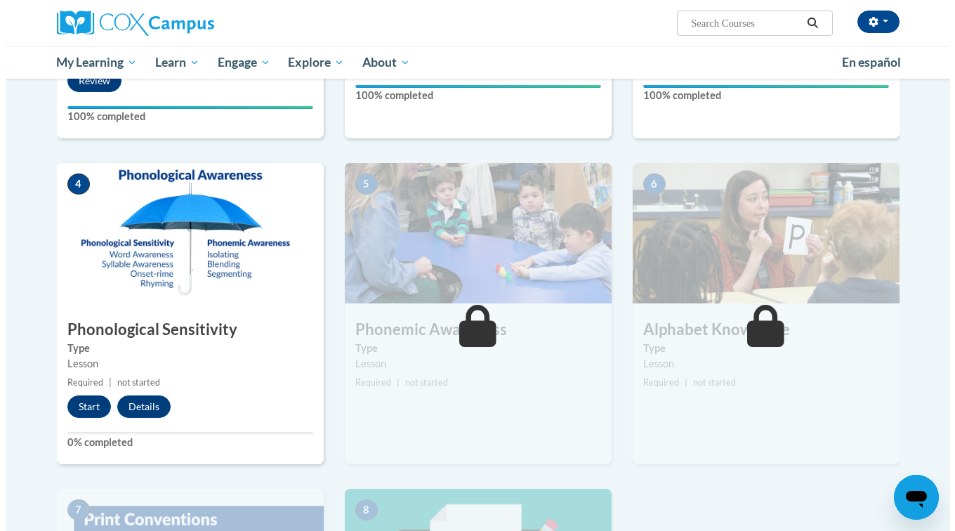
scroll to position [596, 0]
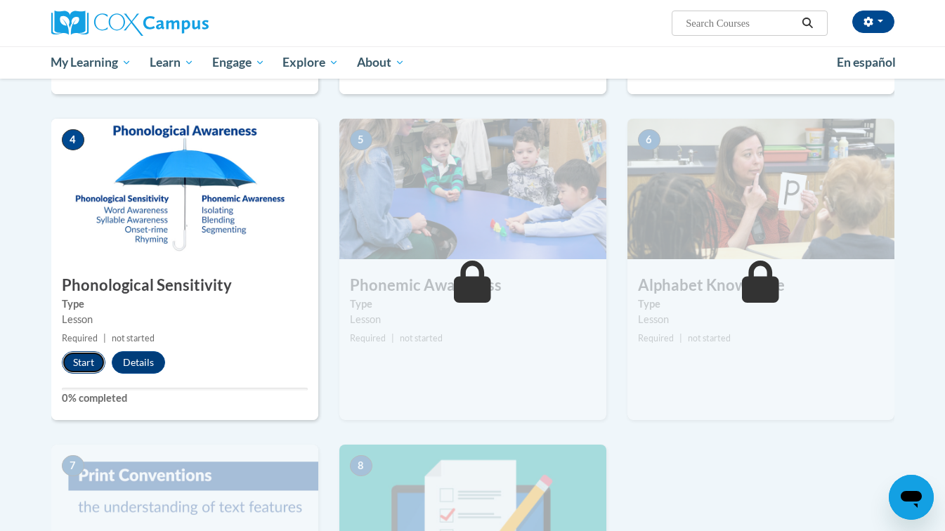
click at [70, 368] on button "Start" at bounding box center [84, 362] width 44 height 22
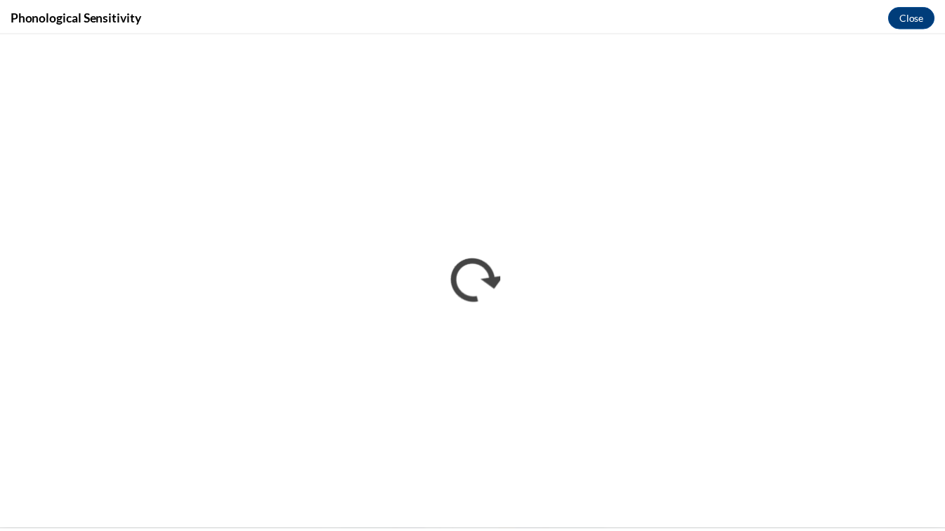
scroll to position [0, 0]
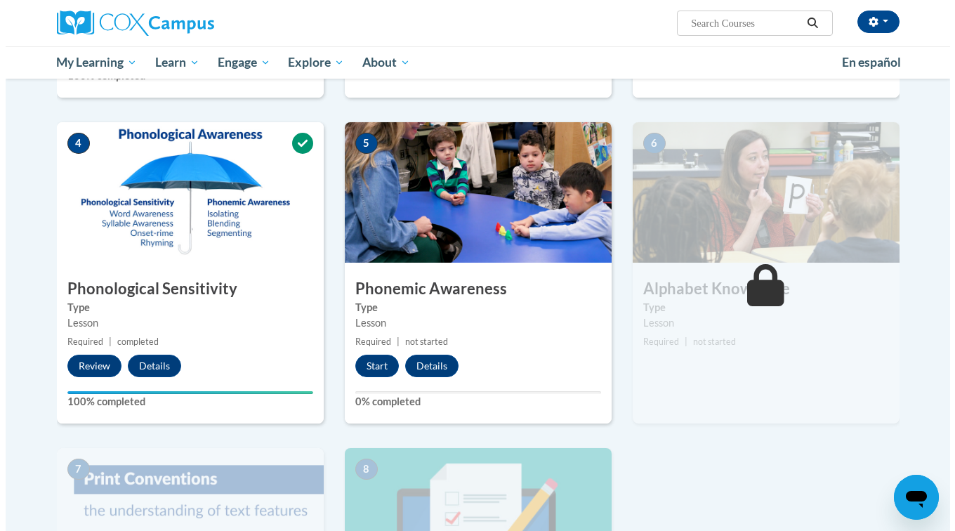
scroll to position [593, 0]
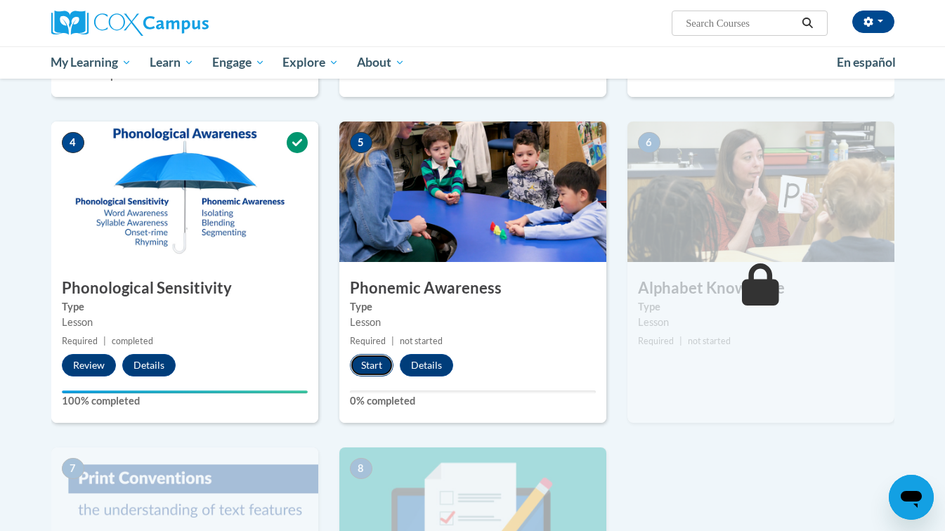
click at [366, 375] on button "Start" at bounding box center [372, 365] width 44 height 22
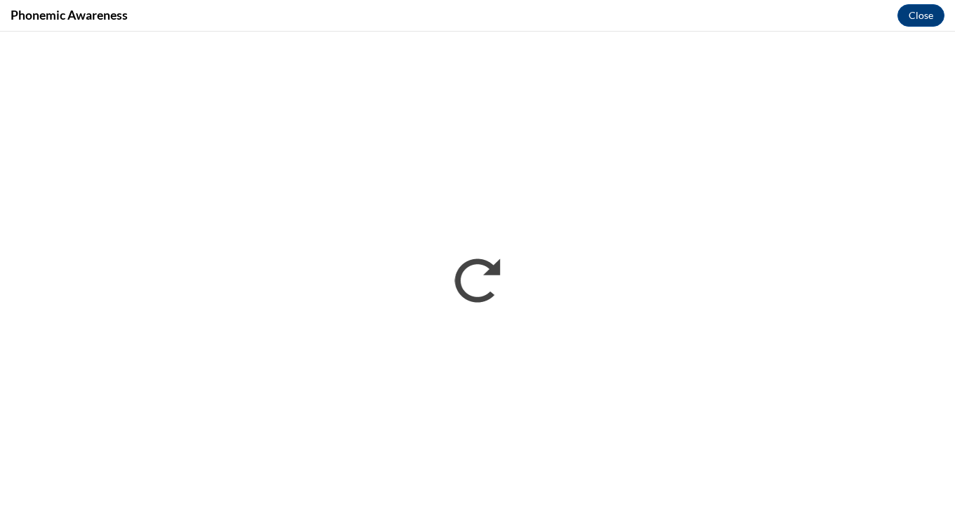
scroll to position [0, 0]
